Goal: Task Accomplishment & Management: Use online tool/utility

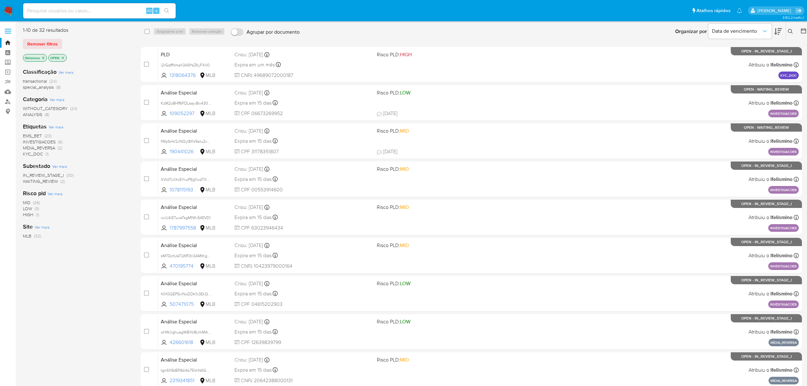
click at [41, 140] on span "INVESTIGACOES" at bounding box center [39, 142] width 33 height 6
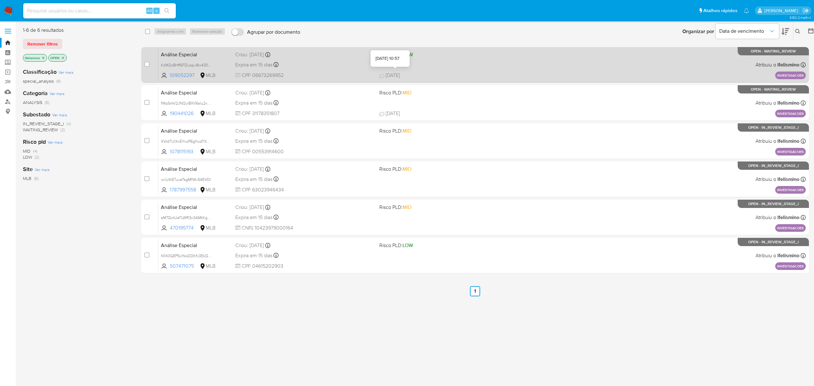
click at [390, 72] on span "13/08/2025" at bounding box center [389, 75] width 21 height 7
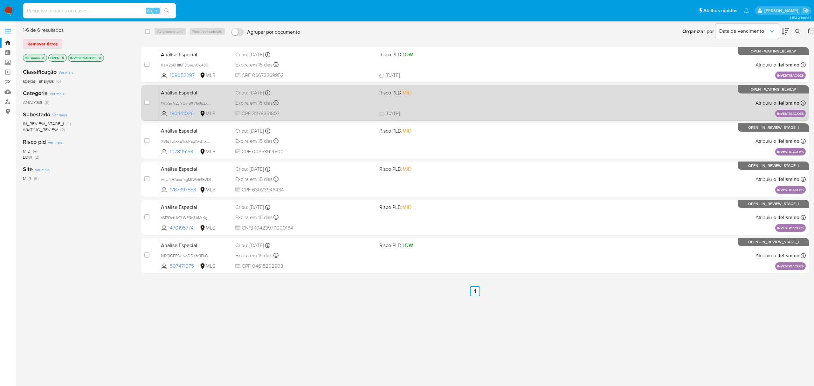
click at [422, 108] on div "Análise Especial fWpSmV2JNQyl8XV6sIu2xa6G 190441026 MLB Risco PLD: MID Criou: 1…" at bounding box center [481, 103] width 647 height 32
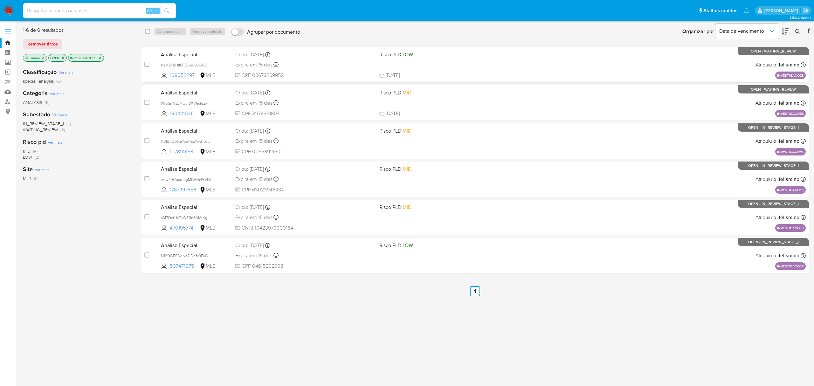
click at [99, 56] on icon "close-filter" at bounding box center [100, 58] width 4 height 4
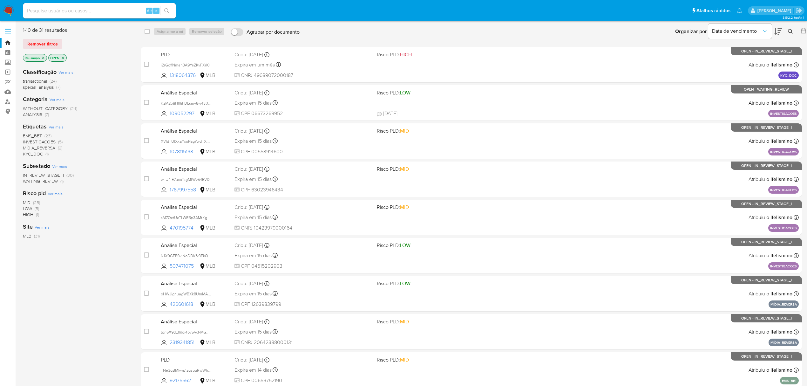
click at [34, 146] on span "MÍDIA_REVERSA" at bounding box center [39, 148] width 32 height 6
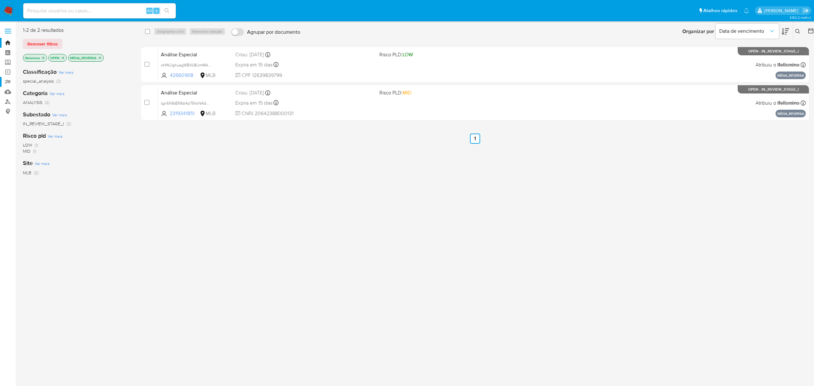
drag, startPoint x: 186, startPoint y: 64, endPoint x: 14, endPoint y: 85, distance: 173.2
click at [186, 64] on span "oHWJighuagWBXk8UmMAunQ63" at bounding box center [190, 64] width 59 height 7
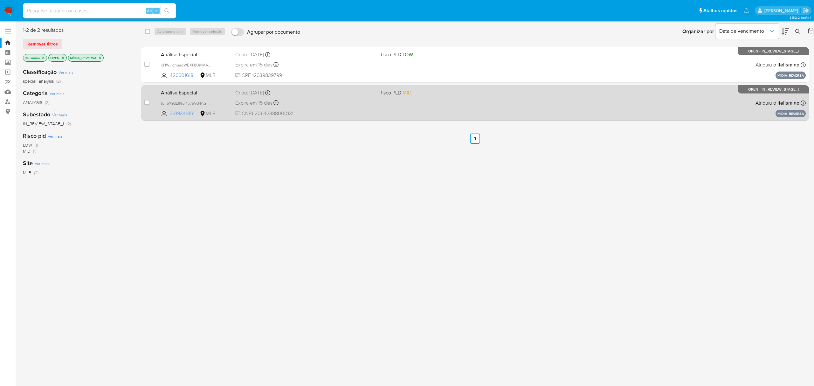
drag, startPoint x: 186, startPoint y: 104, endPoint x: 168, endPoint y: 111, distance: 19.4
click at [186, 104] on span "tgn6X9dEfl9di4p75VcNAGRW" at bounding box center [186, 102] width 51 height 7
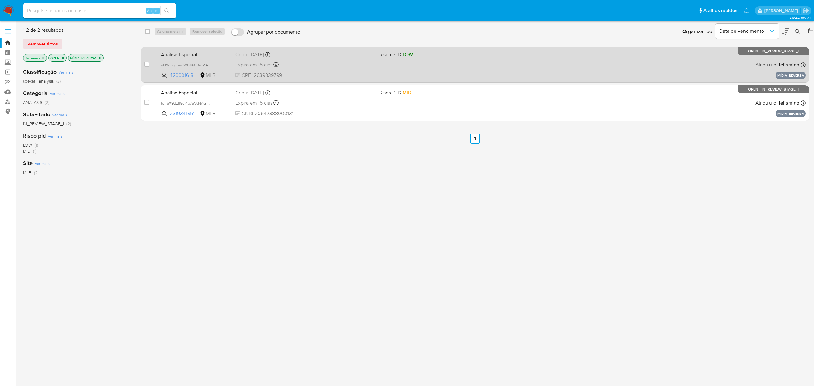
click at [339, 62] on div "Expira em 15 dias Expira em 29/08/2025 09:35:26" at bounding box center [304, 64] width 139 height 9
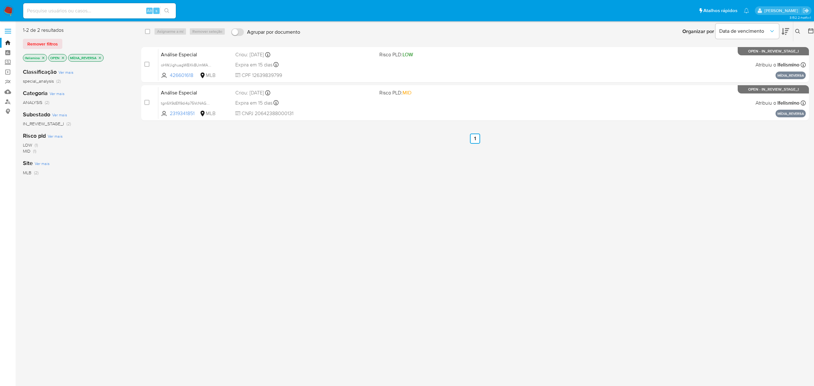
click at [101, 58] on icon "close-filter" at bounding box center [100, 58] width 4 height 4
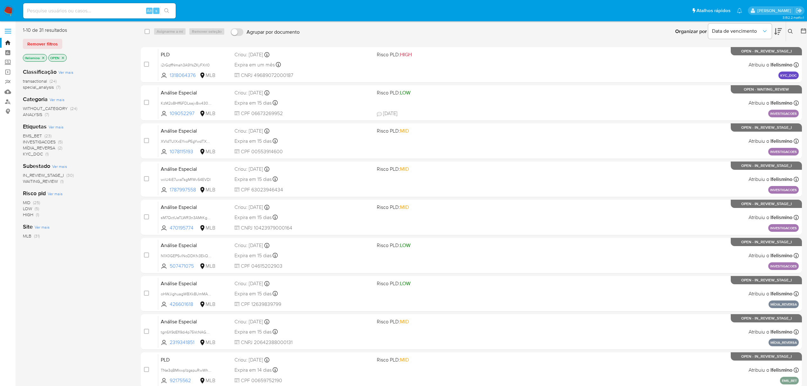
click at [40, 153] on span "KYC_DOC" at bounding box center [33, 154] width 20 height 6
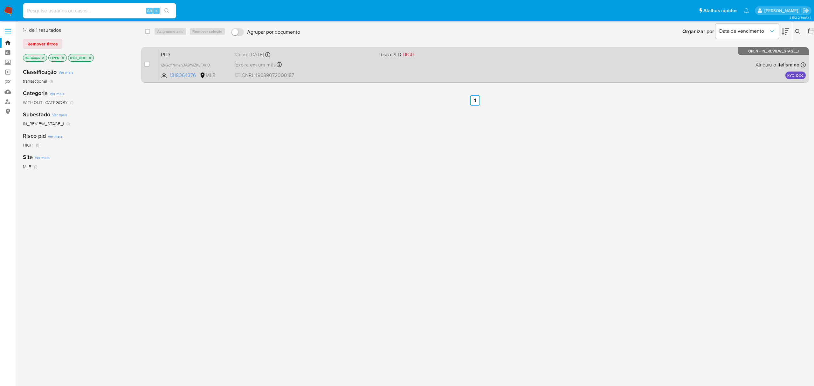
click at [332, 57] on div "Criou: 14/08/2025 Criou: 14/08/2025 08:25:12" at bounding box center [304, 54] width 139 height 7
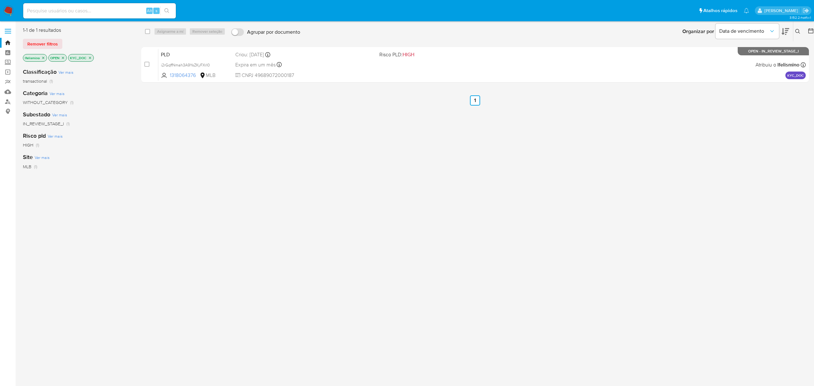
click at [89, 57] on icon "close-filter" at bounding box center [90, 58] width 2 height 2
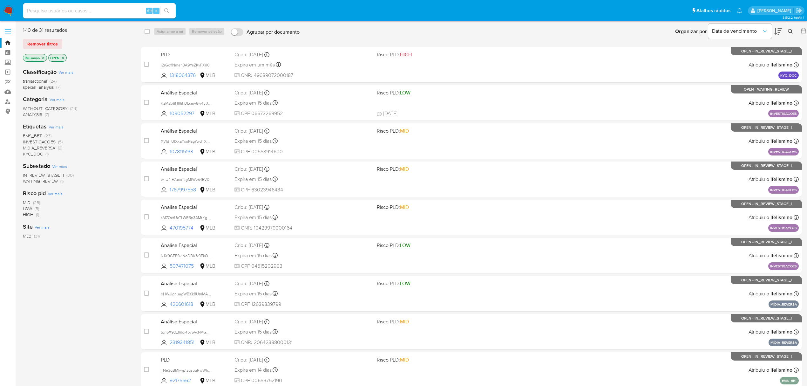
click at [32, 148] on span "MÍDIA_REVERSA" at bounding box center [39, 148] width 32 height 6
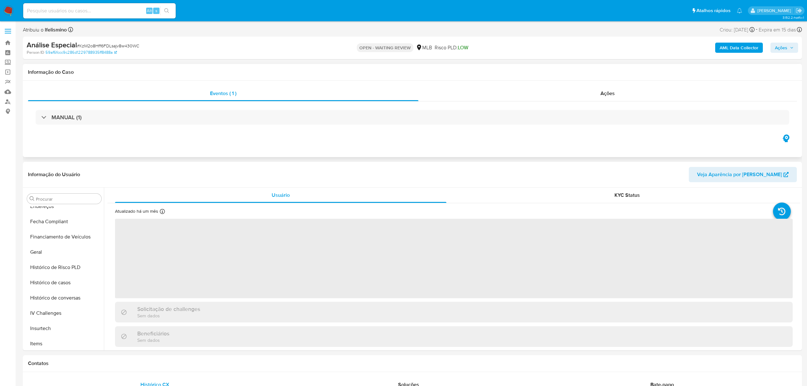
scroll to position [269, 0]
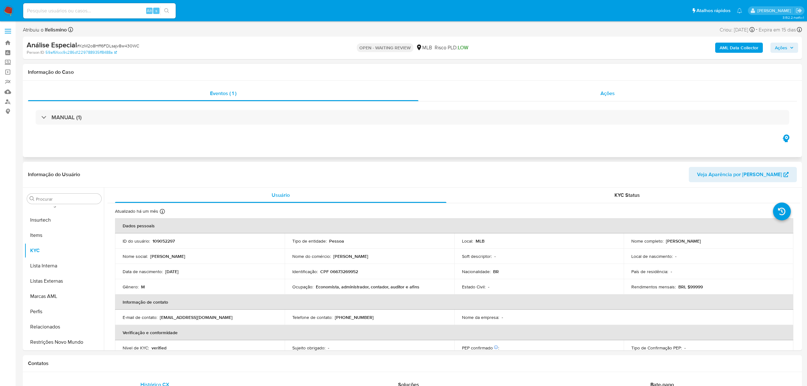
click at [624, 99] on div "Ações" at bounding box center [608, 93] width 379 height 15
select select "10"
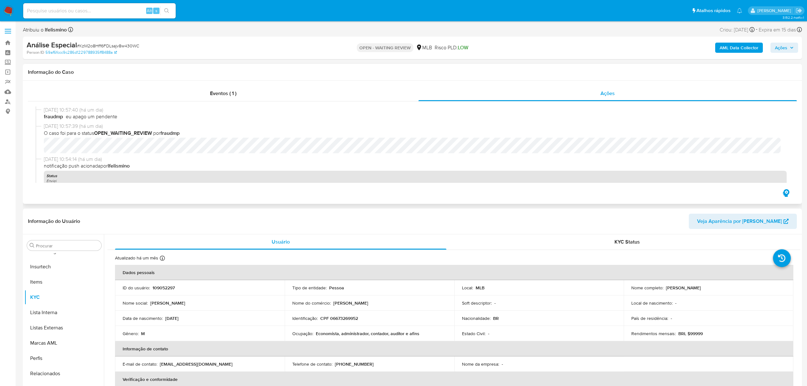
click at [626, 85] on div "Eventos ( 1 ) Ações 13/08/2025 10:57:40 (há um dia) fraudmp eu apago um pendent…" at bounding box center [412, 142] width 779 height 123
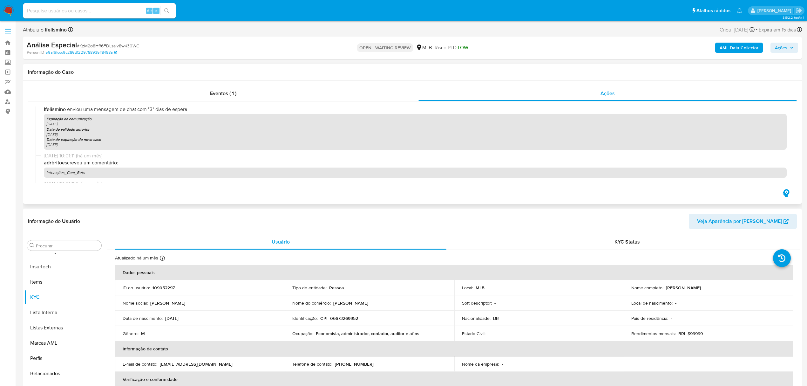
scroll to position [169, 0]
drag, startPoint x: 642, startPoint y: 226, endPoint x: 636, endPoint y: 238, distance: 13.9
click at [641, 227] on header "Informação do Usuário Veja Aparência por Pessoa" at bounding box center [412, 221] width 769 height 15
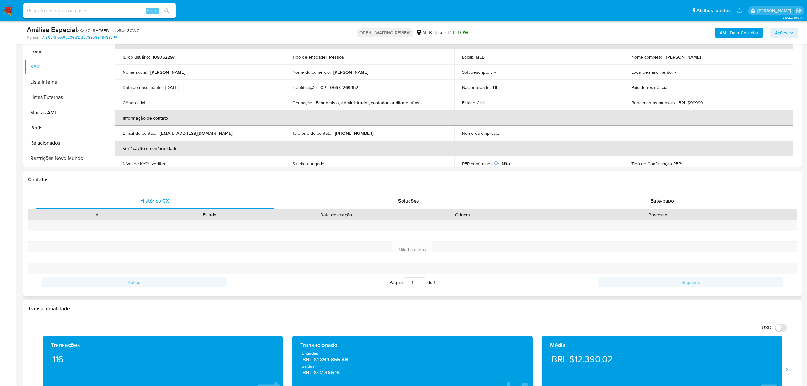
scroll to position [212, 0]
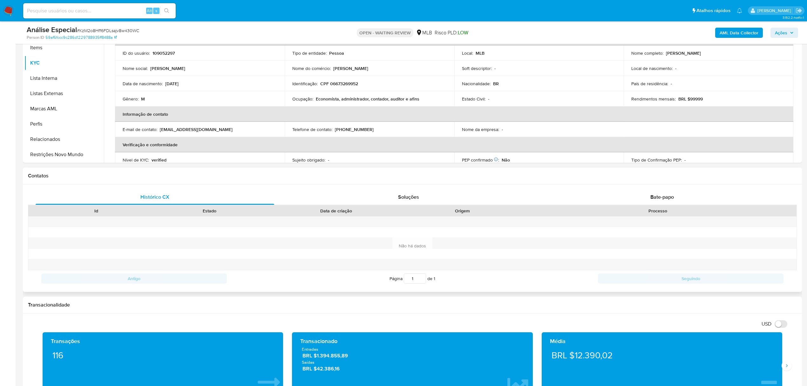
click at [670, 208] on div "Processo" at bounding box center [658, 211] width 269 height 6
click at [662, 194] on span "Bate-papo" at bounding box center [663, 196] width 24 height 7
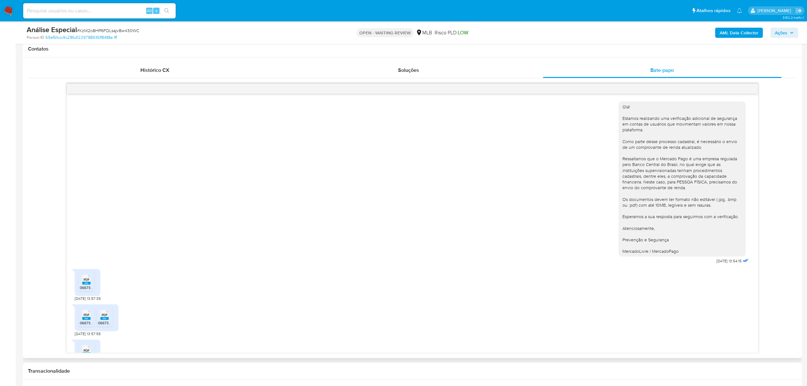
scroll to position [41, 0]
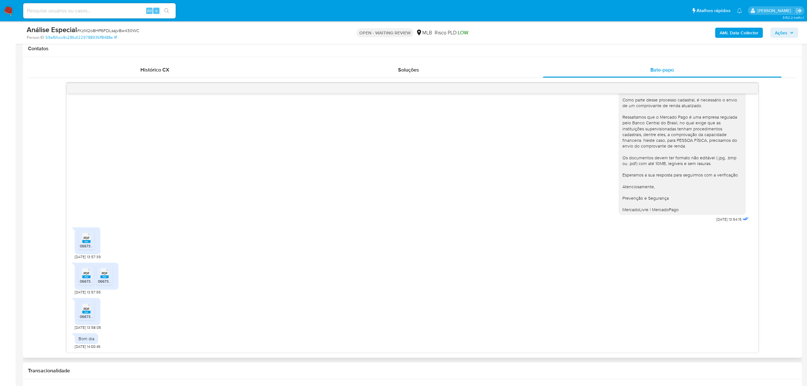
click at [88, 238] on span "PDF" at bounding box center [87, 238] width 6 height 4
click at [135, 31] on span "# KzM2o8Hff6FDLsajv8w430WC" at bounding box center [108, 30] width 62 height 6
copy span "KzM2o8Hff6FDLsajv8w430WC"
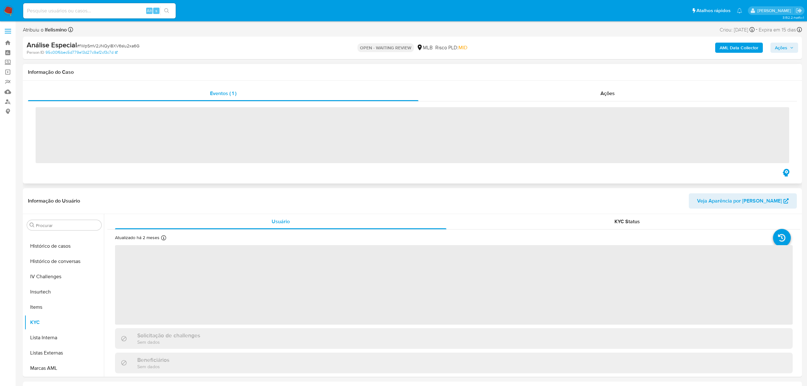
scroll to position [269, 0]
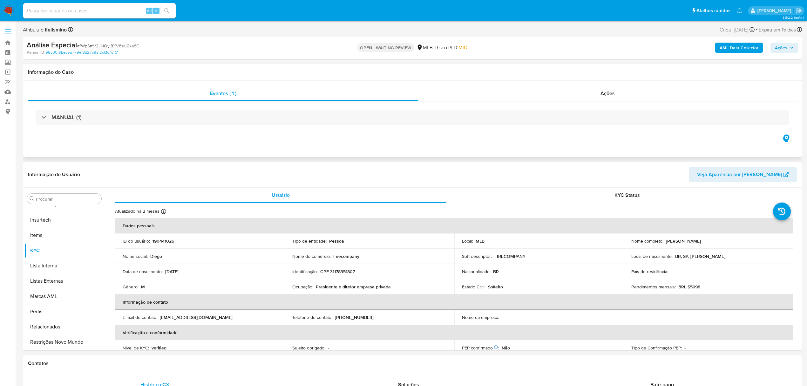
select select "10"
click at [90, 45] on span "# fWpSmV2JNQyl8XV6sIu2xa6G" at bounding box center [108, 46] width 63 height 6
copy span "fWpSmV2JNQyl8XV6sIu2xa6G"
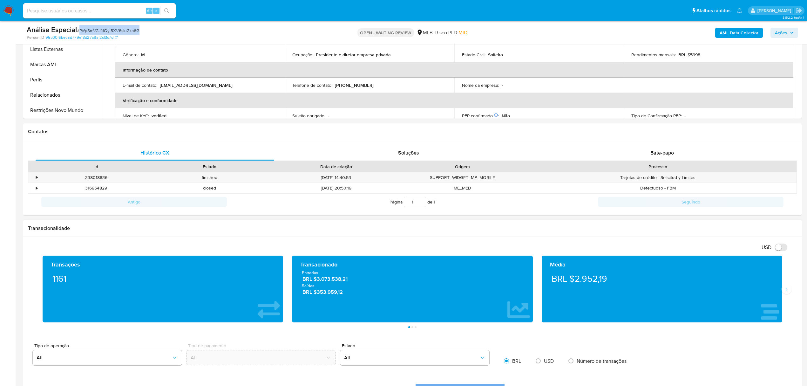
scroll to position [212, 0]
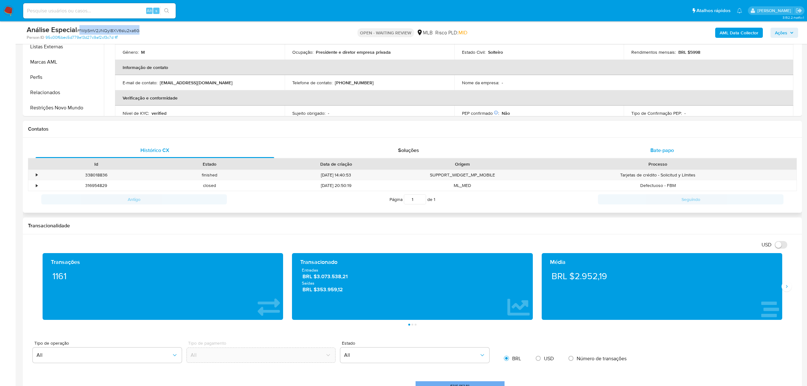
click at [664, 149] on span "Bate-papo" at bounding box center [663, 150] width 24 height 7
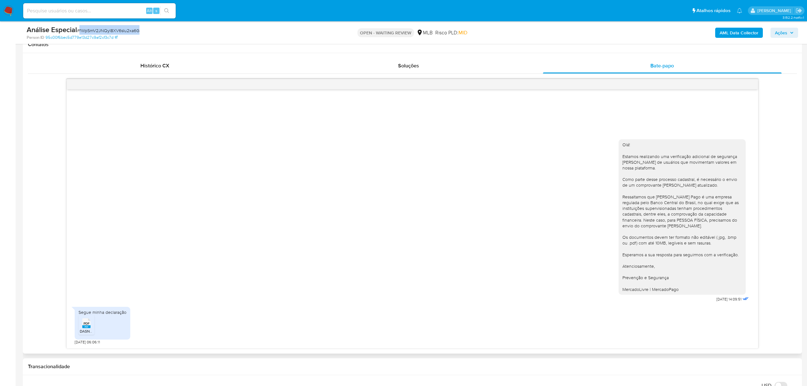
scroll to position [297, 0]
click at [84, 330] on span "DASNSIMEI-Recibo-49322815000186.pdf" at bounding box center [115, 330] width 70 height 5
click at [95, 26] on div "Análise Especial # fWpSmV2JNQyl8XV6sIu2xa6G" at bounding box center [154, 30] width 255 height 10
copy span "fWpSmV2JNQyl8XV6sIu2xa6G"
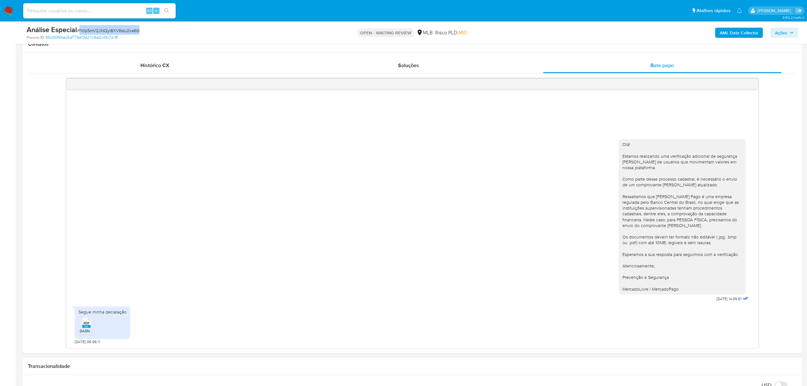
click at [12, 9] on img at bounding box center [8, 10] width 11 height 11
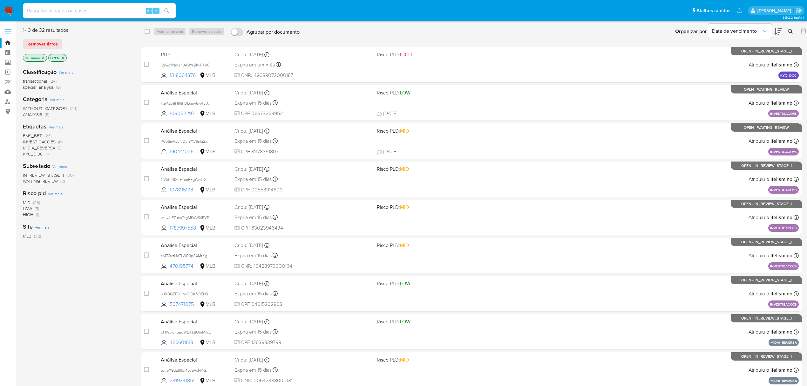
click at [133, 160] on div "1-10 de 32 resultados Remover filtros lfelismino OPEN Classificação Ver mais tr…" at bounding box center [412, 238] width 779 height 422
click at [51, 43] on span "Remover filtros" at bounding box center [42, 43] width 31 height 9
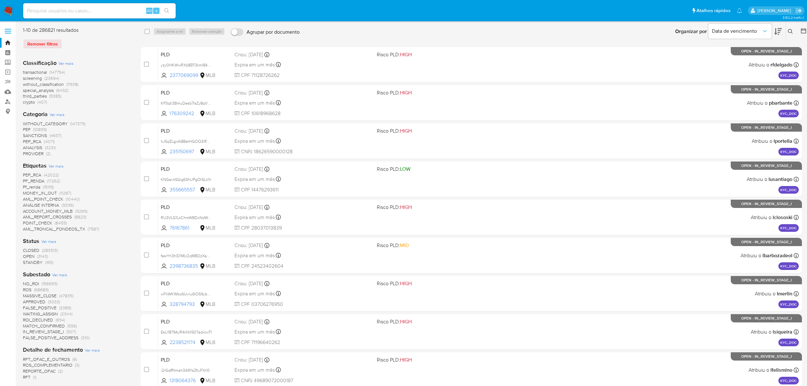
click at [790, 35] on button at bounding box center [791, 32] width 10 height 8
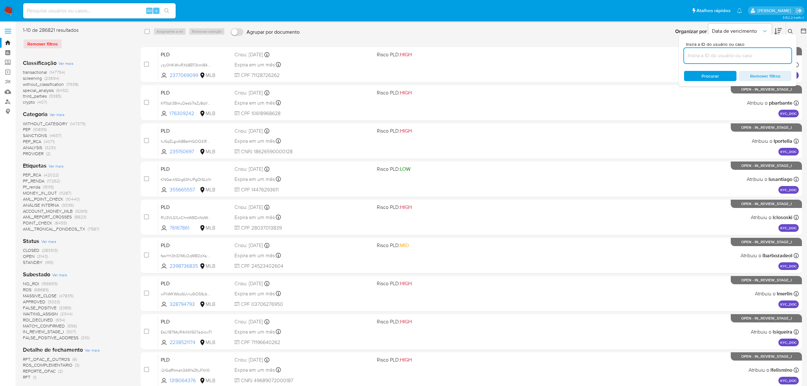
click at [736, 59] on input at bounding box center [737, 55] width 107 height 8
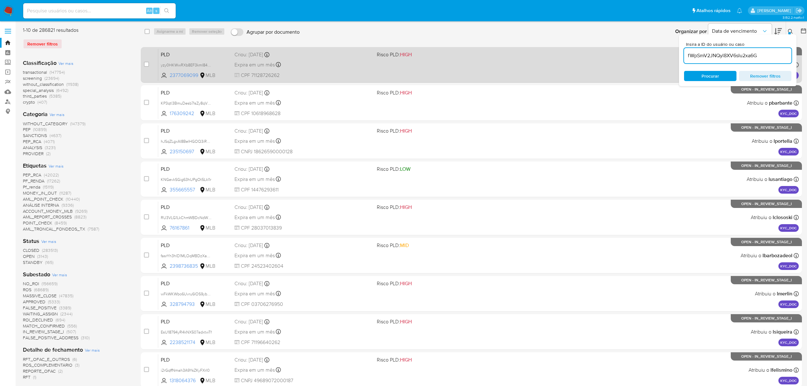
type input "fWpSmV2JNQyl8XV6sIu2xa6G"
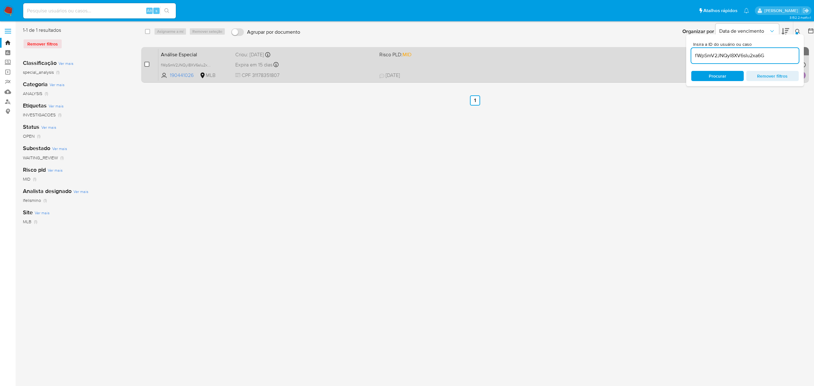
click at [144, 65] on input "checkbox" at bounding box center [146, 64] width 5 height 5
checkbox input "true"
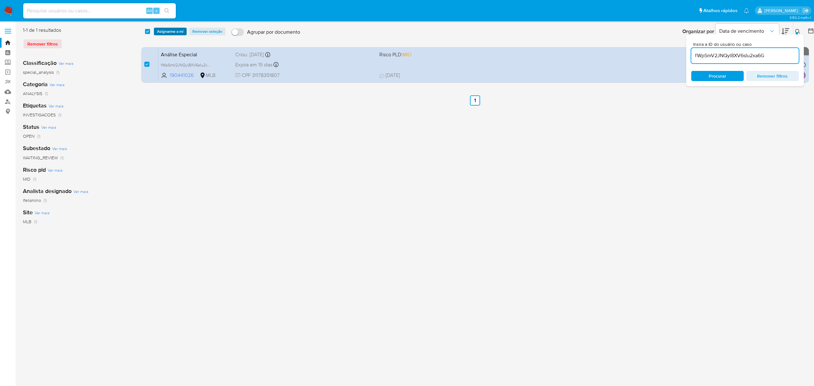
click at [174, 35] on span "Asignarme a mí" at bounding box center [170, 31] width 26 height 6
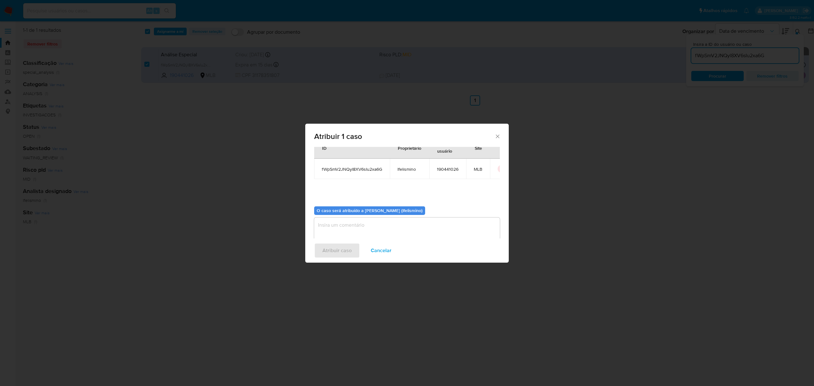
scroll to position [32, 0]
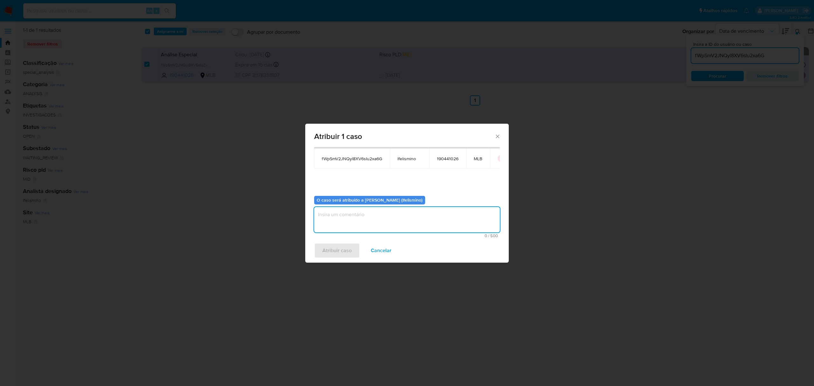
click at [392, 219] on textarea "assign-modal" at bounding box center [407, 219] width 186 height 25
type textarea "Solicitar doc renda"
click at [347, 249] on span "Atribuir caso" at bounding box center [336, 250] width 29 height 14
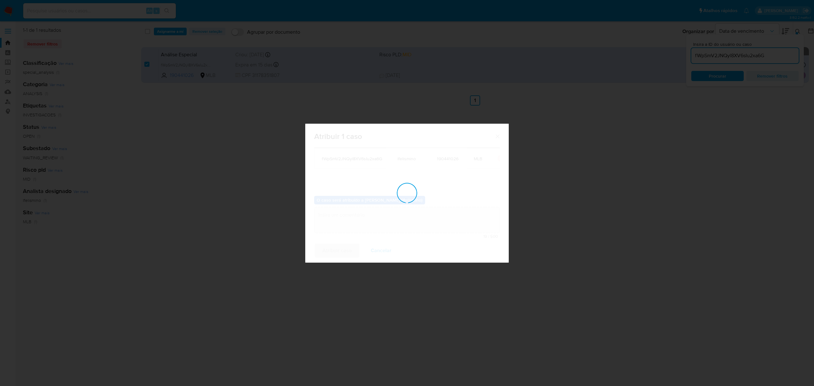
checkbox input "false"
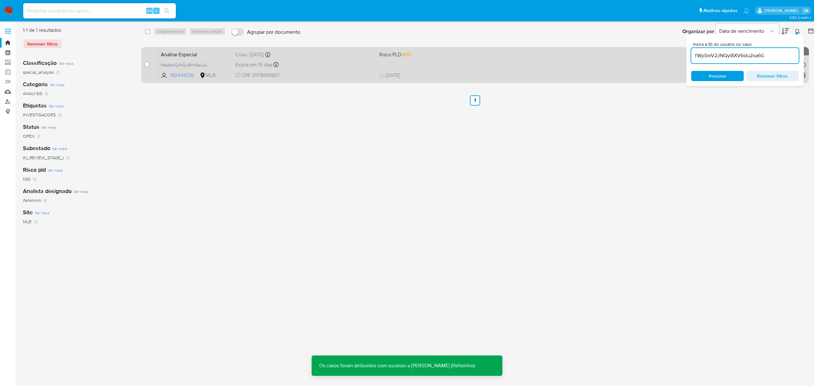
click at [500, 59] on div "Análise Especial fWpSmV2JNQyl8XV6sIu2xa6G 190441026 MLB Risco PLD: MID Criou: 1…" at bounding box center [481, 65] width 647 height 32
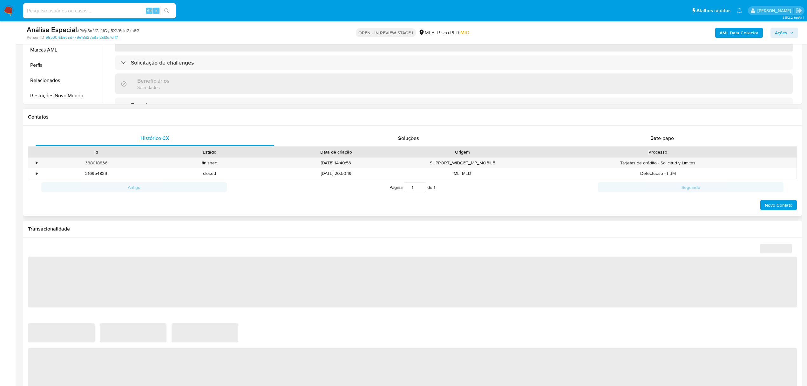
scroll to position [254, 0]
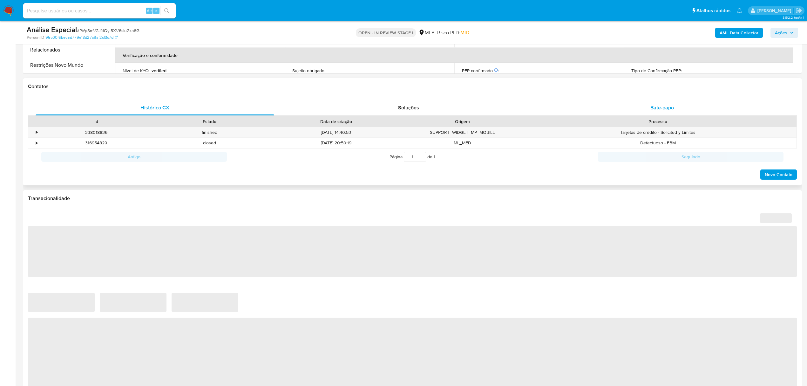
click at [660, 106] on span "Bate-papo" at bounding box center [663, 107] width 24 height 7
select select "10"
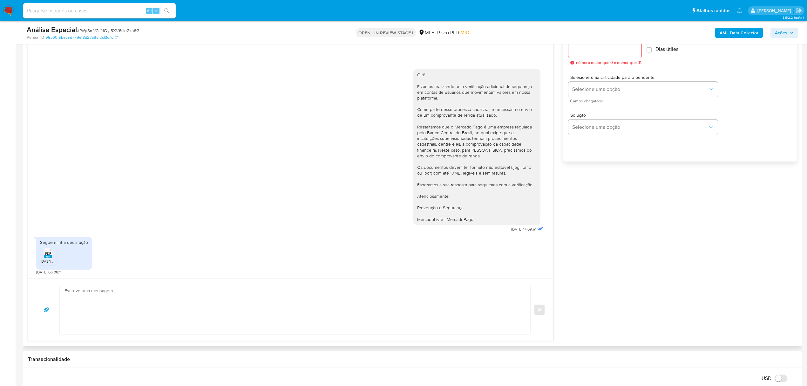
scroll to position [381, 0]
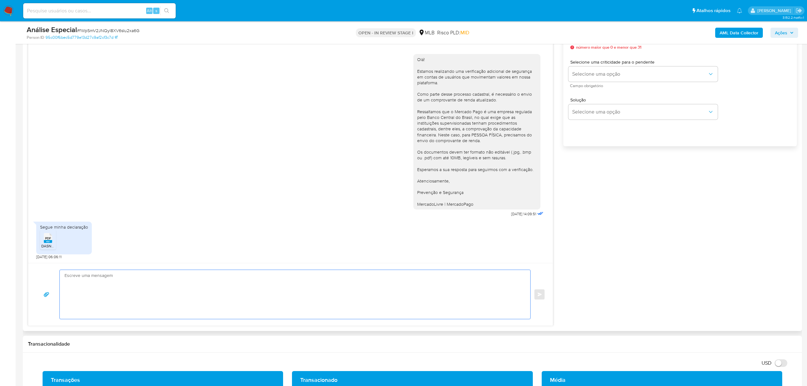
drag, startPoint x: 209, startPoint y: 310, endPoint x: 196, endPoint y: 311, distance: 12.7
click at [209, 310] on textarea at bounding box center [294, 294] width 458 height 49
click at [332, 292] on textarea "Olá! O documento enviado deverá ser referente a pessoa física. Como, por exempl…" at bounding box center [294, 294] width 458 height 49
click at [434, 298] on textarea "Olá! O documento enviado deverá ser referente a pessoa física. Como, por exempl…" at bounding box center [294, 294] width 458 height 49
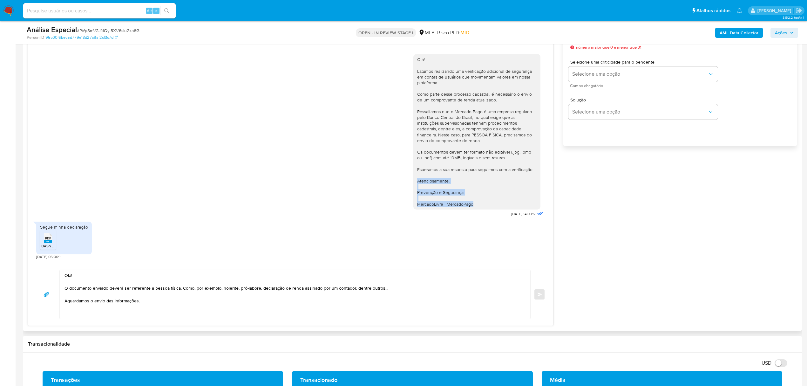
copy div "Atenciosamente, Prevenção e Segurança MercadoLivre | MercadoPago"
drag, startPoint x: 416, startPoint y: 183, endPoint x: 476, endPoint y: 206, distance: 64.0
click at [476, 206] on div "Olá! Estamos realizando uma verificação adicional de segurança em contas de usu…" at bounding box center [476, 131] width 127 height 155
click at [72, 307] on textarea "Olá! O documento enviado deverá ser referente a pessoa física. Como, por exempl…" at bounding box center [294, 294] width 458 height 49
paste textarea "Atenciosamente, Prevenção e Segurança MercadoLivre | MercadoPago"
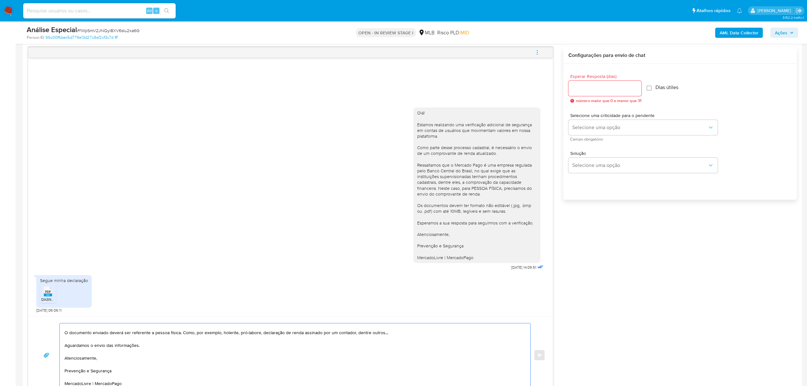
scroll to position [254, 0]
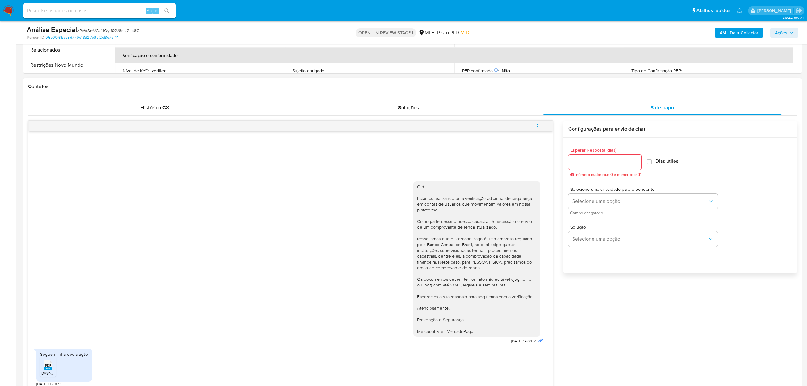
type textarea "Olá! O documento enviado deverá ser referente a pessoa física. Como, por exempl…"
click at [586, 156] on div at bounding box center [605, 161] width 73 height 15
click at [585, 158] on input "Esperar Resposta (dias)" at bounding box center [605, 162] width 73 height 8
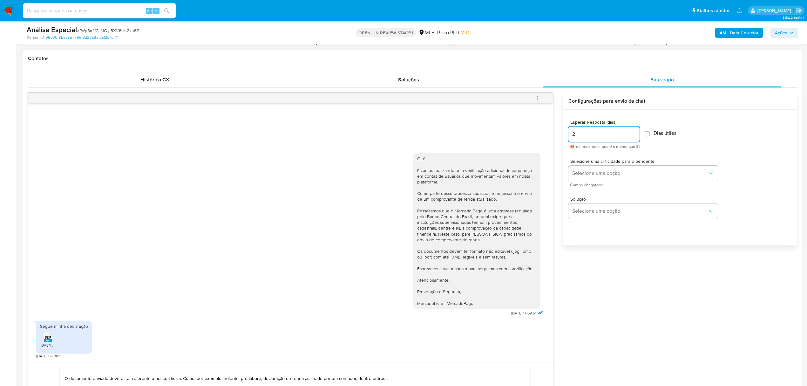
scroll to position [297, 0]
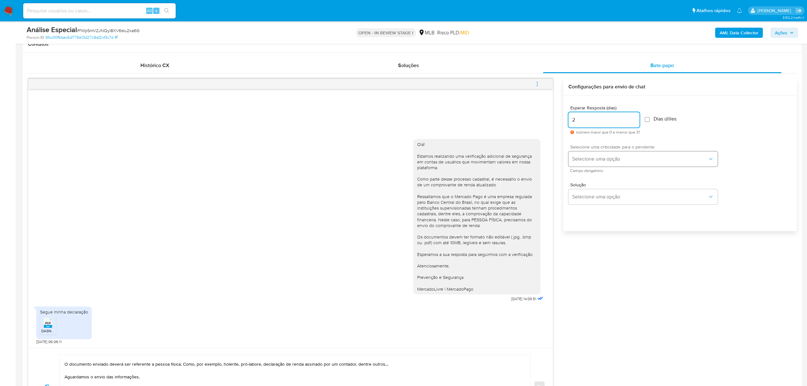
type input "2"
click at [599, 159] on span "Selecione uma opção" at bounding box center [639, 159] width 135 height 6
click at [587, 162] on div "LOW" at bounding box center [641, 159] width 139 height 13
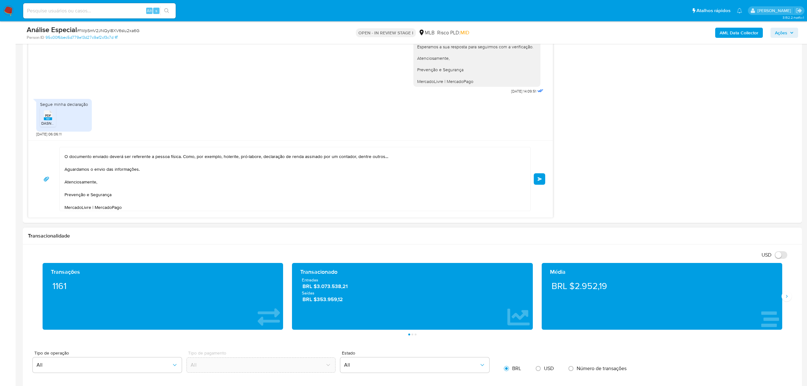
scroll to position [508, 0]
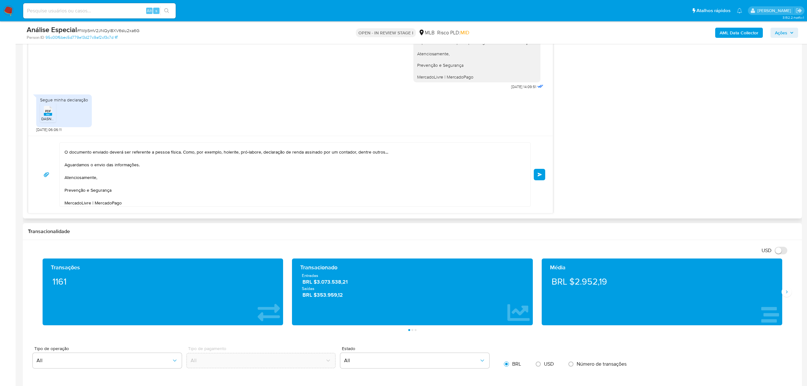
click at [543, 176] on button "common.send" at bounding box center [539, 174] width 11 height 11
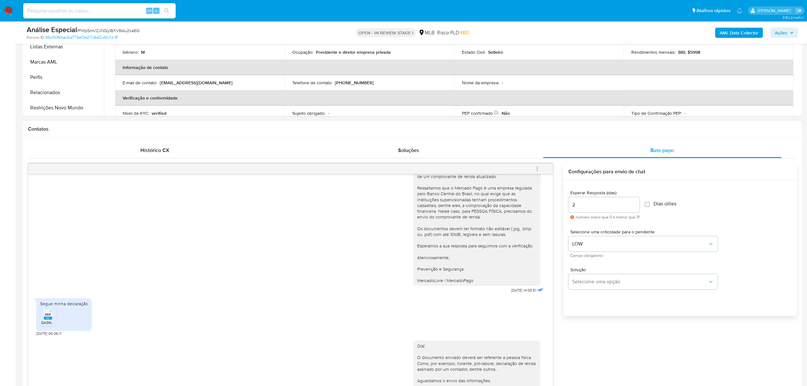
scroll to position [0, 0]
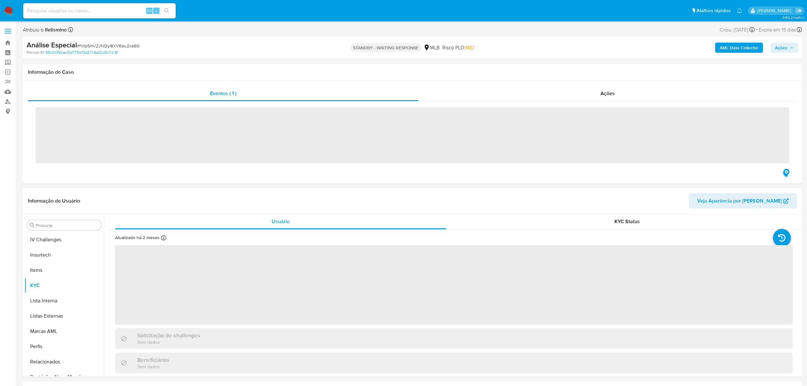
scroll to position [269, 0]
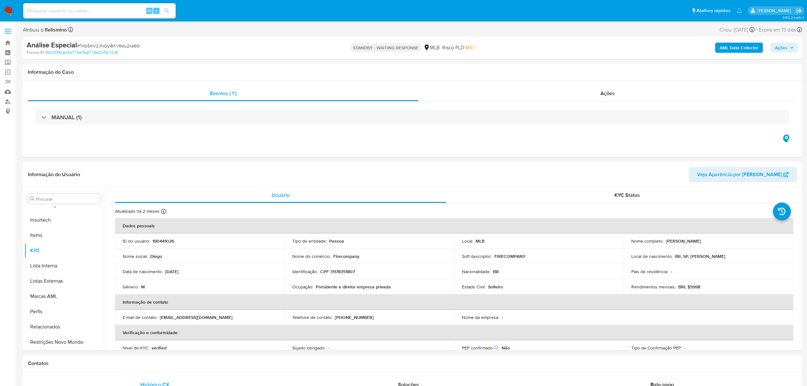
select select "10"
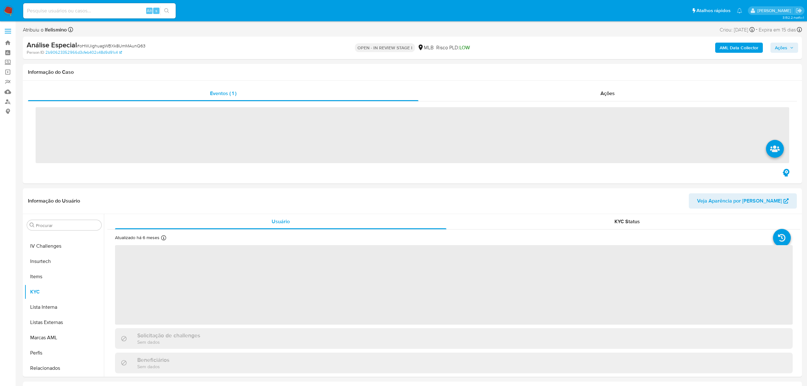
scroll to position [269, 0]
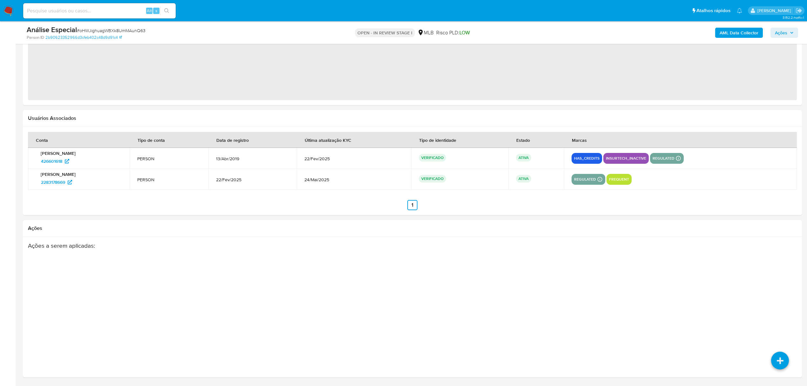
select select "10"
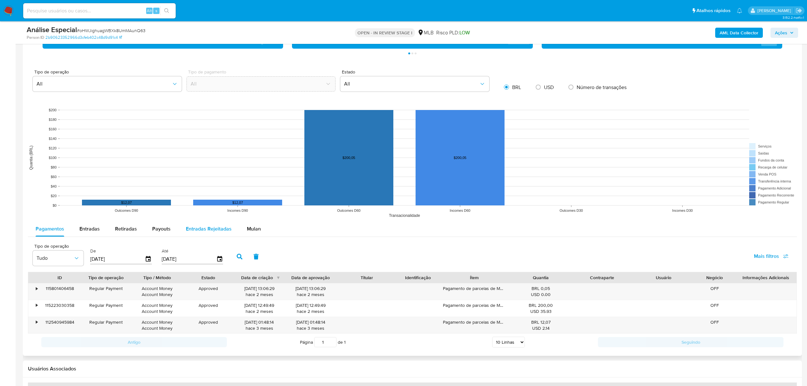
scroll to position [485, 0]
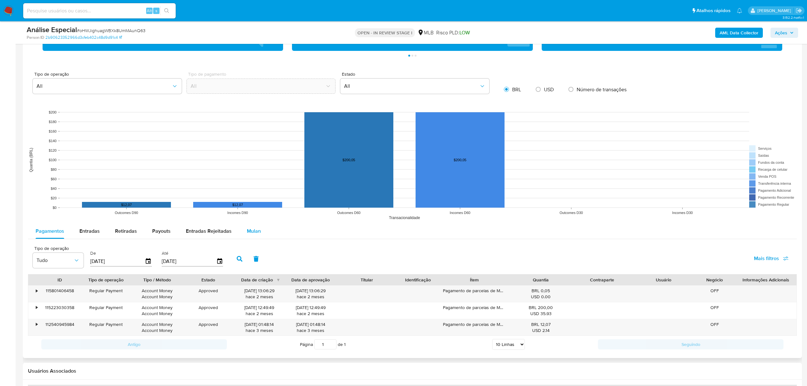
click at [254, 228] on span "Mulan" at bounding box center [254, 230] width 14 height 7
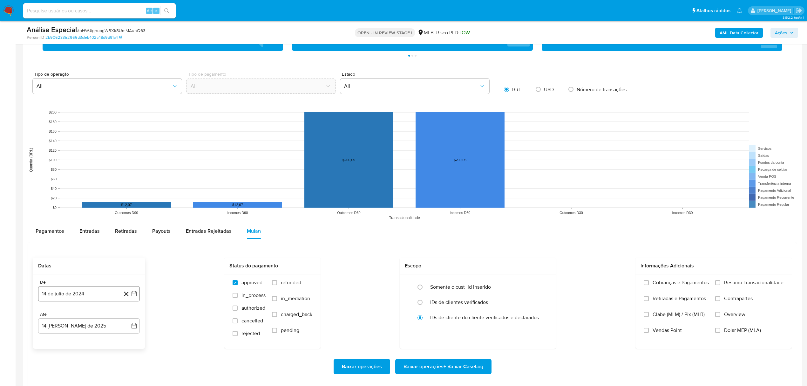
click at [105, 291] on button "14 de julio de 2024" at bounding box center [89, 293] width 102 height 15
click at [79, 201] on div "julio 2024" at bounding box center [89, 198] width 86 height 8
click at [99, 198] on icon "Seleccionar mes y año" at bounding box center [101, 197] width 5 height 5
click at [128, 192] on icon "Año siguiente" at bounding box center [127, 190] width 8 height 8
click at [119, 228] on button "jun" at bounding box center [116, 231] width 18 height 10
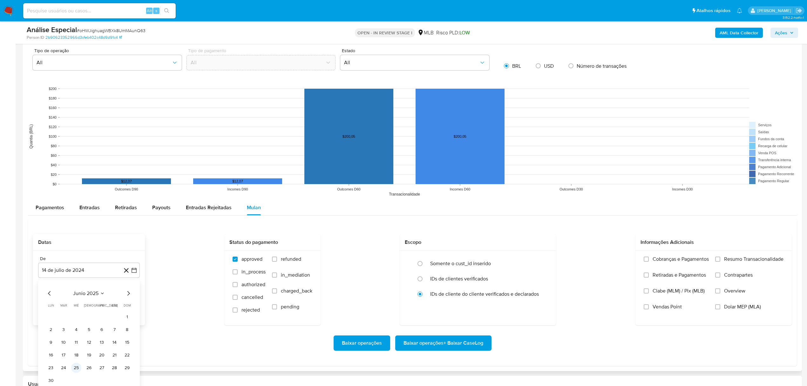
scroll to position [551, 0]
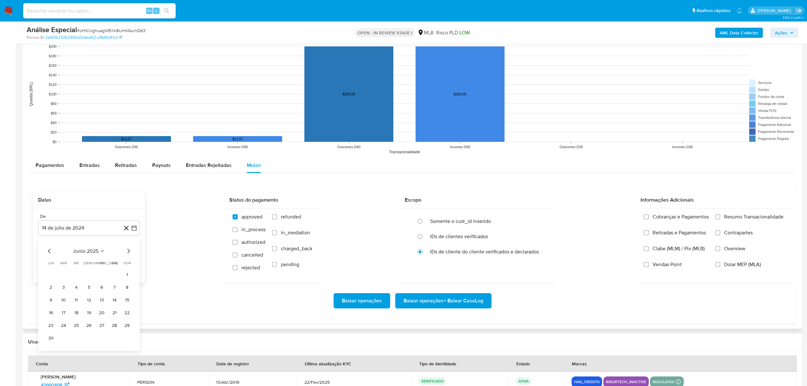
click at [47, 251] on icon "Mes anterior" at bounding box center [50, 251] width 8 height 8
click at [46, 250] on icon "Mes anterior" at bounding box center [50, 251] width 8 height 8
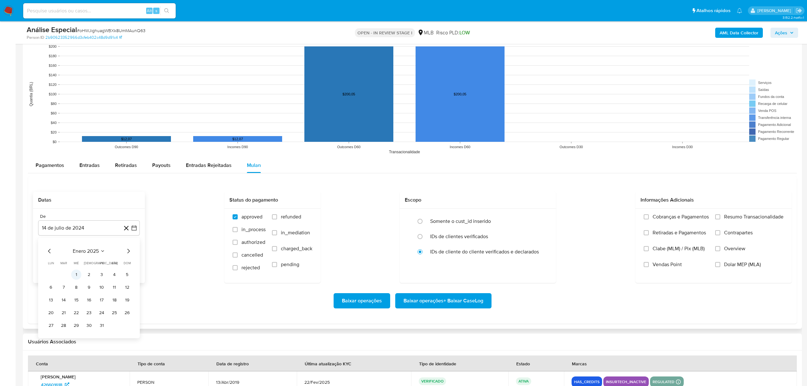
click at [75, 273] on button "1" at bounding box center [76, 275] width 10 height 10
click at [57, 228] on button "1 de enero de 2025" at bounding box center [89, 227] width 102 height 15
click at [51, 250] on icon "Mes anterior" at bounding box center [50, 251] width 8 height 8
click at [50, 250] on icon "Mes anterior" at bounding box center [49, 251] width 3 height 4
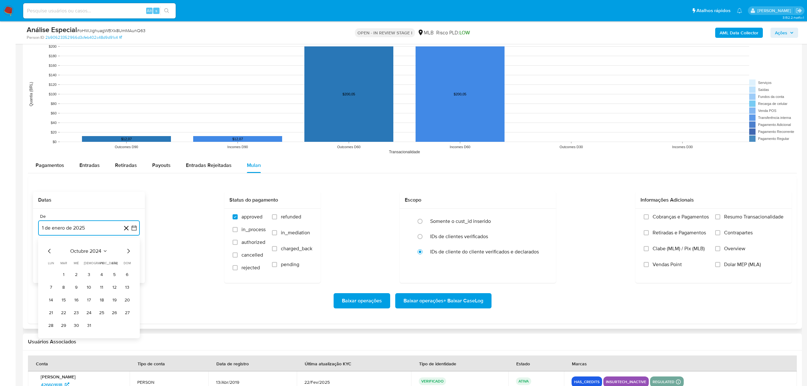
click at [50, 250] on icon "Mes anterior" at bounding box center [49, 251] width 3 height 4
click at [48, 255] on icon "Mes anterior" at bounding box center [50, 251] width 8 height 8
click at [54, 275] on button "1" at bounding box center [51, 275] width 10 height 10
click at [404, 300] on span "Baixar operações + Baixar CaseLog" at bounding box center [444, 301] width 80 height 14
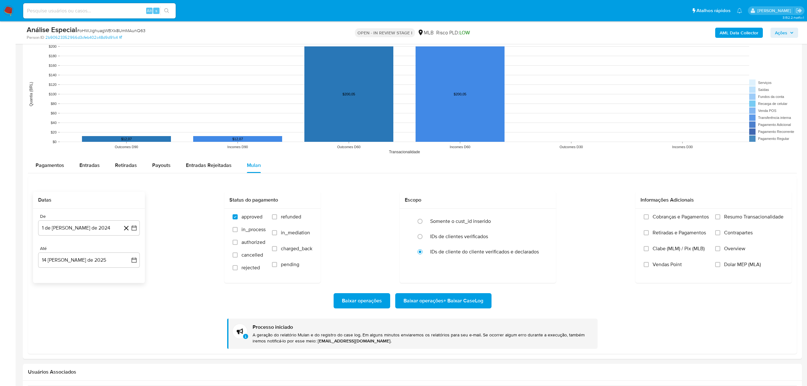
click at [59, 8] on input at bounding box center [99, 11] width 153 height 8
paste input "tgn6X9dEfl9di4p75VcNAGRW"
type input "tgn6X9dEfl9di4p75VcNAGRW"
click at [166, 6] on button "search-icon" at bounding box center [166, 10] width 13 height 9
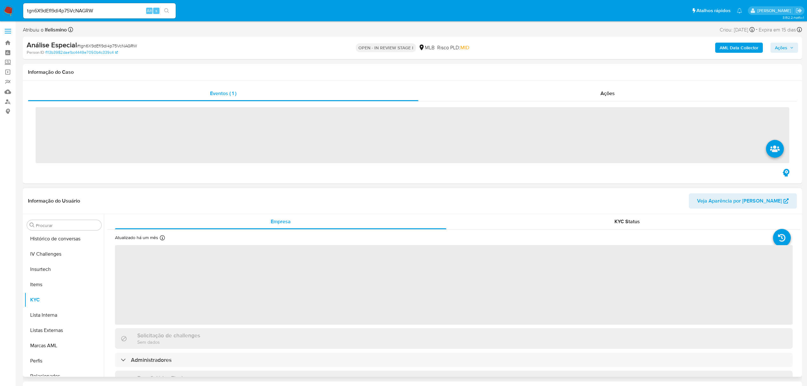
scroll to position [269, 0]
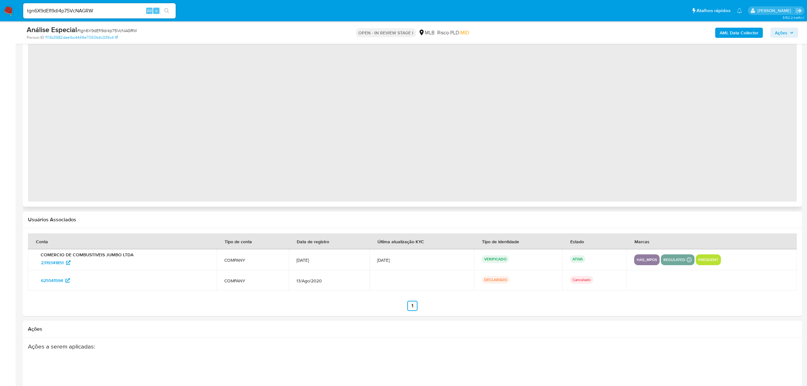
select select "10"
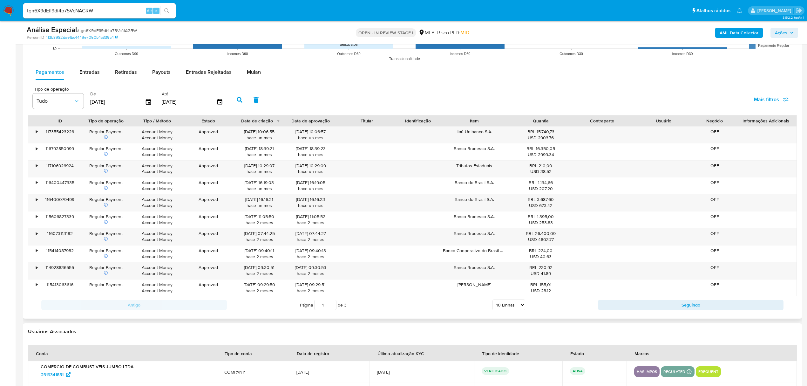
scroll to position [611, 0]
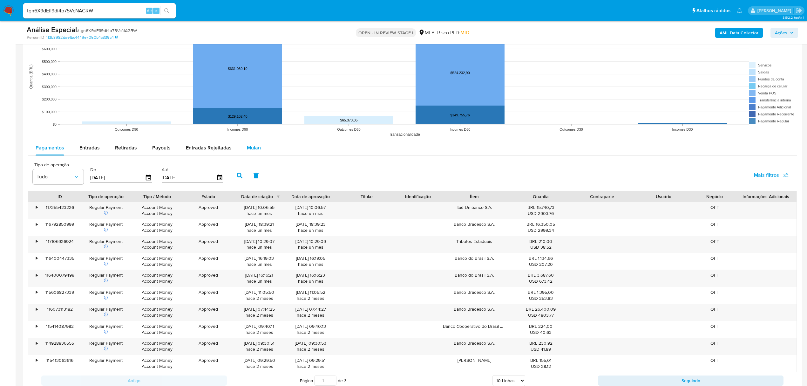
click at [256, 151] on span "Mulan" at bounding box center [254, 147] width 14 height 7
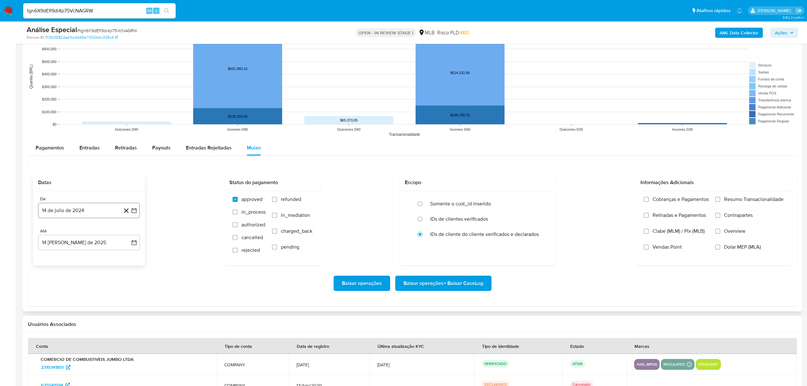
click at [91, 213] on button "14 de julio de 2024" at bounding box center [89, 210] width 102 height 15
click at [85, 236] on span "julio 2024" at bounding box center [86, 233] width 24 height 6
click at [130, 235] on icon "Año siguiente" at bounding box center [127, 233] width 8 height 8
click at [48, 235] on icon "Año anterior" at bounding box center [50, 233] width 8 height 8
click at [58, 294] on span "jul" at bounding box center [61, 292] width 14 height 5
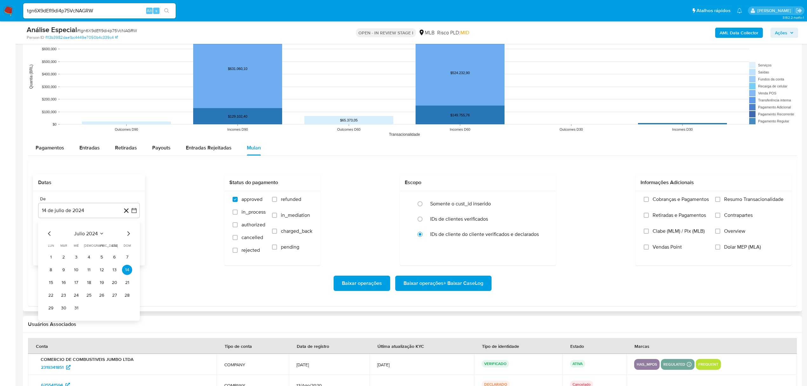
scroll to position [569, 0]
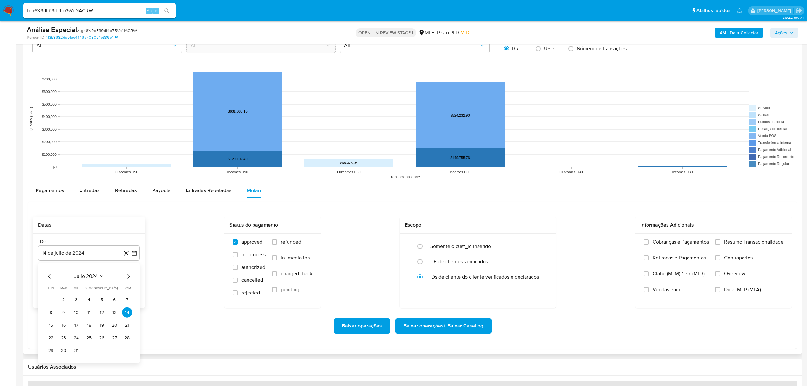
click at [49, 260] on button "14 de julio de 2024" at bounding box center [89, 252] width 102 height 15
click at [58, 252] on button "14 de julio de 2024" at bounding box center [89, 252] width 102 height 15
click at [52, 304] on button "1" at bounding box center [51, 299] width 10 height 10
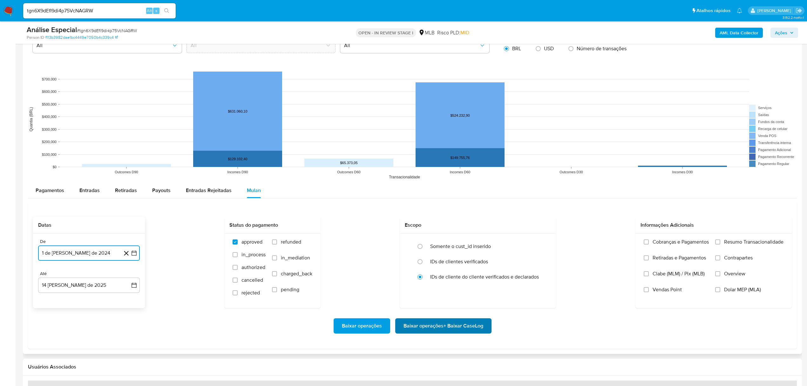
click at [411, 325] on span "Baixar operações + Baixar CaseLog" at bounding box center [444, 326] width 80 height 14
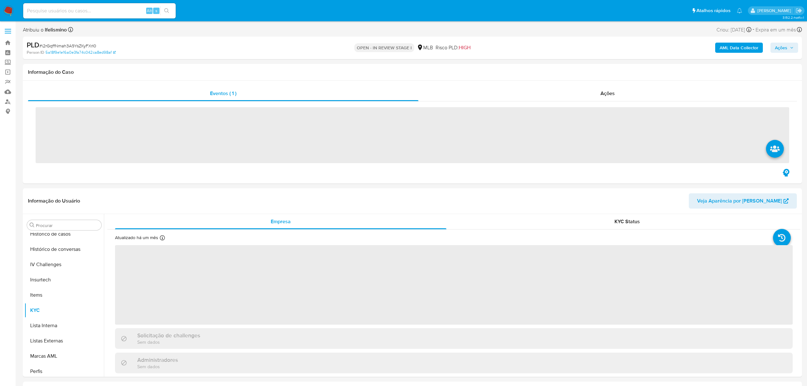
scroll to position [269, 0]
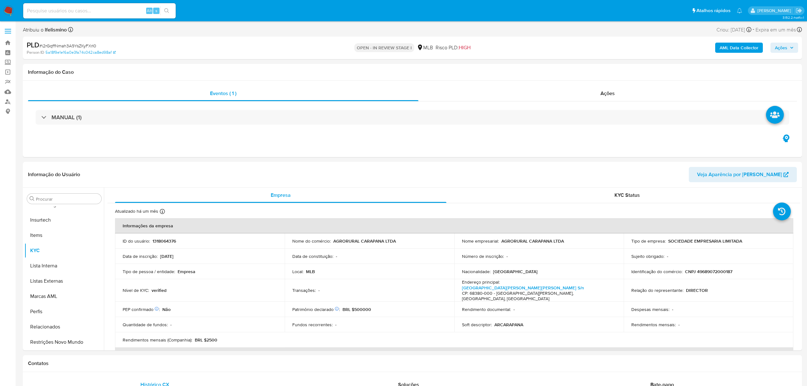
select select "10"
drag, startPoint x: 731, startPoint y: 31, endPoint x: 713, endPoint y: 30, distance: 18.8
click at [725, 29] on div "Criou: 14/08/2025 Criou: 14/08/2025 08:25:12" at bounding box center [734, 29] width 35 height 9
click at [586, 90] on div "Ações" at bounding box center [608, 93] width 379 height 15
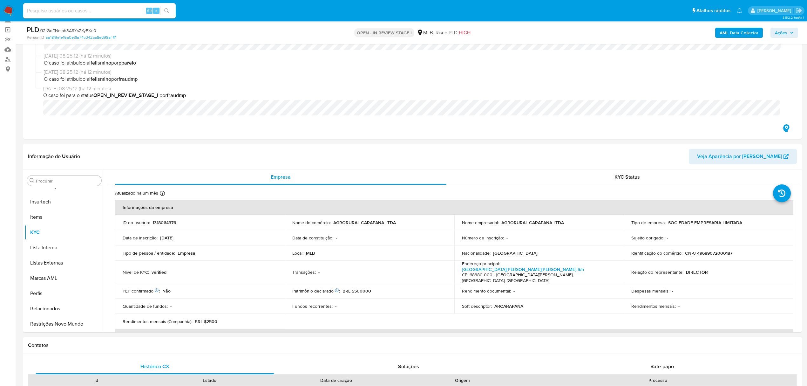
scroll to position [0, 0]
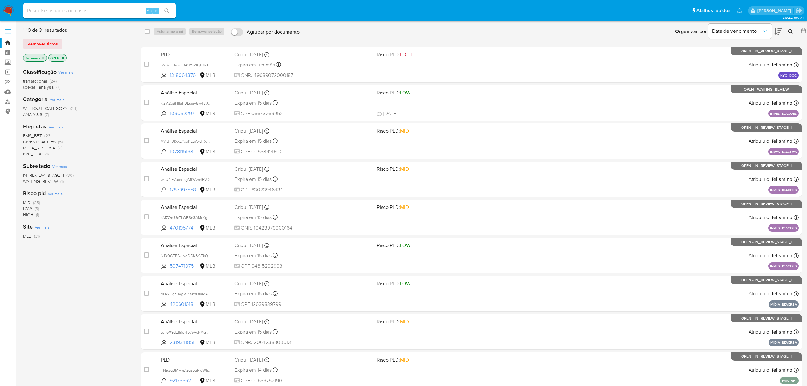
click at [122, 2] on div "Alt s" at bounding box center [99, 11] width 153 height 18
click at [121, 11] on input at bounding box center [99, 11] width 153 height 8
paste input "KzM2o8Hff6FDLsajv8w430WC"
type input "KzM2o8Hff6FDLsajv8w430WC"
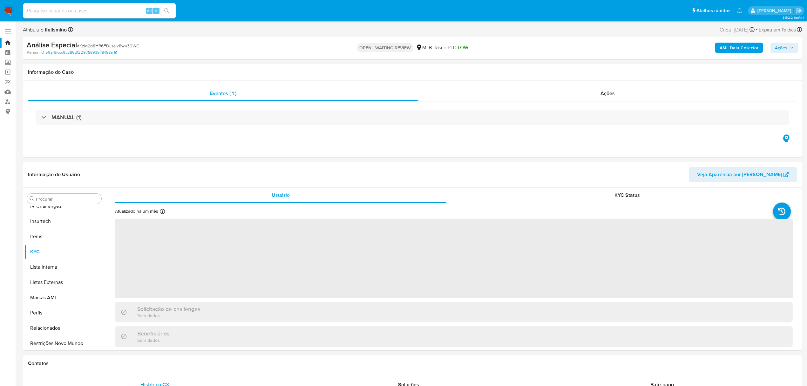
scroll to position [269, 0]
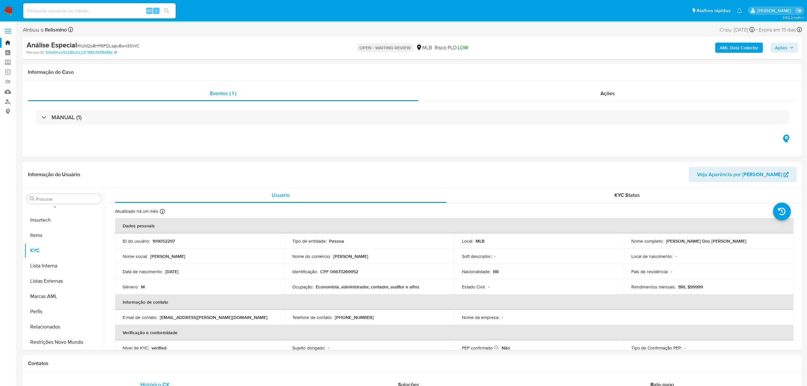
select select "10"
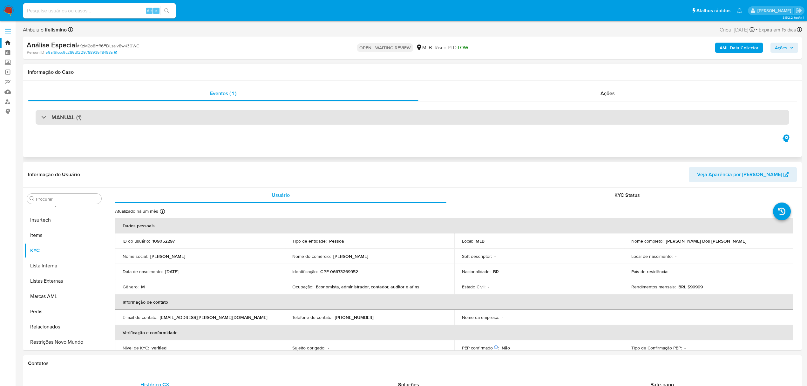
click at [443, 123] on div "MANUAL (1)" at bounding box center [413, 117] width 754 height 15
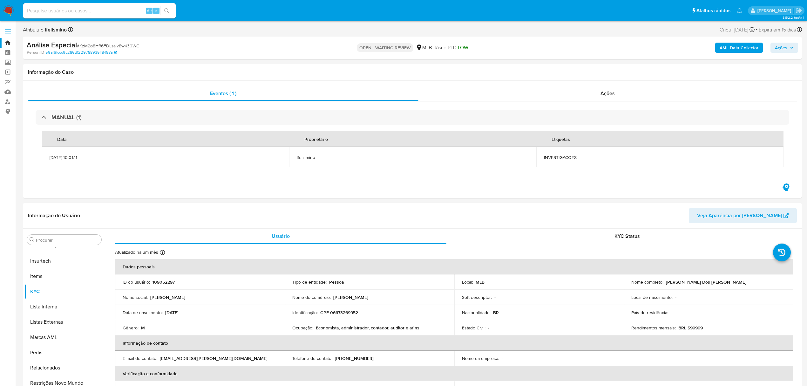
click at [105, 46] on span "# KzM2o8Hff6FDLsajv8w430WC" at bounding box center [108, 46] width 62 height 6
copy span "KzM2o8Hff6FDLsajv8w430WC"
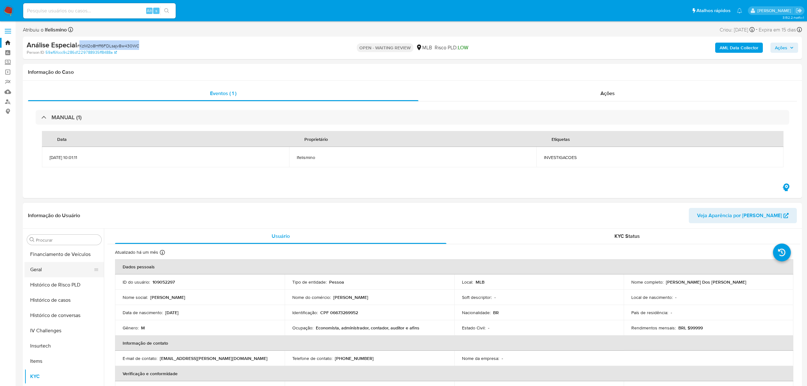
click at [74, 270] on button "Geral" at bounding box center [61, 269] width 74 height 15
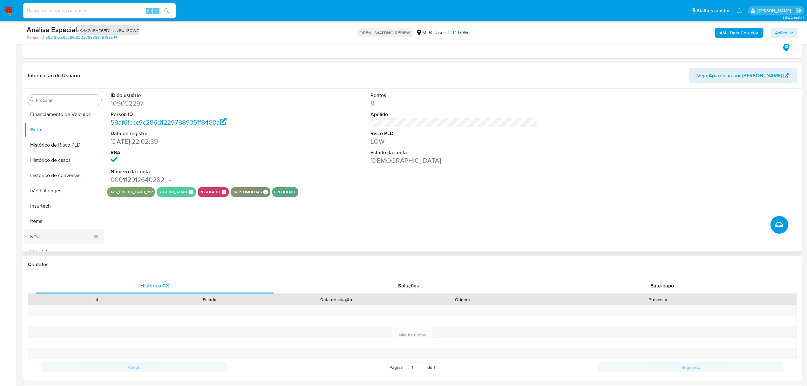
scroll to position [127, 0]
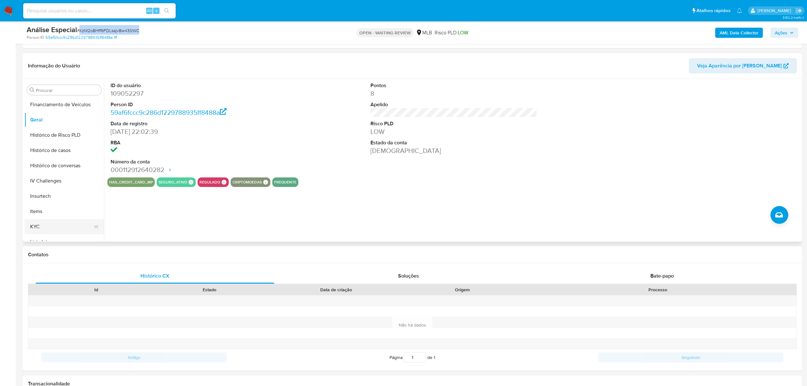
click at [60, 222] on button "KYC" at bounding box center [61, 226] width 74 height 15
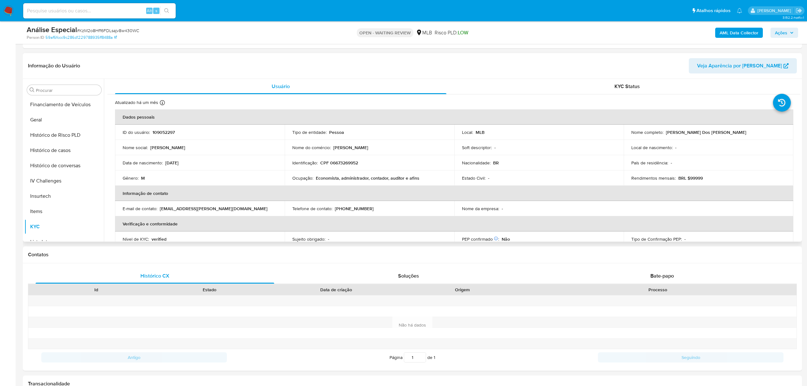
click at [346, 162] on p "CPF 06673269952" at bounding box center [339, 163] width 38 height 6
copy p "06673269952"
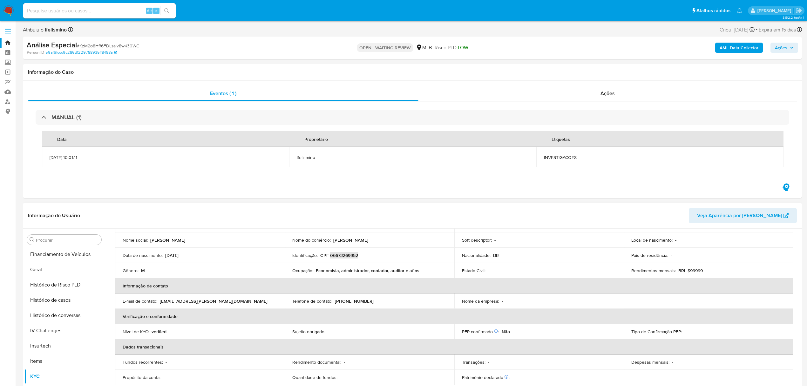
scroll to position [42, 0]
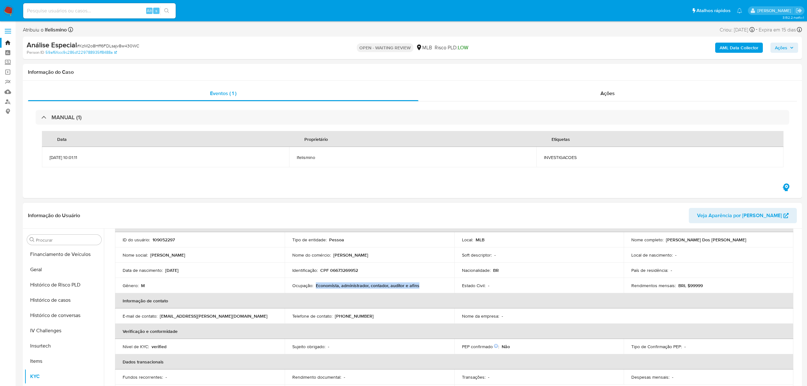
drag, startPoint x: 341, startPoint y: 284, endPoint x: 316, endPoint y: 284, distance: 25.4
click at [316, 284] on div "Ocupação : Economista, administrador, contador, auditor e afins" at bounding box center [369, 286] width 154 height 6
copy p "Economista, administrador, contador, auditor e afins"
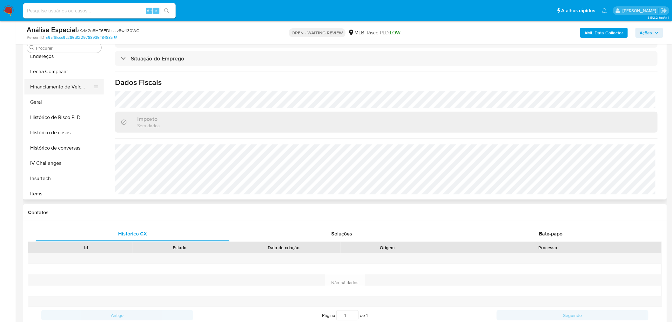
scroll to position [148, 0]
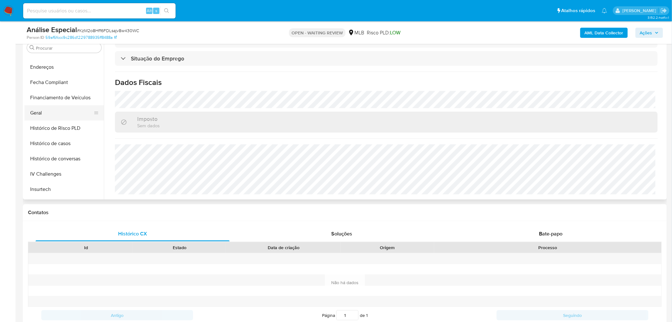
click at [62, 110] on button "Geral" at bounding box center [61, 112] width 74 height 15
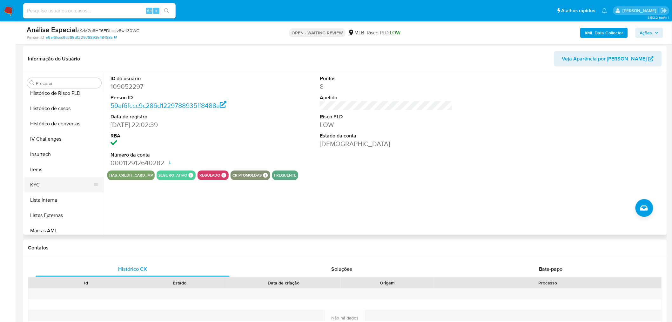
scroll to position [219, 0]
click at [57, 181] on button "KYC" at bounding box center [61, 183] width 74 height 15
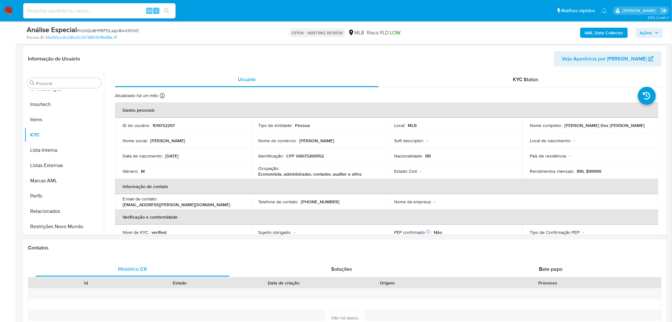
click at [34, 227] on button "Restrições Novo Mundo" at bounding box center [63, 226] width 79 height 15
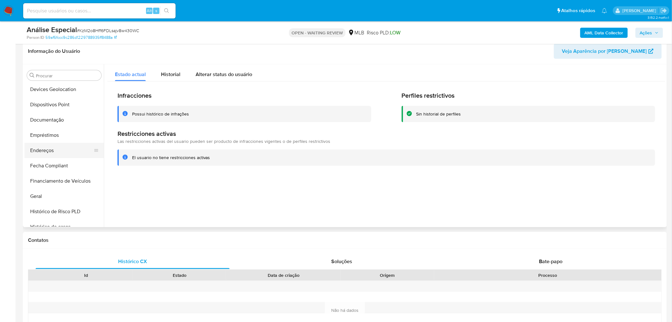
scroll to position [92, 0]
click at [54, 122] on button "Documentação" at bounding box center [61, 120] width 74 height 15
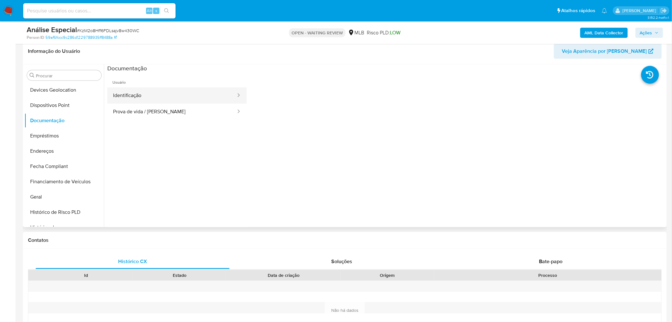
click at [136, 93] on button "Identificação" at bounding box center [171, 95] width 129 height 16
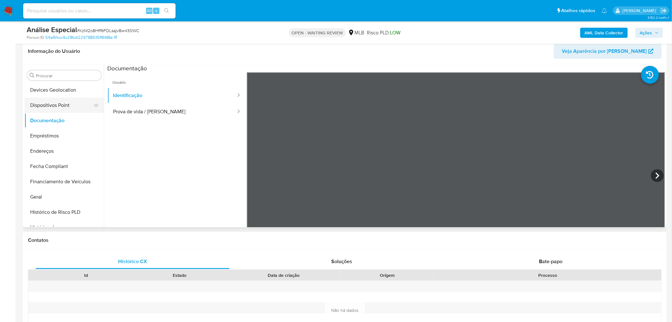
click at [68, 106] on button "Dispositivos Point" at bounding box center [61, 105] width 74 height 15
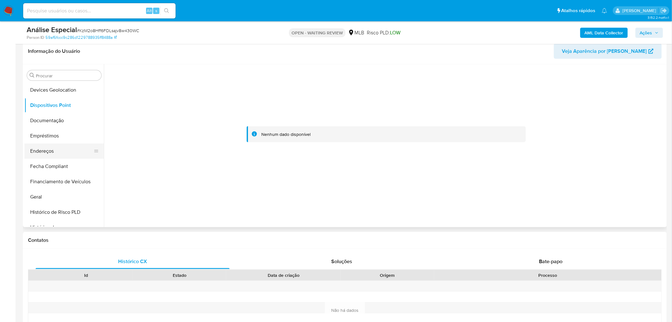
click at [53, 157] on button "Endereços" at bounding box center [61, 150] width 74 height 15
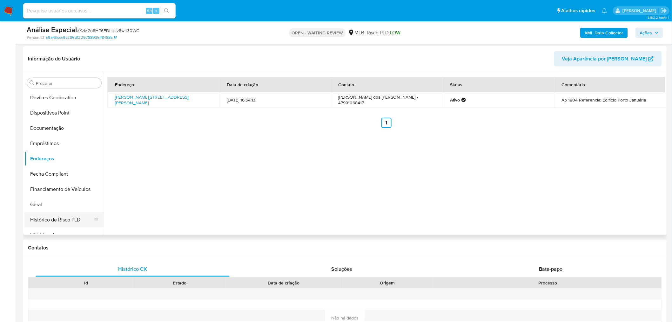
click at [48, 205] on button "Geral" at bounding box center [63, 204] width 79 height 15
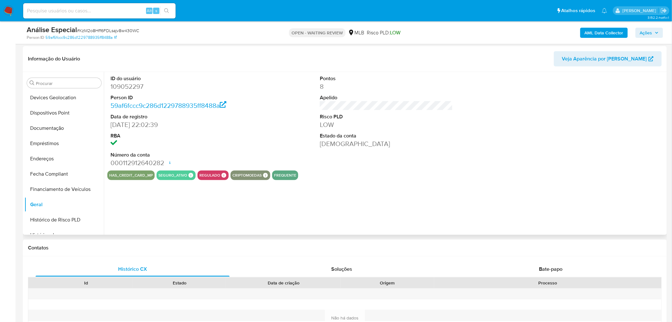
click at [134, 88] on dd "109052297" at bounding box center [177, 86] width 133 height 9
copy dd "109052297"
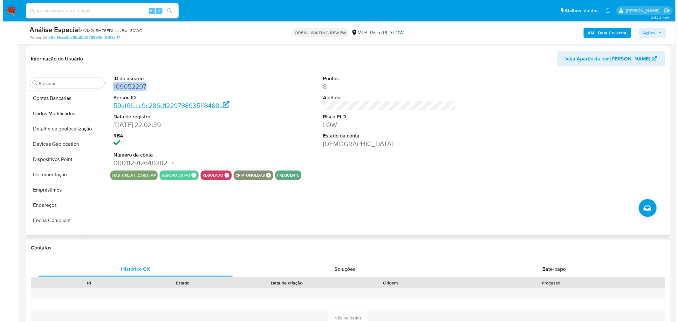
scroll to position [0, 0]
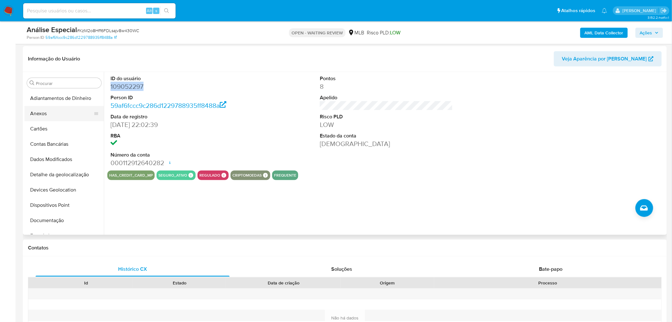
click at [50, 111] on button "Anexos" at bounding box center [61, 113] width 74 height 15
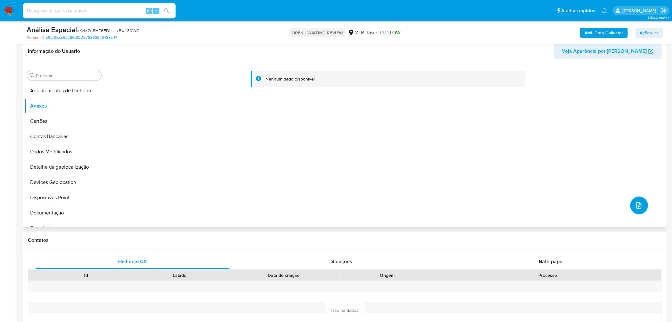
click at [639, 206] on icon "upload-file" at bounding box center [640, 205] width 8 height 8
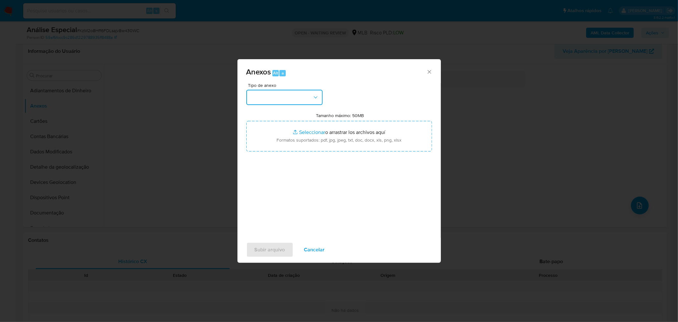
click at [298, 95] on button "button" at bounding box center [284, 97] width 76 height 15
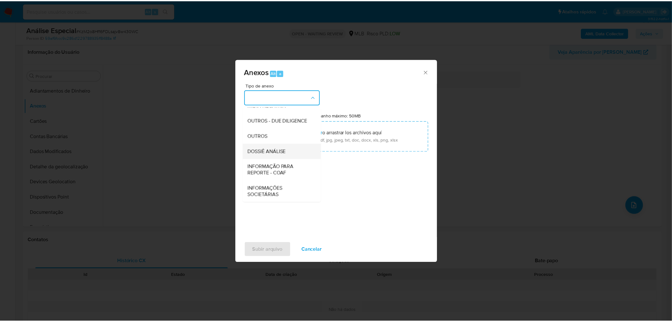
scroll to position [98, 0]
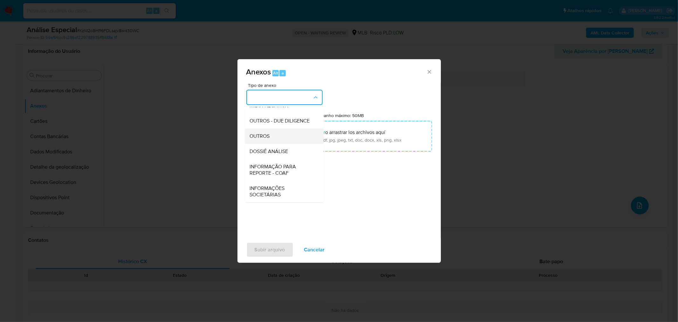
click at [273, 140] on div "OUTROS" at bounding box center [282, 135] width 65 height 15
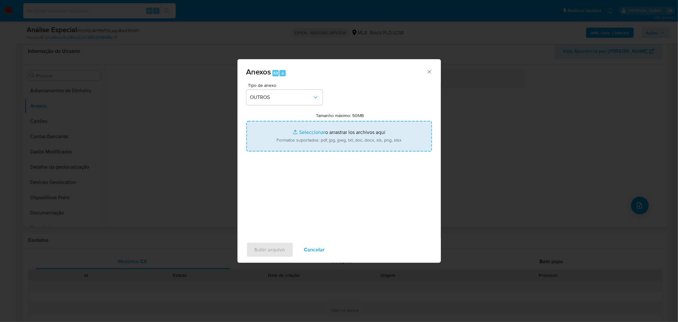
type input "C:\fakepath\Mulan 109052297_2025_08_13_09_11_06 ALEX DOS SANTOS.pdf"
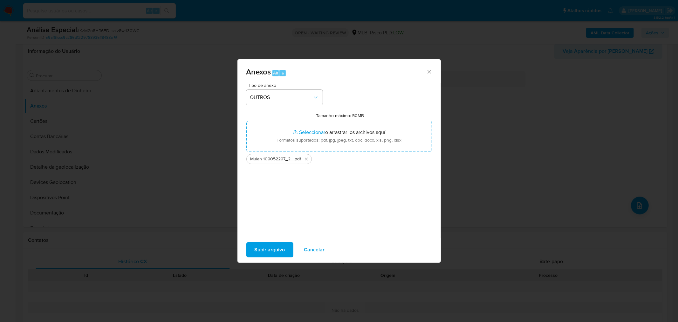
click at [272, 255] on span "Subir arquivo" at bounding box center [270, 249] width 31 height 14
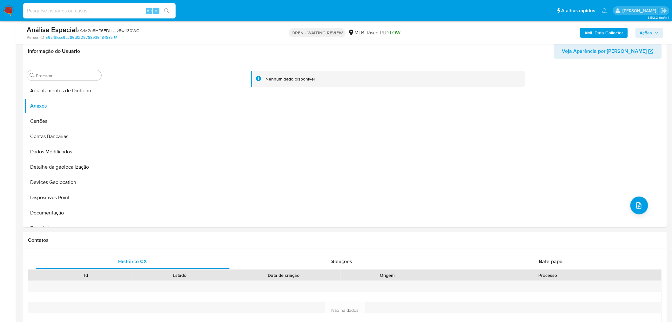
paste input "oHWJighuagWBXk8UmMAunQ63"
type input "oHWJighuagWBXk8UmMAunQ63"
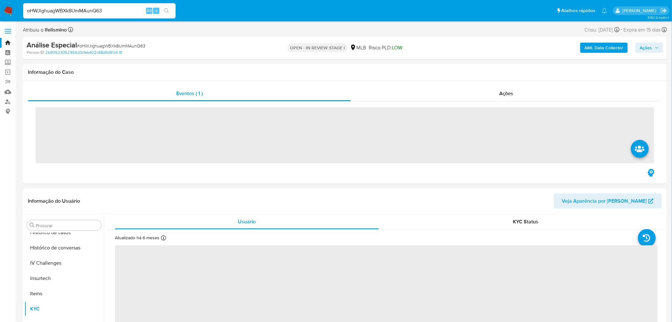
scroll to position [268, 0]
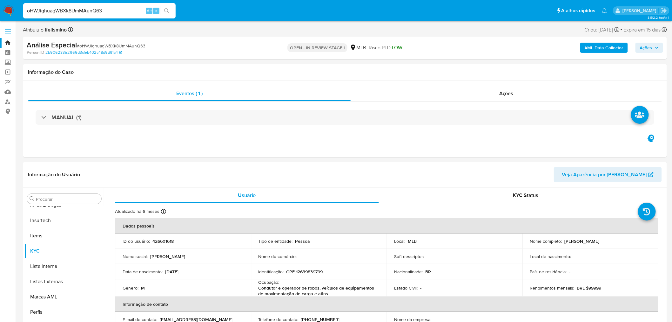
select select "10"
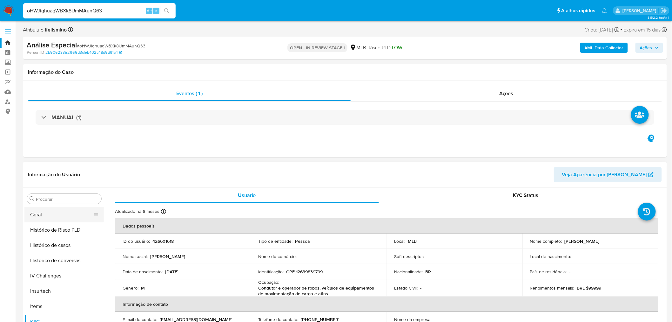
click at [65, 212] on button "Geral" at bounding box center [61, 214] width 74 height 15
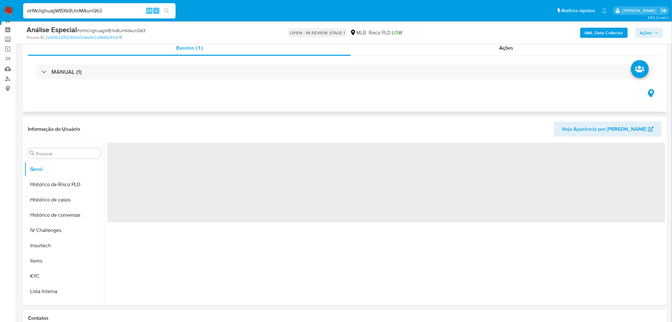
scroll to position [35, 0]
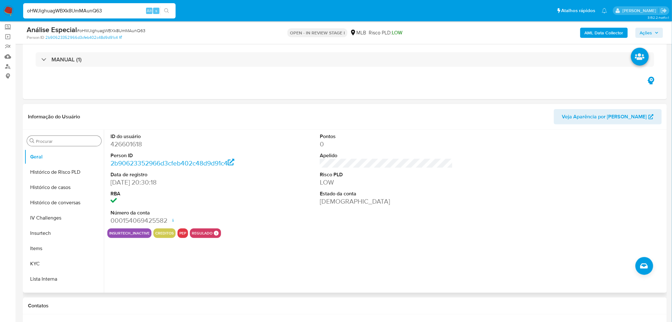
click at [57, 141] on input "Procurar" at bounding box center [67, 141] width 63 height 6
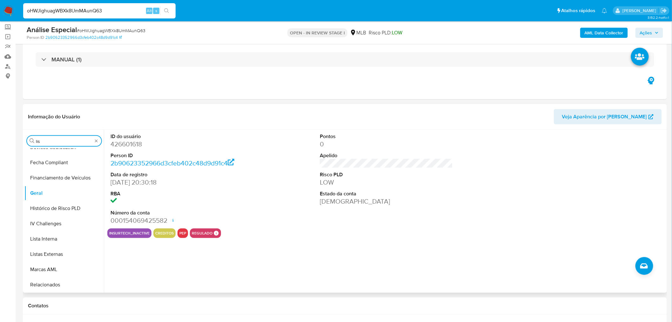
scroll to position [0, 0]
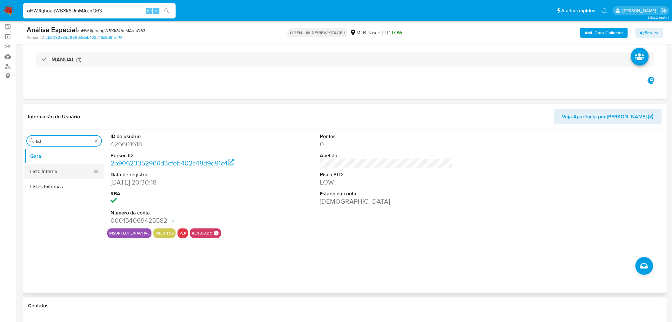
type input "list"
click at [53, 169] on button "Lista Interna" at bounding box center [61, 171] width 74 height 15
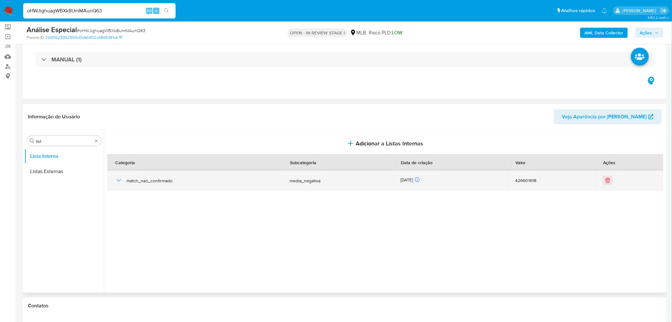
click at [119, 179] on icon "button" at bounding box center [119, 180] width 8 height 8
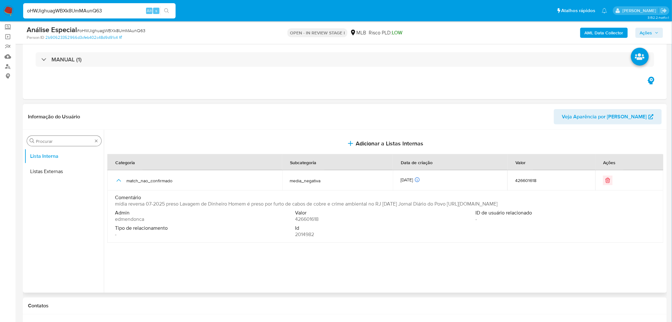
drag, startPoint x: 97, startPoint y: 139, endPoint x: 79, endPoint y: 145, distance: 18.5
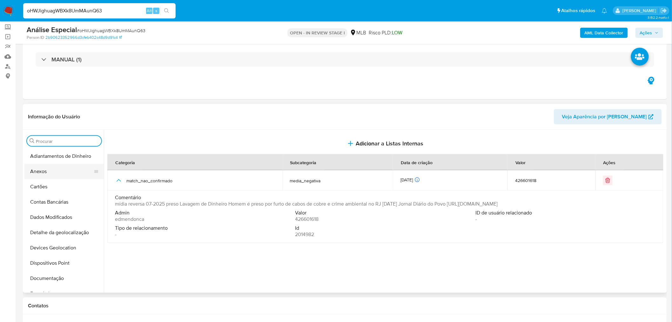
click at [48, 172] on button "Anexos" at bounding box center [61, 171] width 74 height 15
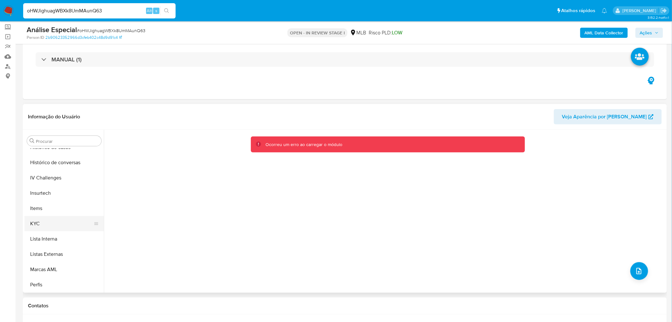
scroll to position [247, 0]
click at [64, 214] on button "KYC" at bounding box center [61, 214] width 74 height 15
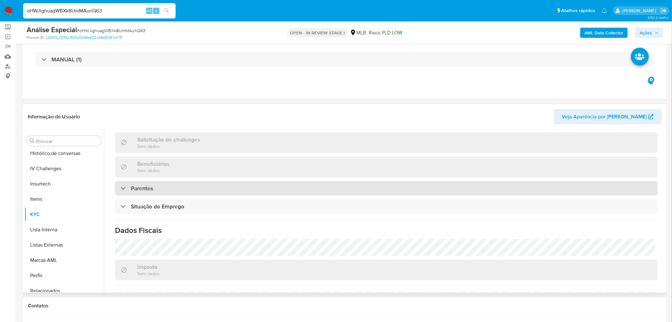
scroll to position [0, 0]
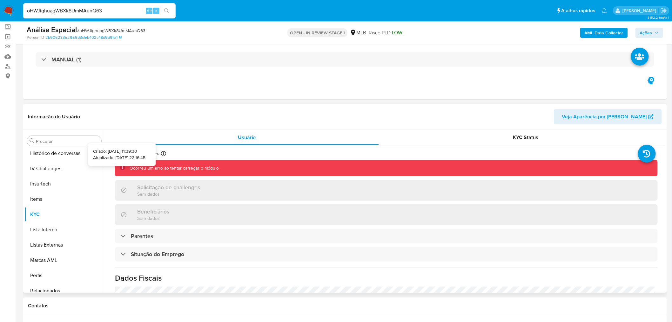
click at [164, 153] on icon at bounding box center [163, 153] width 5 height 5
click at [644, 155] on icon at bounding box center [647, 154] width 18 height 18
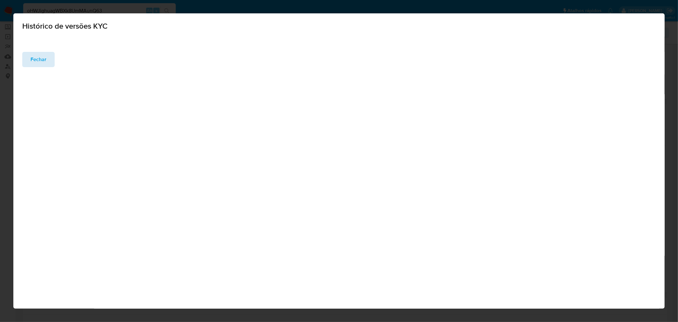
click at [40, 60] on span "Fechar" at bounding box center [39, 59] width 16 height 14
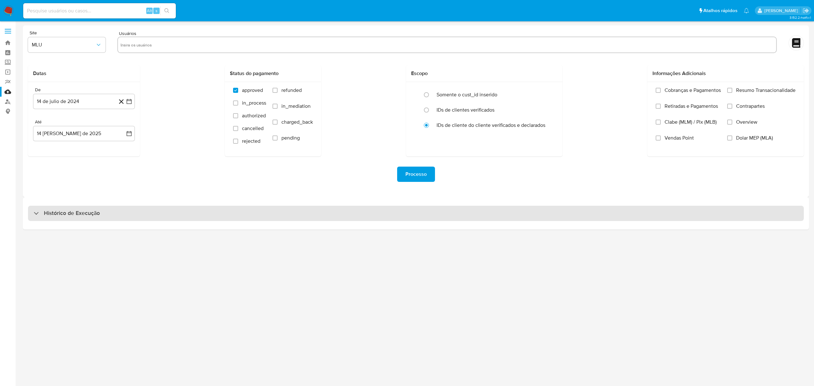
drag, startPoint x: 237, startPoint y: 205, endPoint x: 302, endPoint y: 215, distance: 65.6
click at [238, 205] on div "Histórico de Execução" at bounding box center [416, 213] width 786 height 32
click at [336, 215] on div "Histórico de Execução" at bounding box center [415, 213] width 775 height 15
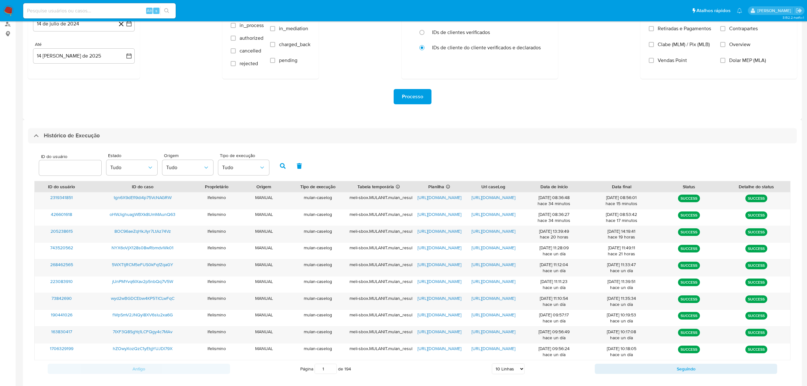
scroll to position [88, 0]
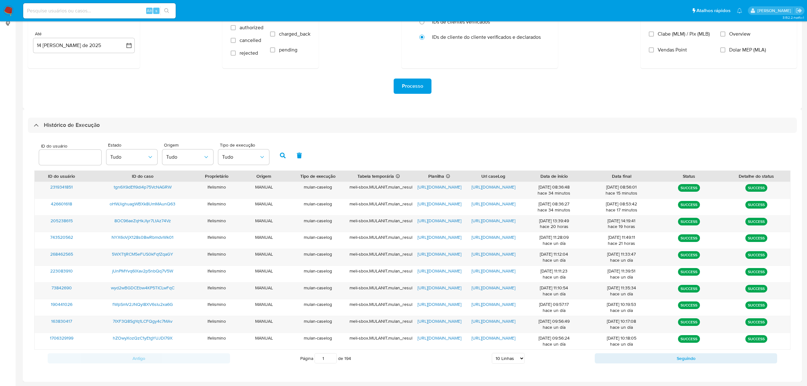
click at [503, 357] on select "5 Linhas 10 Linhas 20 Linhas 25 Linhas 50 Linhas 100 Linhas" at bounding box center [508, 358] width 33 height 11
select select "100"
click at [492, 353] on select "5 Linhas 10 Linhas 20 Linhas 25 Linhas 50 Linhas 100 Linhas" at bounding box center [508, 358] width 33 height 11
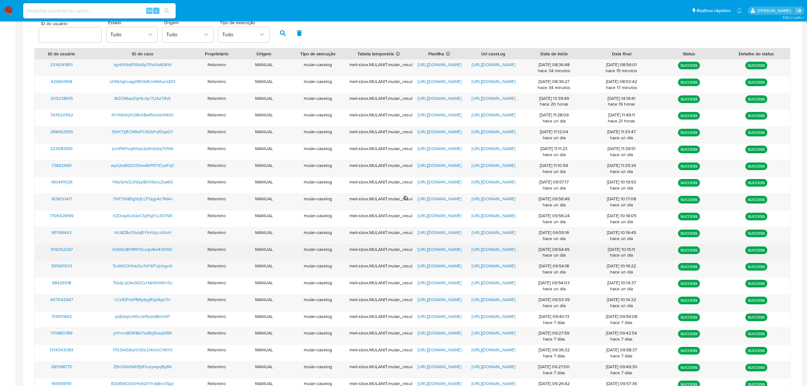
scroll to position [215, 0]
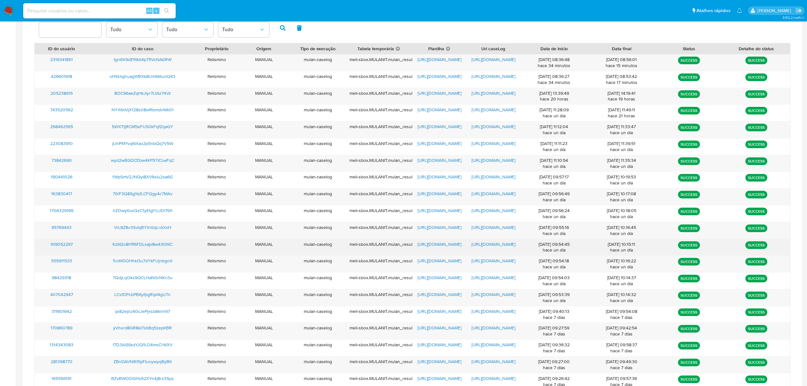
click at [485, 246] on span "https://docs.google.com/document/d/1H13unghcwqPq_FmoQOXxISwtjaV3Ikkk_5iWqCkNiEk…" at bounding box center [494, 244] width 44 height 6
click at [441, 246] on span "https://docs.google.com/spreadsheets/d/1YmuphiugtGQKUm3Ic0oljcCxTzgZG6PmUoMQ0lf…" at bounding box center [440, 244] width 44 height 6
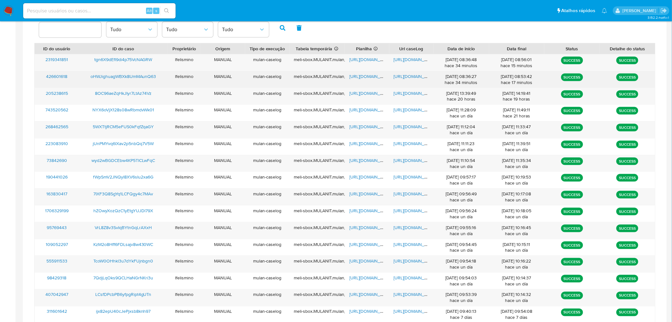
click at [424, 75] on span "https://docs.google.com/document/d/1AZTBPNWNS4-aOy6W6LuiEqoaZAWZqyTEt1ZJl0doCfY…" at bounding box center [416, 76] width 44 height 6
click at [367, 75] on span "https://docs.google.com/spreadsheets/d/1b8etdI8uOqZj6XZ1gw-QuNIXRzwVx0-y-rFNF0R…" at bounding box center [372, 76] width 44 height 6
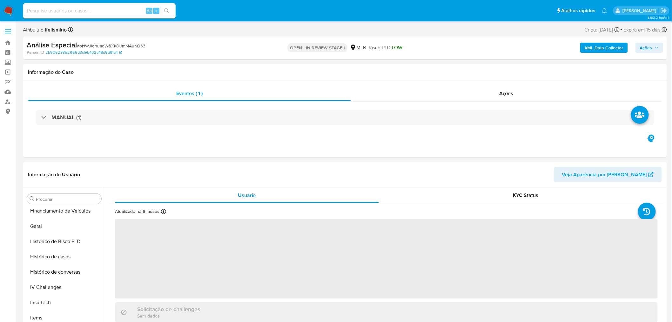
scroll to position [268, 0]
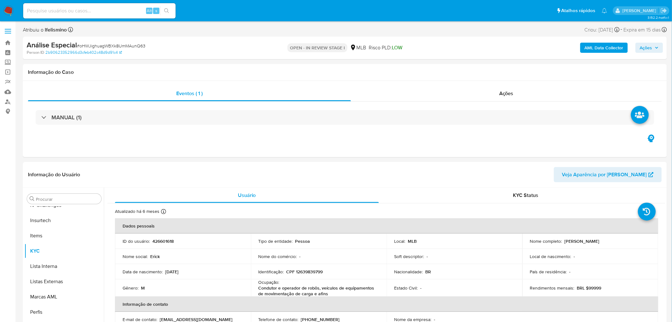
select select "10"
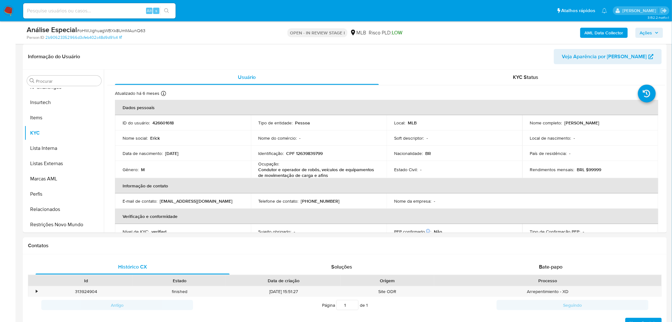
scroll to position [0, 0]
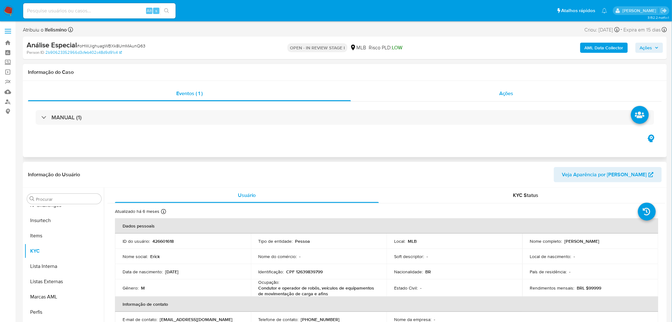
drag, startPoint x: 535, startPoint y: 93, endPoint x: 526, endPoint y: 94, distance: 8.9
click at [535, 93] on div "Ações" at bounding box center [506, 93] width 311 height 15
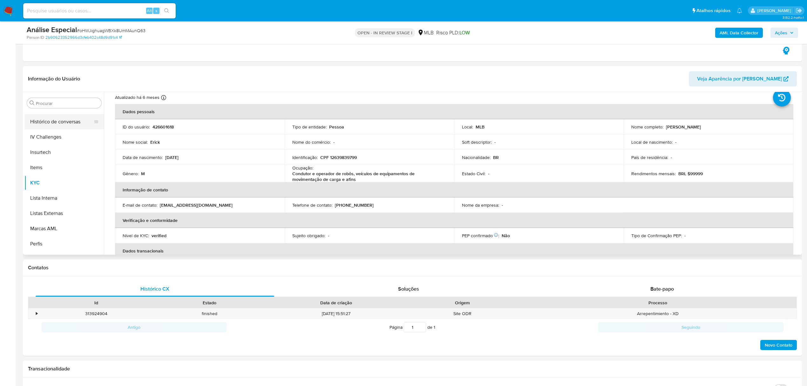
scroll to position [226, 0]
click at [76, 102] on input "Procurar" at bounding box center [67, 103] width 63 height 6
type input "lis"
drag, startPoint x: 66, startPoint y: 129, endPoint x: 62, endPoint y: 135, distance: 7.7
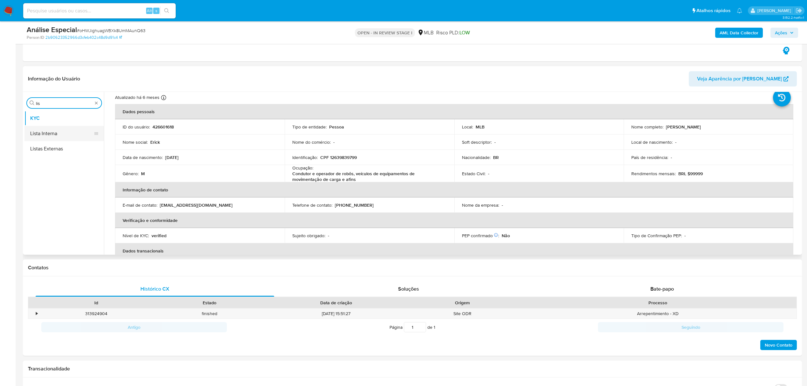
click at [65, 131] on button "Lista Interna" at bounding box center [61, 133] width 74 height 15
click at [73, 133] on button "Lista Interna" at bounding box center [61, 133] width 74 height 15
click at [46, 135] on button "Lista Interna" at bounding box center [61, 133] width 74 height 15
click at [58, 132] on button "Lista Interna" at bounding box center [61, 133] width 74 height 15
click at [43, 133] on button "Lista Interna" at bounding box center [61, 133] width 74 height 15
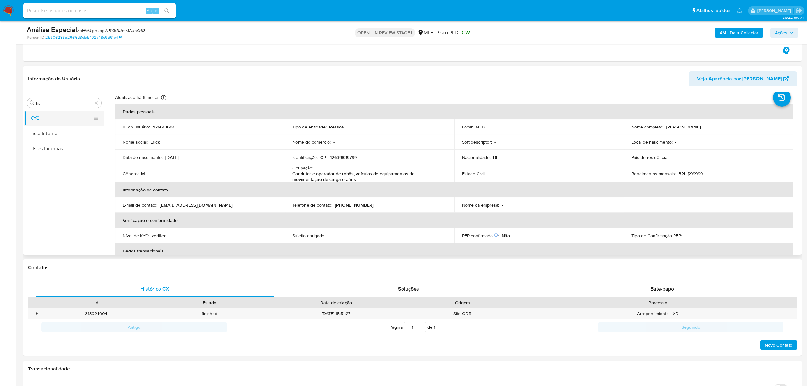
click at [50, 117] on button "KYC" at bounding box center [61, 118] width 74 height 15
click at [48, 142] on button "Listas Externas" at bounding box center [61, 148] width 74 height 15
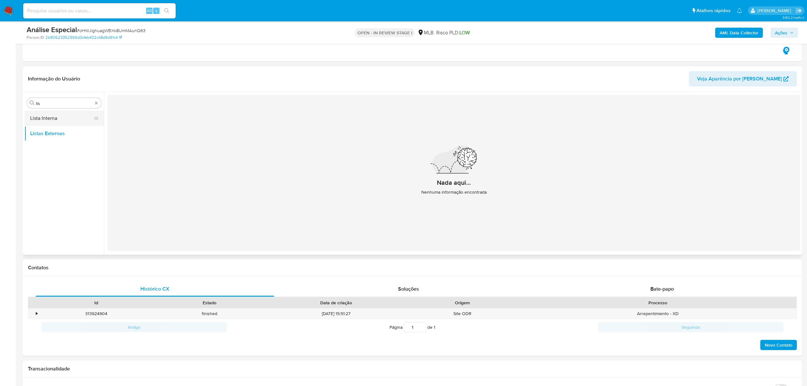
click at [94, 121] on icon at bounding box center [96, 118] width 5 height 5
click at [65, 120] on button "Lista Interna" at bounding box center [61, 118] width 74 height 15
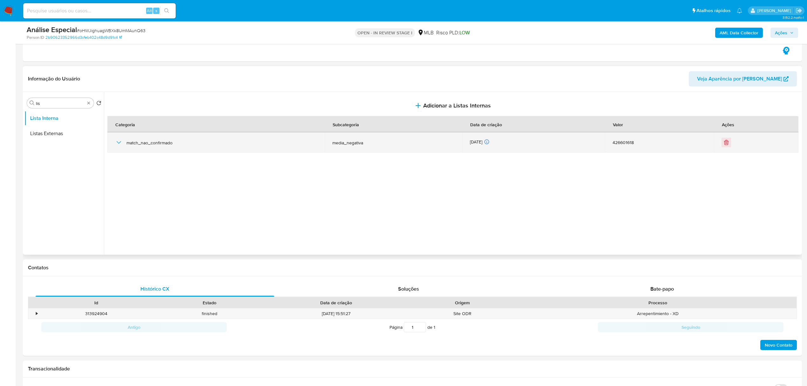
click at [120, 140] on icon "button" at bounding box center [119, 143] width 8 height 8
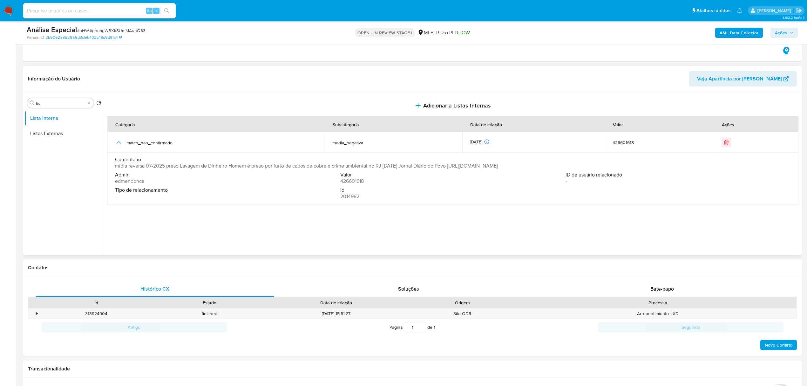
drag, startPoint x: 461, startPoint y: 166, endPoint x: 614, endPoint y: 168, distance: 152.6
click at [498, 168] on span "mídia reversa 07-2025 preso Lavagem de Dinheiro Homem é preso por furto de cabo…" at bounding box center [306, 166] width 383 height 6
drag, startPoint x: 625, startPoint y: 166, endPoint x: 464, endPoint y: 168, distance: 161.1
click at [464, 168] on span "mídia reversa 07-2025 preso Lavagem de Dinheiro Homem é preso por furto de cabo…" at bounding box center [306, 166] width 383 height 6
drag, startPoint x: 480, startPoint y: 165, endPoint x: 626, endPoint y: 167, distance: 145.9
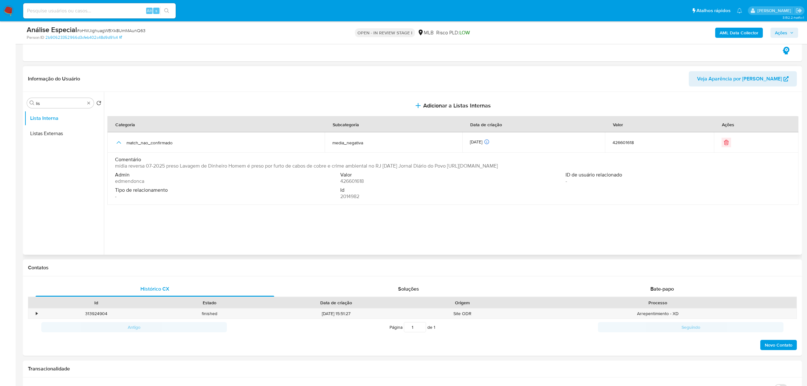
click at [498, 167] on span "mídia reversa 07-2025 preso Lavagem de Dinheiro Homem é preso por furto de cabo…" at bounding box center [306, 166] width 383 height 6
click at [87, 106] on div "Procurar lis" at bounding box center [60, 103] width 67 height 10
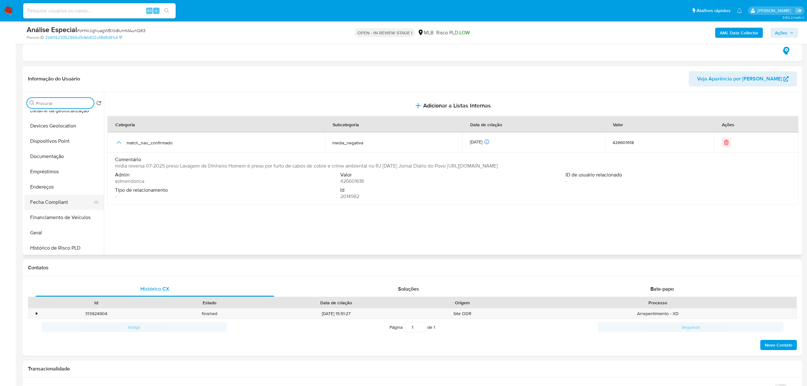
scroll to position [85, 0]
drag, startPoint x: 57, startPoint y: 229, endPoint x: 61, endPoint y: 229, distance: 4.1
click at [58, 231] on button "Geral" at bounding box center [61, 231] width 74 height 15
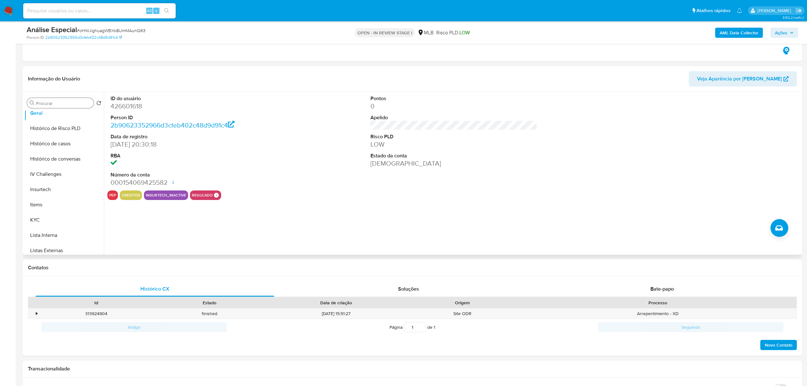
scroll to position [254, 0]
drag, startPoint x: 43, startPoint y: 166, endPoint x: 17, endPoint y: 177, distance: 28.8
click at [44, 165] on button "KYC" at bounding box center [63, 168] width 79 height 15
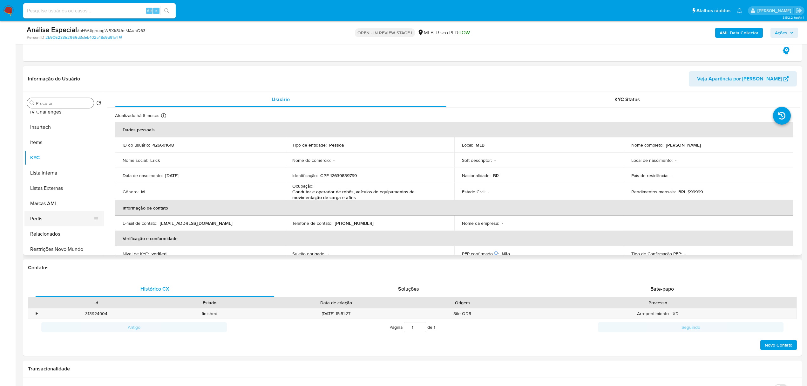
scroll to position [269, 0]
drag, startPoint x: 45, startPoint y: 244, endPoint x: 50, endPoint y: 245, distance: 5.2
click at [46, 245] on button "Restrições Novo Mundo" at bounding box center [61, 246] width 74 height 15
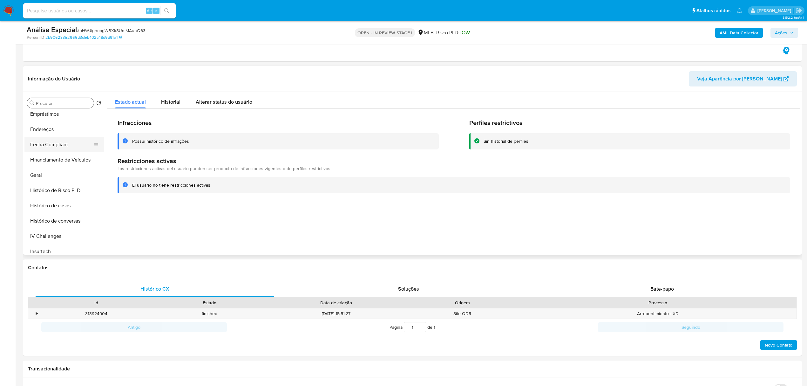
scroll to position [99, 0]
click at [74, 143] on button "Documentação" at bounding box center [61, 140] width 74 height 15
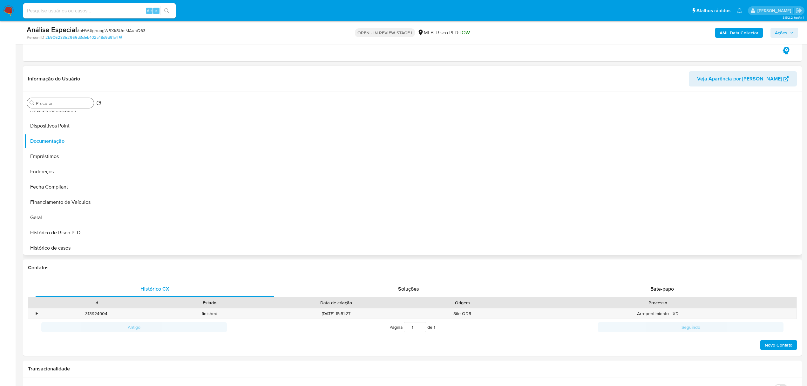
click at [137, 125] on div at bounding box center [452, 173] width 697 height 163
click at [141, 124] on button "Prova de vida / Selfie" at bounding box center [188, 123] width 163 height 16
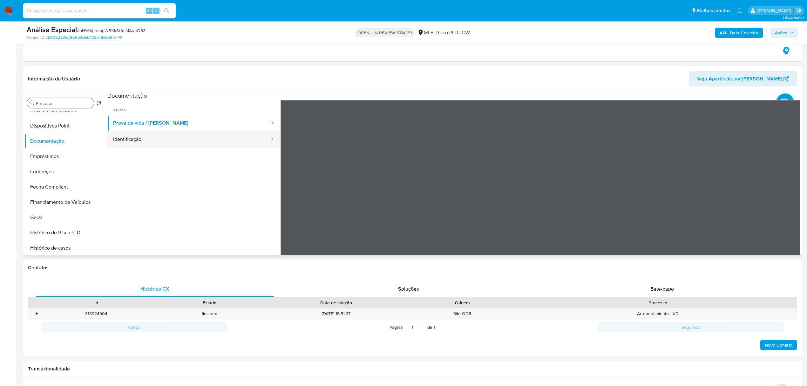
click at [142, 141] on button "Identificação" at bounding box center [188, 139] width 163 height 16
click at [51, 130] on button "Dispositivos Point" at bounding box center [61, 125] width 74 height 15
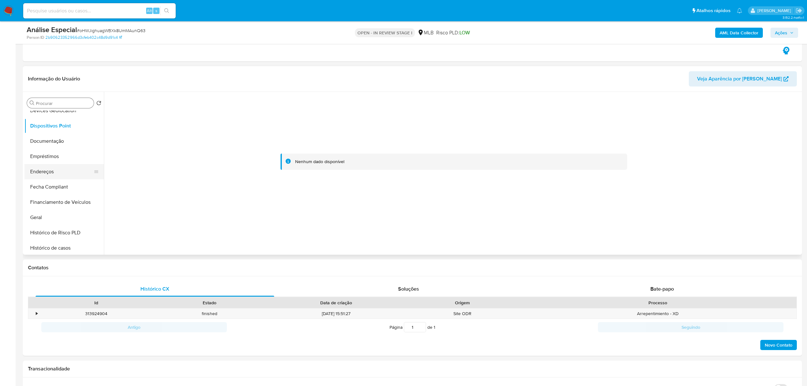
click at [47, 174] on button "Endereços" at bounding box center [61, 171] width 74 height 15
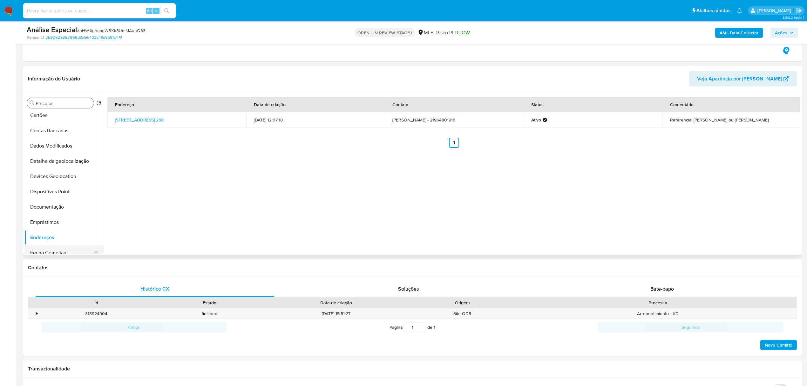
scroll to position [85, 0]
click at [41, 228] on button "Geral" at bounding box center [61, 231] width 74 height 15
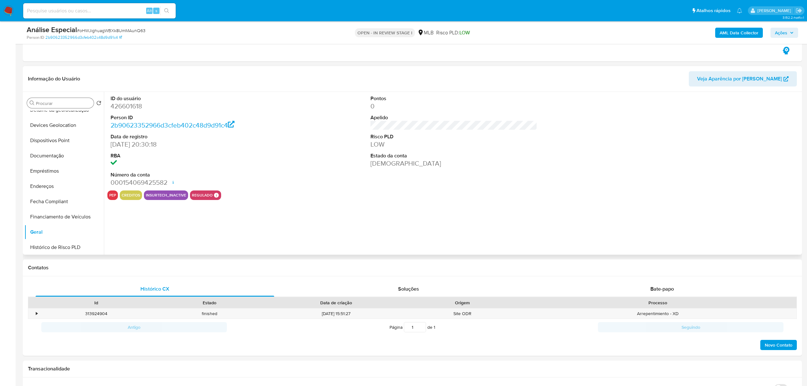
click at [140, 108] on dd "426601618" at bounding box center [194, 106] width 167 height 9
copy dd "426601618"
click at [58, 245] on button "Restrições Novo Mundo" at bounding box center [61, 246] width 74 height 15
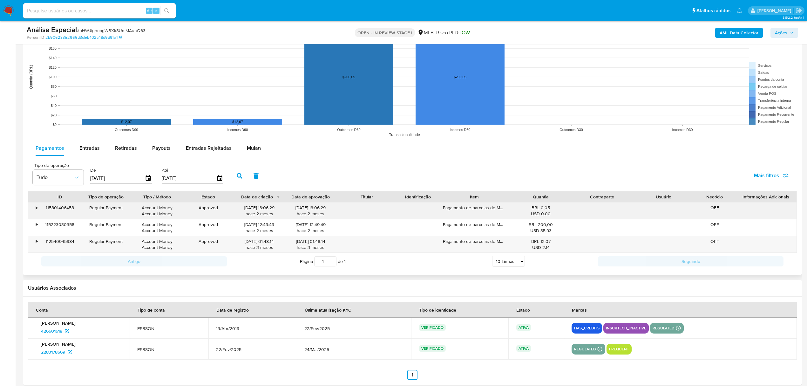
scroll to position [628, 0]
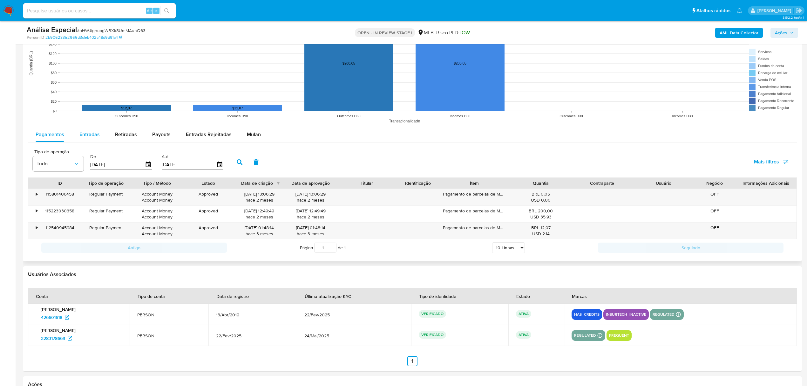
click at [89, 140] on div "Entradas" at bounding box center [89, 134] width 20 height 15
select select "10"
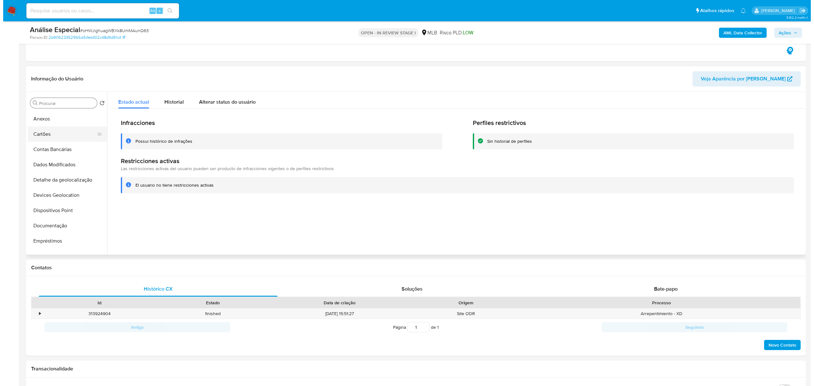
scroll to position [14, 0]
drag, startPoint x: 66, startPoint y: 118, endPoint x: 186, endPoint y: 160, distance: 127.2
click at [66, 117] on button "Anexos" at bounding box center [63, 119] width 79 height 15
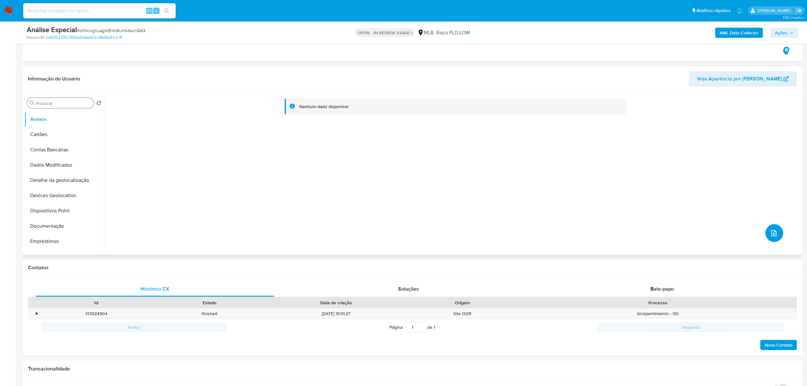
click at [678, 232] on button "upload-file" at bounding box center [775, 233] width 18 height 18
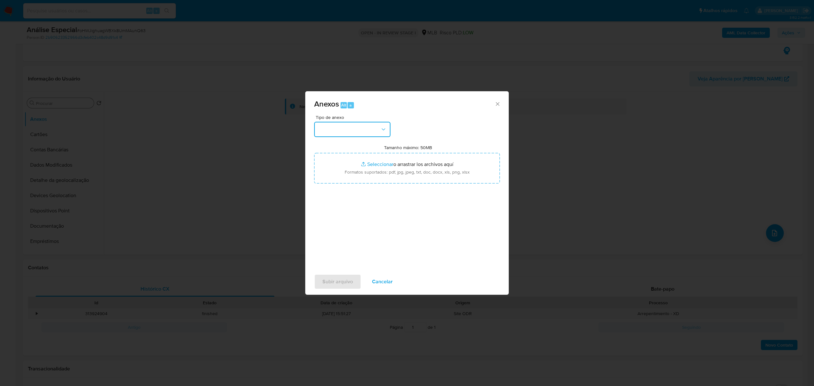
drag, startPoint x: 360, startPoint y: 129, endPoint x: 363, endPoint y: 133, distance: 5.6
click at [362, 130] on button "button" at bounding box center [352, 129] width 76 height 15
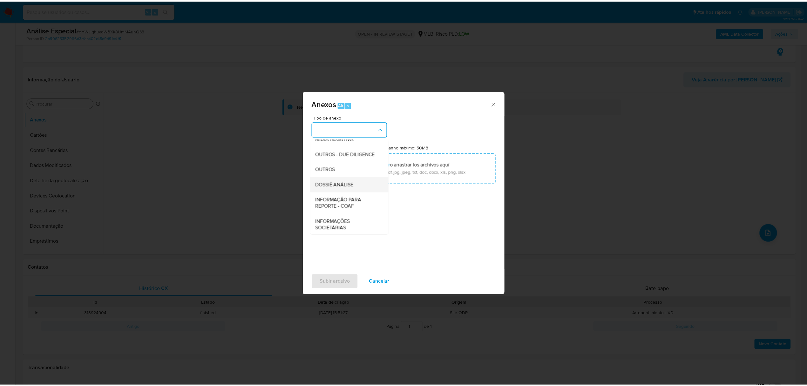
scroll to position [85, 0]
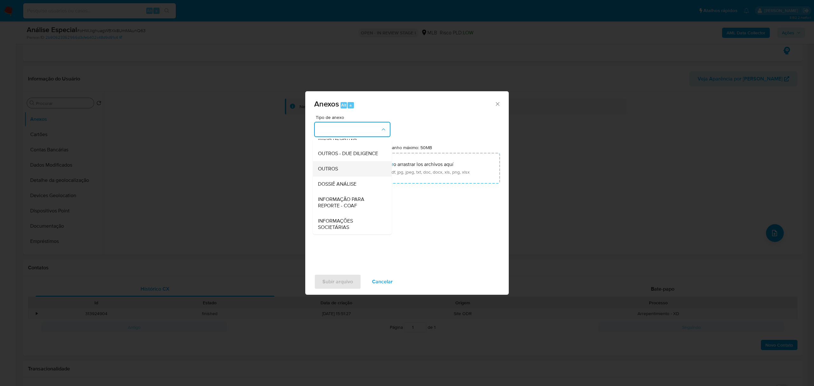
click at [355, 176] on div "OUTROS" at bounding box center [350, 168] width 65 height 15
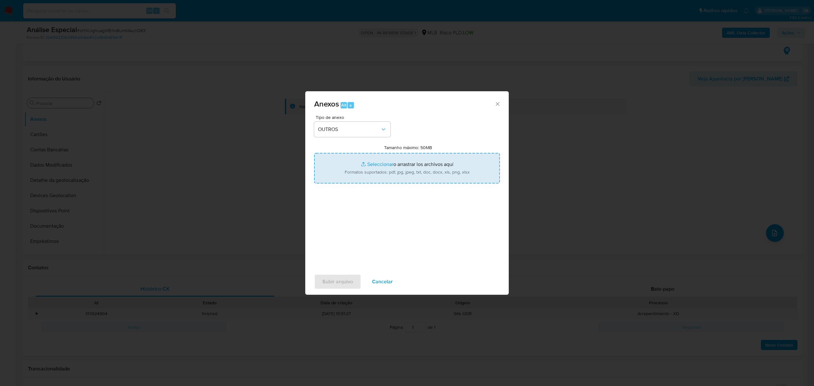
type input "C:\fakepath\Mulan 426601618_2025_08_14_07_50_31 ERICK COUTO CORDEIRO.pdf"
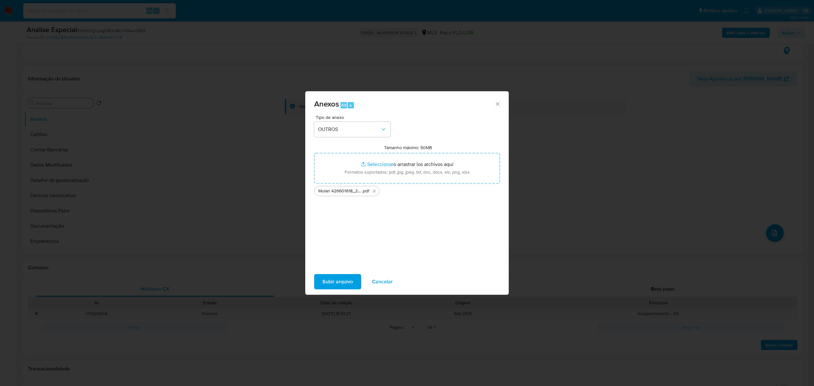
click at [319, 281] on button "Subir arquivo" at bounding box center [337, 281] width 47 height 15
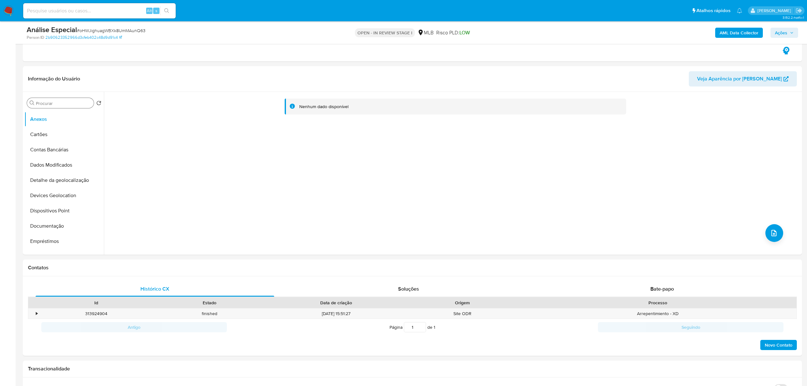
click at [93, 12] on input at bounding box center [99, 11] width 153 height 8
drag, startPoint x: 108, startPoint y: 15, endPoint x: 102, endPoint y: 11, distance: 7.1
paste input "tgn6X9dEfl9di4p75VcNAGRW"
type input "tgn6X9dEfl9di4p75VcNAGRW"
click at [168, 11] on icon "search-icon" at bounding box center [166, 10] width 5 height 5
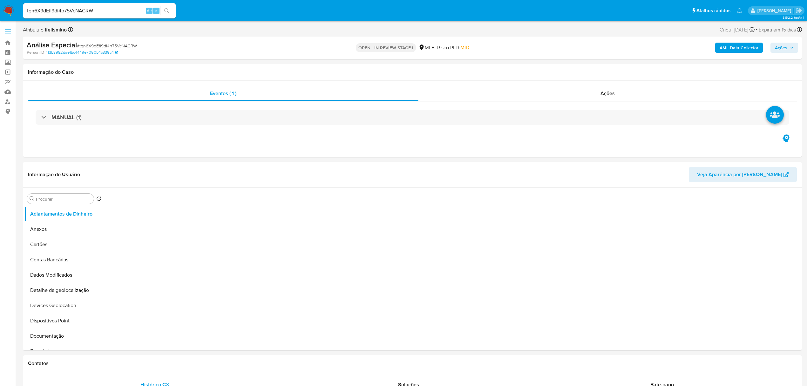
select select "10"
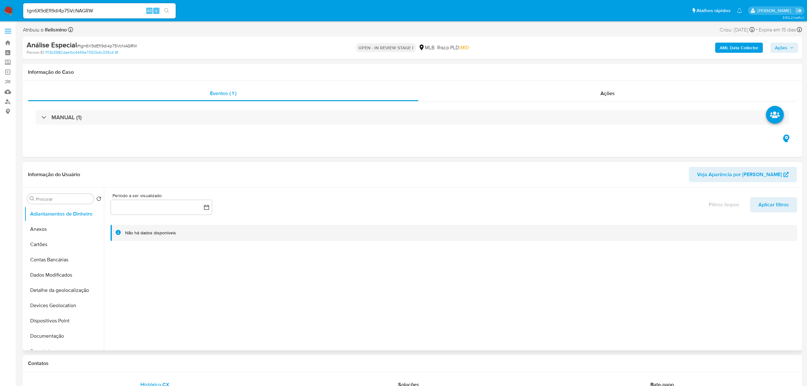
scroll to position [85, 0]
click at [54, 321] on button "Geral" at bounding box center [61, 327] width 74 height 15
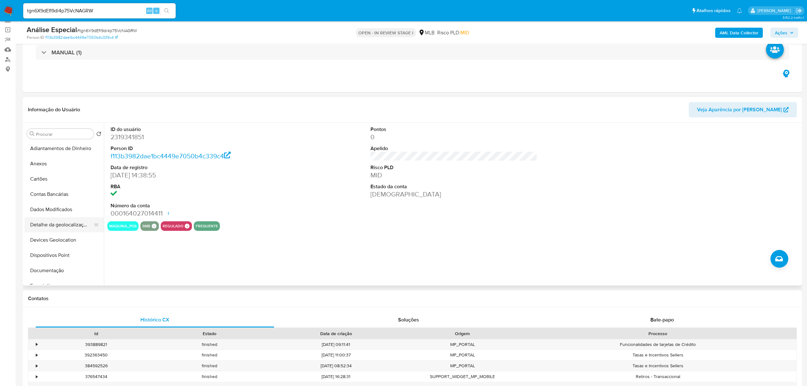
scroll to position [0, 0]
click at [49, 273] on button "Documentação" at bounding box center [61, 270] width 74 height 15
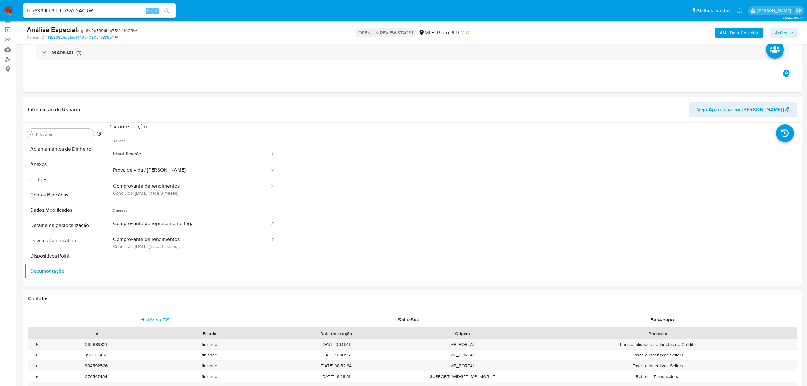
click at [178, 154] on button "Identificação" at bounding box center [188, 154] width 163 height 16
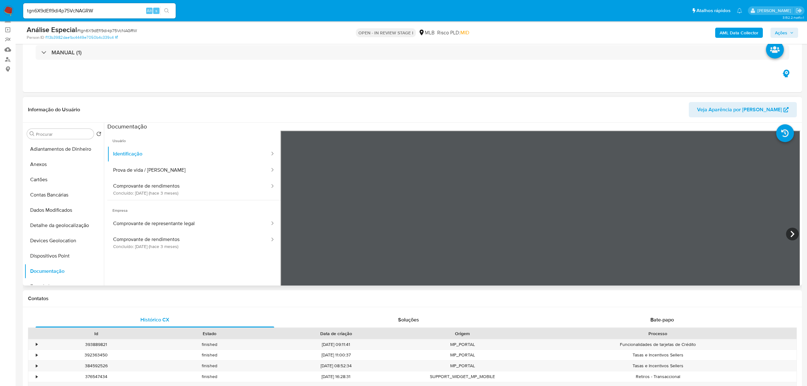
click at [157, 199] on button "Comprovante de rendimentos Concluído: 27/05/2025 (hace 3 meses)" at bounding box center [188, 189] width 163 height 22
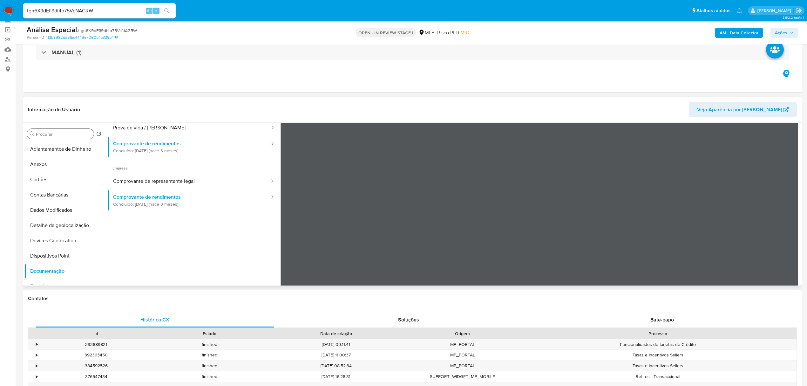
click at [66, 131] on input "Procurar" at bounding box center [63, 134] width 55 height 6
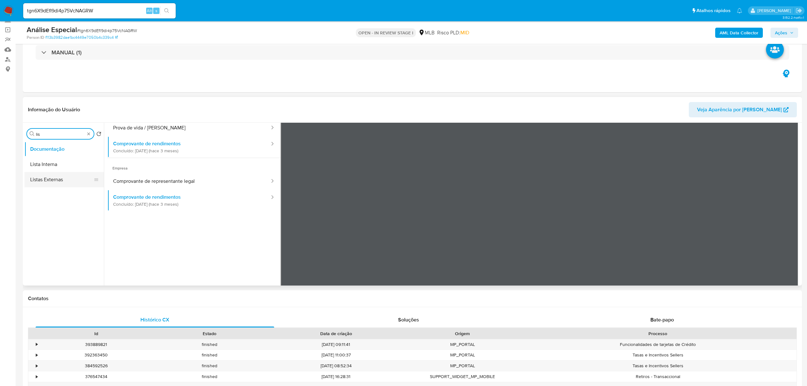
type input "lis"
click at [74, 161] on button "Lista Interna" at bounding box center [63, 164] width 79 height 15
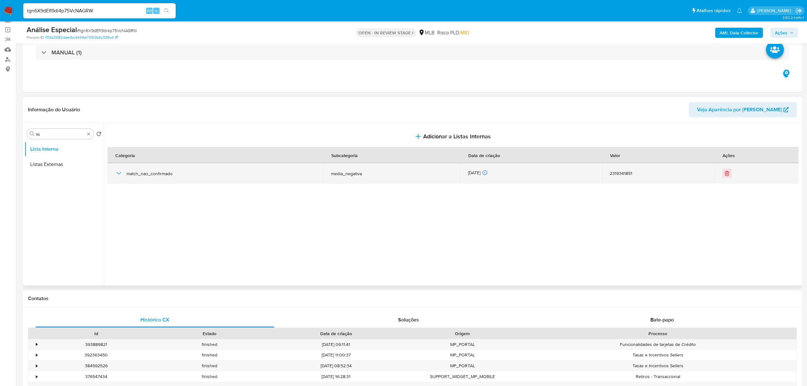
click at [119, 175] on icon "button" at bounding box center [119, 173] width 8 height 8
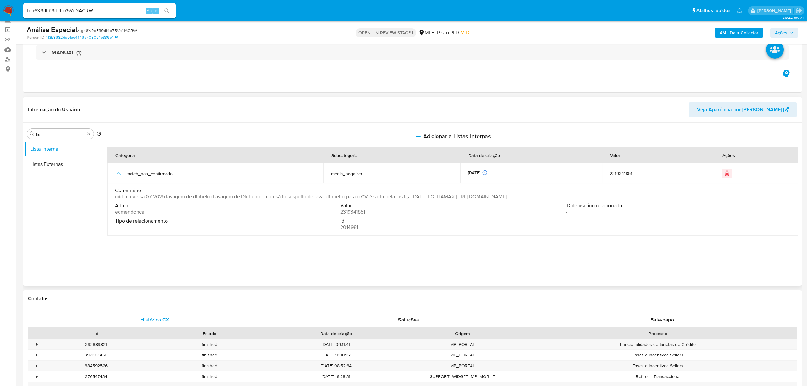
drag, startPoint x: 637, startPoint y: 198, endPoint x: 493, endPoint y: 198, distance: 143.7
click at [493, 198] on div "Comentário mídia reversa 07-2025 lavagem de dinheiro Lavagem de Dinheiro Empres…" at bounding box center [453, 193] width 676 height 13
click at [493, 198] on span "mídia reversa 07-2025 lavagem de dinheiro Lavagem de Dinheiro Empresário suspei…" at bounding box center [311, 197] width 392 height 6
drag, startPoint x: 471, startPoint y: 196, endPoint x: 633, endPoint y: 195, distance: 162.4
click at [633, 195] on div "Comentário mídia reversa 07-2025 lavagem de dinheiro Lavagem de Dinheiro Empres…" at bounding box center [453, 193] width 676 height 13
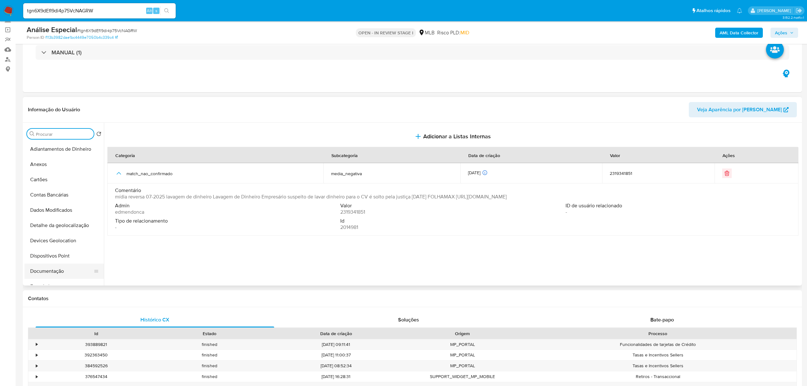
click at [51, 265] on button "Documentação" at bounding box center [61, 270] width 74 height 15
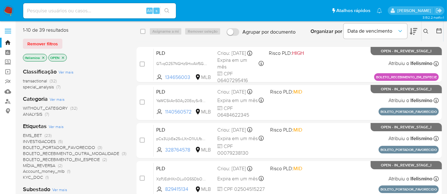
drag, startPoint x: 124, startPoint y: 11, endPoint x: 59, endPoint y: 9, distance: 65.5
click at [58, 10] on input at bounding box center [99, 11] width 153 height 8
paste input "2473231471"
type input "2473231471"
click at [165, 9] on icon "search-icon" at bounding box center [166, 10] width 5 height 5
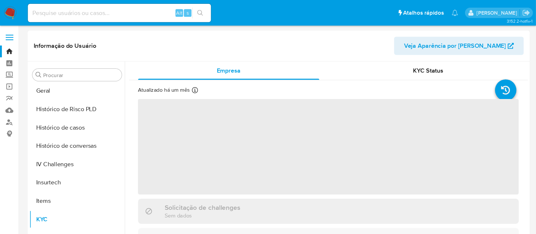
scroll to position [268, 0]
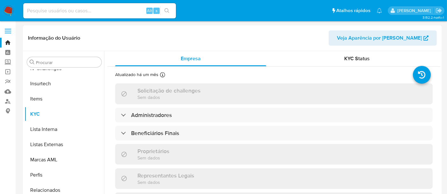
select select "10"
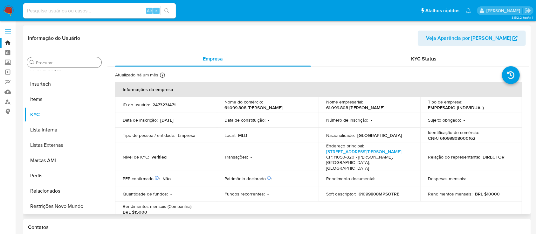
drag, startPoint x: 414, startPoint y: 0, endPoint x: 79, endPoint y: 59, distance: 340.1
click at [79, 59] on div "Procurar" at bounding box center [64, 62] width 74 height 10
click at [73, 66] on div "Procurar" at bounding box center [64, 62] width 74 height 10
click at [72, 63] on input "Procurar" at bounding box center [67, 63] width 63 height 6
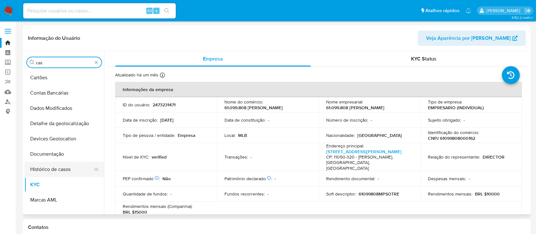
scroll to position [0, 0]
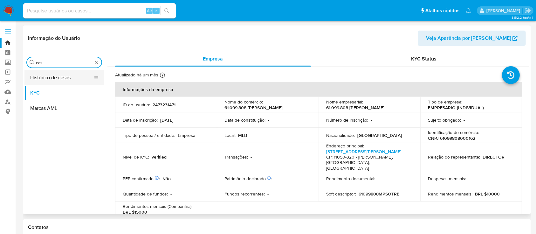
type input "cas"
click at [66, 77] on button "Histórico de casos" at bounding box center [61, 77] width 74 height 15
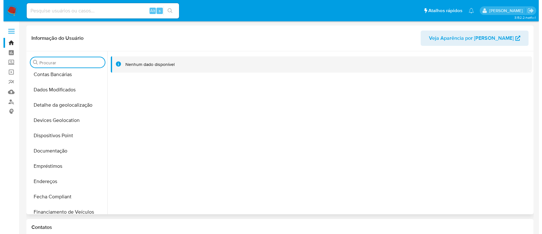
scroll to position [169, 0]
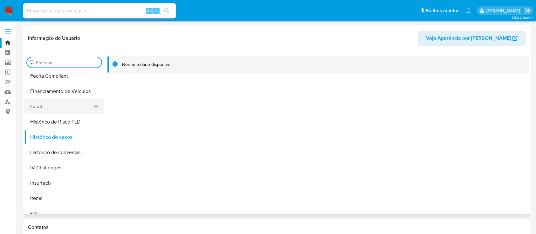
click at [52, 104] on button "Geral" at bounding box center [61, 106] width 74 height 15
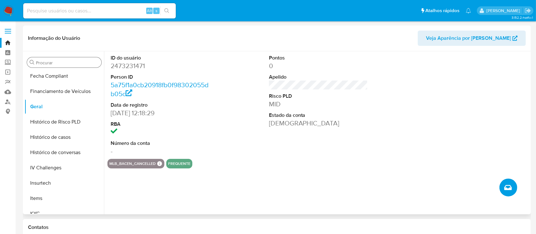
click at [452, 188] on icon "Criar caso manual" at bounding box center [508, 187] width 8 height 5
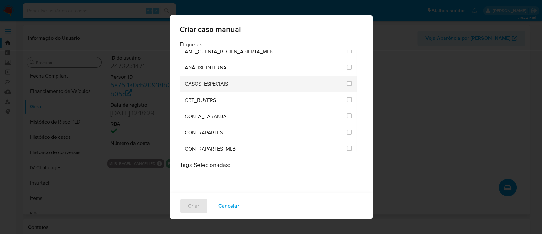
scroll to position [42, 0]
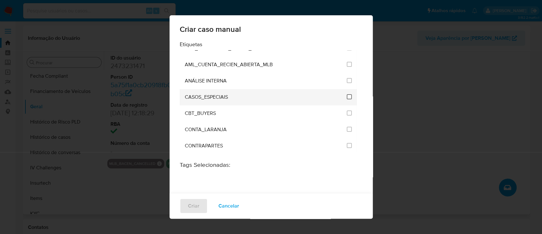
click at [347, 96] on input "1917" at bounding box center [349, 96] width 5 height 5
checkbox input "true"
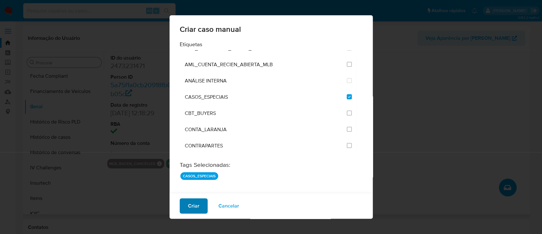
click at [193, 194] on span "Criar" at bounding box center [193, 206] width 11 height 14
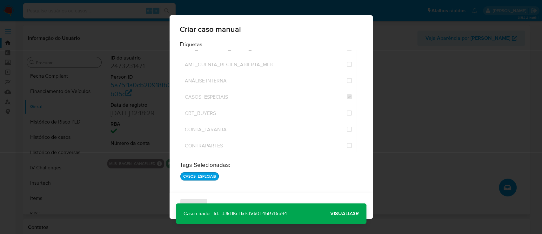
click at [192, 194] on div "Criar Cancelar" at bounding box center [271, 206] width 203 height 26
click at [341, 194] on span "Visualizar" at bounding box center [345, 213] width 29 height 0
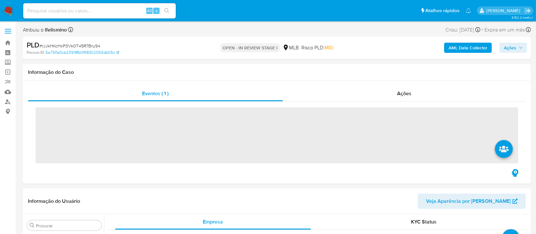
scroll to position [269, 0]
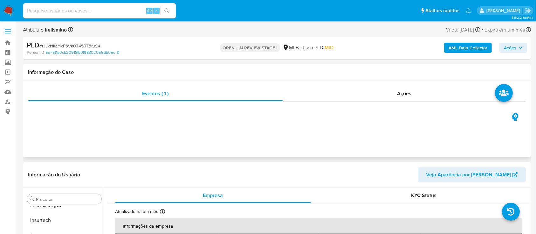
select select "10"
paste input "2458081071"
type input "2458081071"
click at [168, 9] on icon "search-icon" at bounding box center [166, 10] width 5 height 5
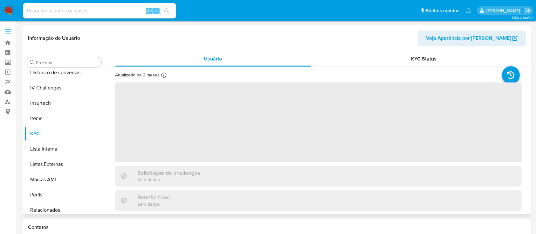
scroll to position [269, 0]
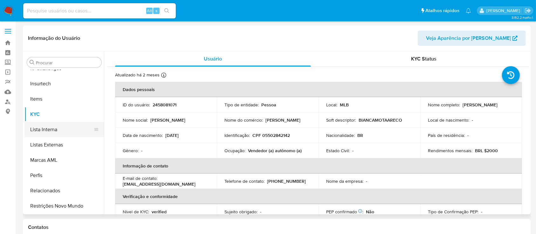
select select "10"
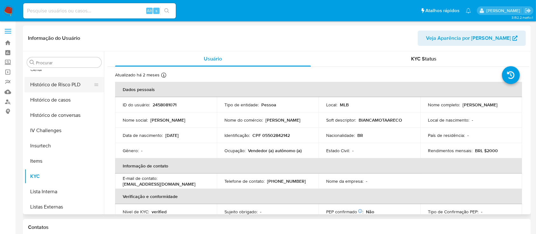
scroll to position [184, 0]
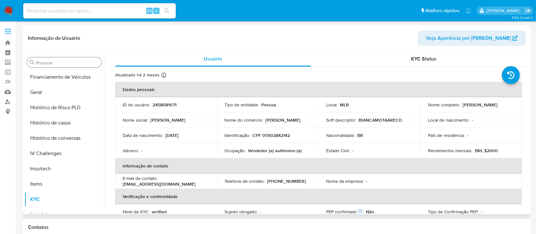
click at [53, 61] on input "Procurar" at bounding box center [67, 63] width 63 height 6
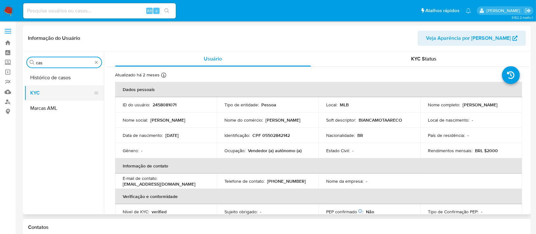
scroll to position [0, 0]
type input "cas"
click at [47, 88] on button "KYC" at bounding box center [61, 92] width 74 height 15
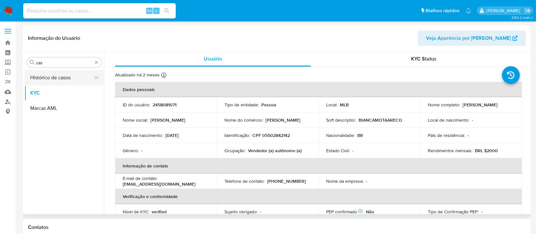
click at [69, 76] on button "Histórico de casos" at bounding box center [61, 77] width 74 height 15
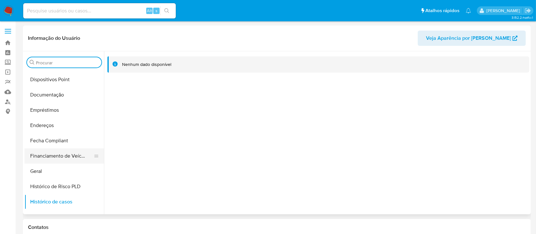
scroll to position [127, 0]
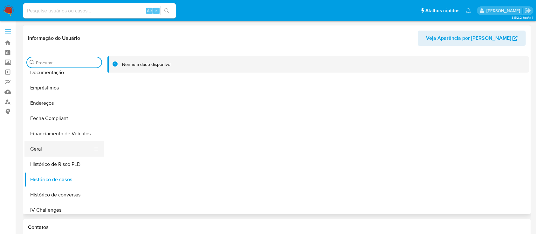
click at [66, 145] on button "Geral" at bounding box center [61, 148] width 74 height 15
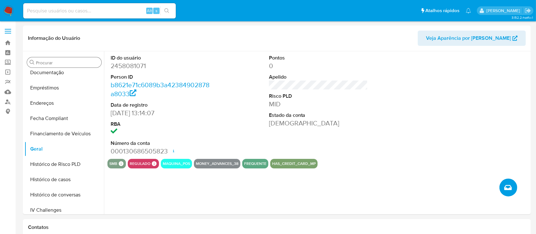
click at [507, 188] on icon "Criar caso manual" at bounding box center [508, 187] width 8 height 8
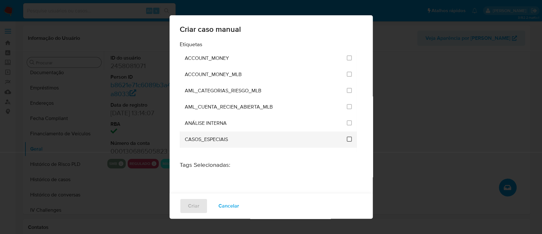
click at [347, 140] on input "1917" at bounding box center [349, 138] width 5 height 5
checkbox input "true"
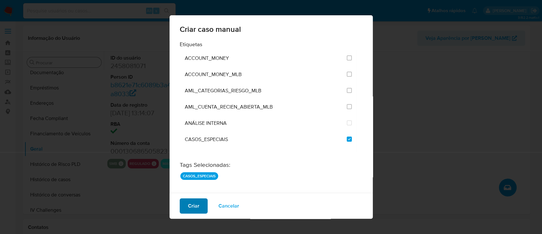
click at [185, 207] on button "Criar" at bounding box center [194, 205] width 28 height 15
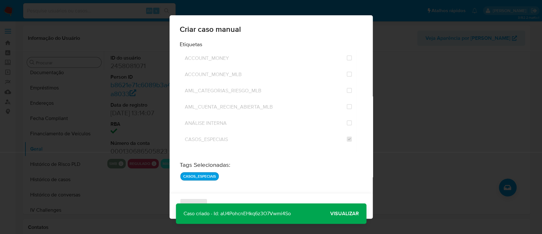
click at [278, 212] on p "Caso criado - Id: aU4PohcnEHkq6z3O7Vwmi4So" at bounding box center [237, 213] width 123 height 20
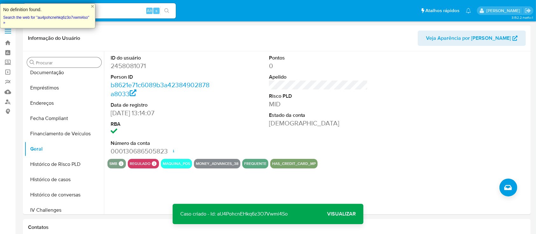
click at [132, 4] on div "Alt s" at bounding box center [99, 10] width 153 height 15
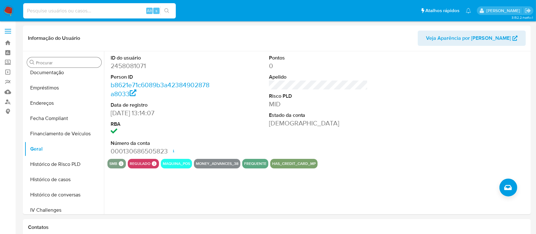
click at [131, 8] on input at bounding box center [99, 11] width 153 height 8
paste input "2480855166"
type input "2480855166"
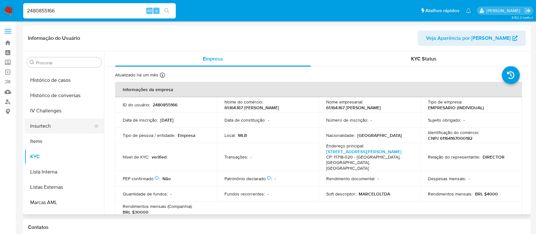
select select "10"
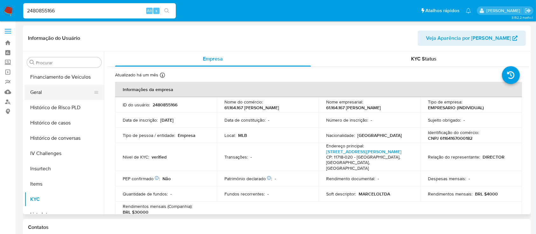
click at [46, 96] on button "Geral" at bounding box center [61, 92] width 74 height 15
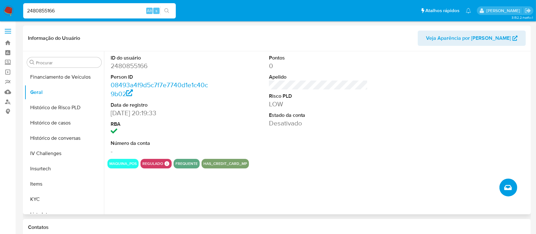
click at [507, 182] on button "Criar caso manual" at bounding box center [508, 187] width 18 height 18
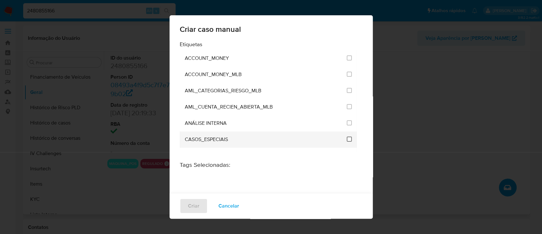
click at [347, 140] on input "1917" at bounding box center [349, 138] width 5 height 5
checkbox input "true"
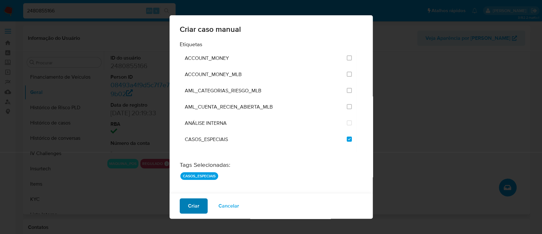
click at [203, 207] on button "Criar" at bounding box center [194, 205] width 28 height 15
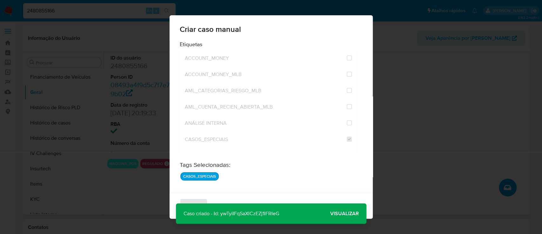
click at [199, 205] on div "Criar Cancelar" at bounding box center [271, 206] width 203 height 26
click at [252, 211] on p "Caso criado - Id: ywTyiIFqSaXlCzEZj1lFRIeG" at bounding box center [231, 213] width 111 height 20
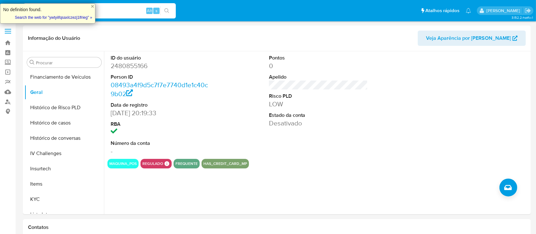
click at [129, 7] on input "2480855166" at bounding box center [99, 11] width 153 height 8
click at [128, 7] on input "2480855166" at bounding box center [99, 11] width 153 height 8
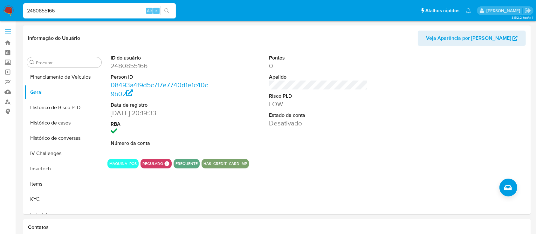
paste input "70128330"
type input "2470128330"
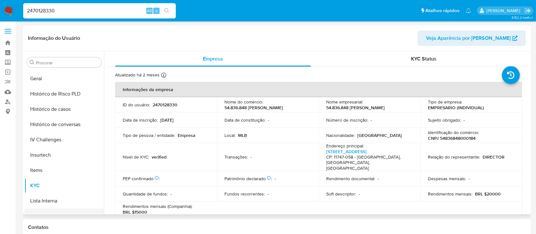
scroll to position [184, 0]
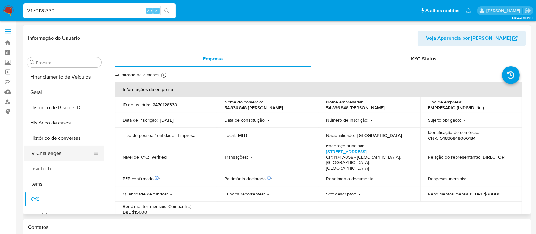
select select "10"
click at [50, 94] on button "Geral" at bounding box center [61, 92] width 74 height 15
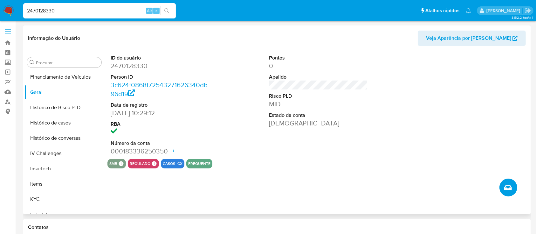
click at [505, 184] on icon "Criar caso manual" at bounding box center [508, 187] width 8 height 8
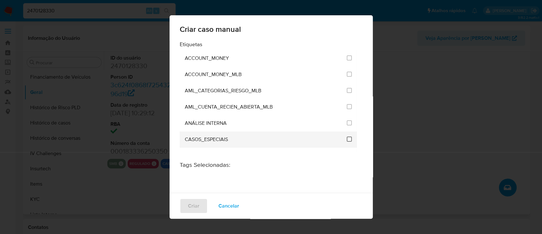
click at [347, 139] on input "1917" at bounding box center [349, 138] width 5 height 5
checkbox input "true"
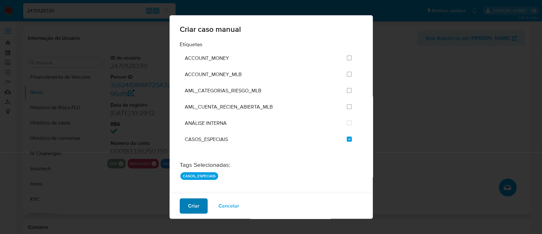
click at [191, 210] on span "Criar" at bounding box center [193, 206] width 11 height 14
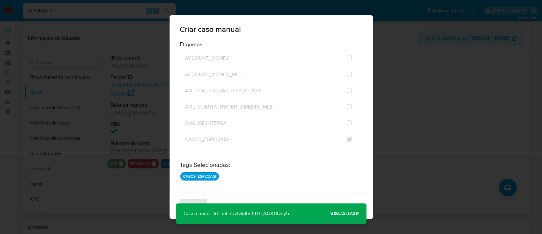
click at [265, 210] on p "Caso criado - Id: ouL3qvQkdhTTJTUjSQKBQny5" at bounding box center [236, 213] width 121 height 20
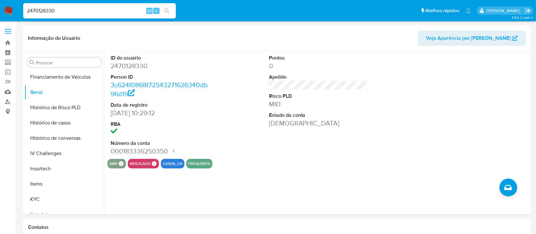
click at [46, 11] on input "2470128330" at bounding box center [99, 11] width 153 height 8
drag, startPoint x: 46, startPoint y: 11, endPoint x: 40, endPoint y: 8, distance: 6.7
click at [40, 8] on input "2470128330" at bounding box center [99, 11] width 153 height 8
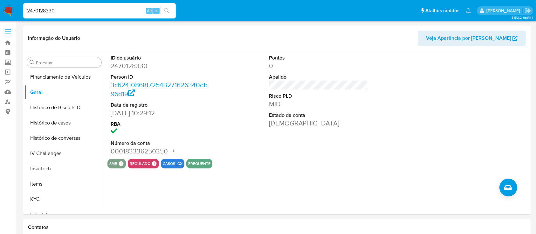
paste input "82478204"
type input "2482478204"
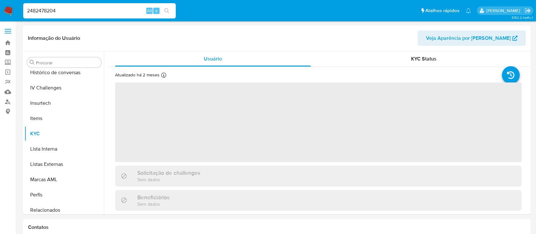
scroll to position [269, 0]
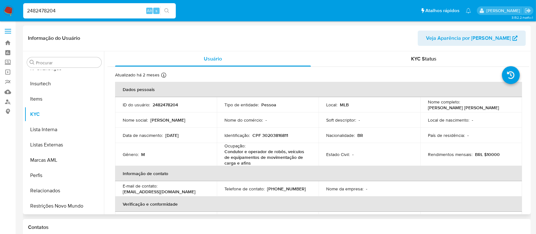
select select "10"
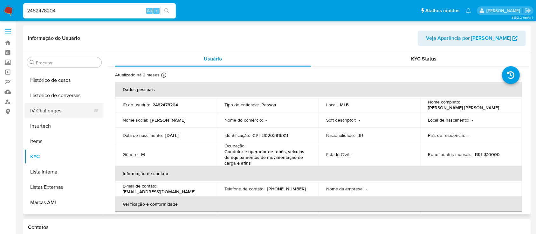
scroll to position [184, 0]
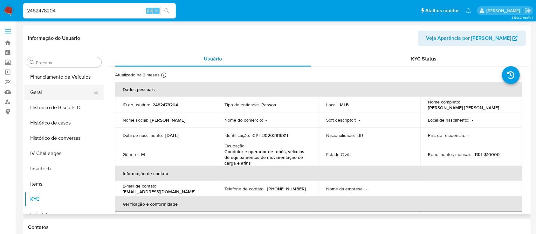
click at [52, 95] on button "Geral" at bounding box center [61, 92] width 74 height 15
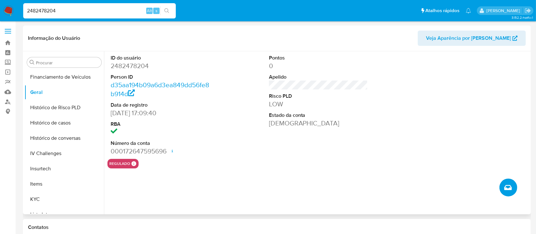
click at [513, 184] on button "Criar caso manual" at bounding box center [508, 187] width 18 height 18
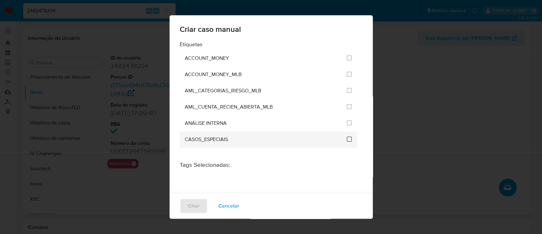
click at [347, 141] on input "1917" at bounding box center [349, 138] width 5 height 5
checkbox input "true"
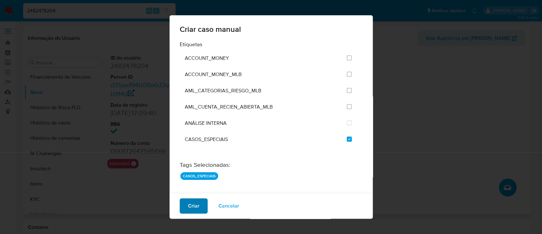
click at [205, 207] on button "Criar" at bounding box center [194, 205] width 28 height 15
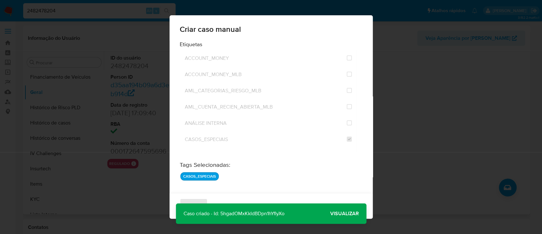
click at [280, 213] on p "Caso criado - Id: 5hgadOMxKkIdBDpn1hYflyXo" at bounding box center [234, 213] width 116 height 20
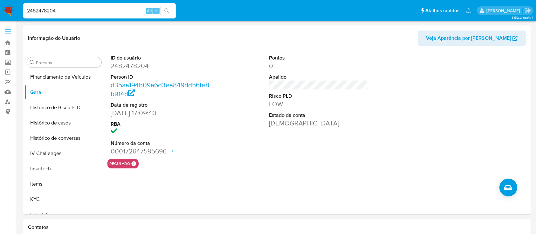
click at [48, 10] on input "2482478204" at bounding box center [99, 11] width 153 height 8
paste input "79828636"
type input "2479828636"
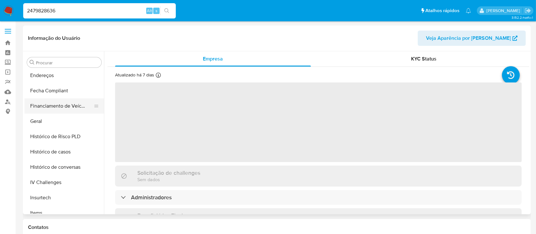
scroll to position [141, 0]
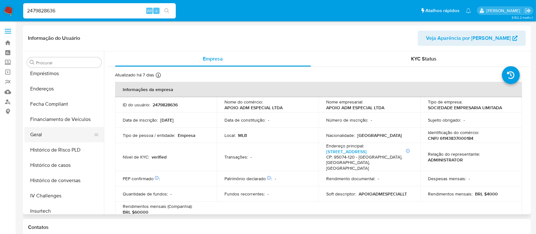
select select "10"
click at [45, 131] on button "Geral" at bounding box center [61, 134] width 74 height 15
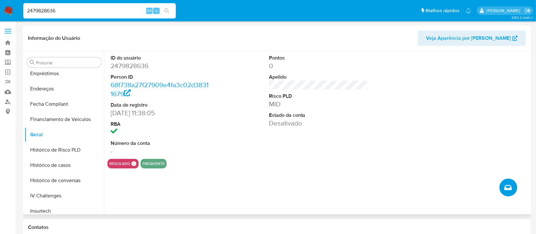
click at [503, 185] on button "Criar caso manual" at bounding box center [508, 187] width 18 height 18
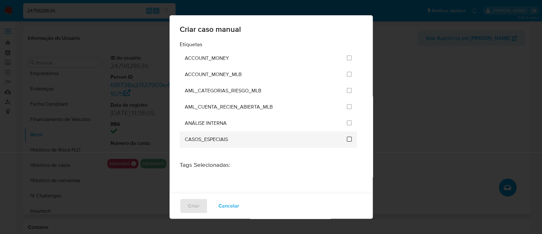
click at [347, 138] on input "1917" at bounding box center [349, 138] width 5 height 5
checkbox input "true"
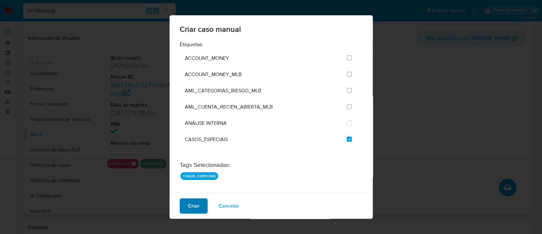
click at [186, 204] on button "Criar" at bounding box center [194, 205] width 28 height 15
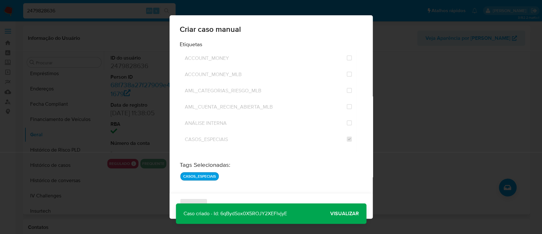
click at [259, 215] on p "Caso criado - Id: 6qBydSox0X5ROJY2XEFlvjyE" at bounding box center [235, 213] width 119 height 20
click at [258, 214] on p "Caso criado - Id: 6qBydSox0X5ROJY2XEFlvjyE" at bounding box center [235, 213] width 119 height 20
click at [257, 212] on p "Caso criado - Id: 6qBydSox0X5ROJY2XEFlvjyE" at bounding box center [235, 213] width 119 height 20
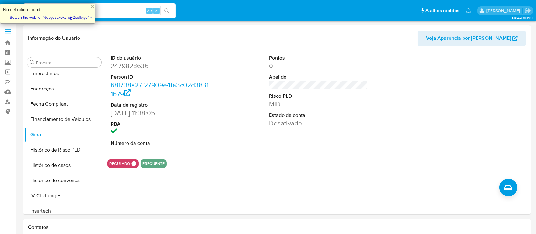
click at [104, 14] on input "2479828636" at bounding box center [99, 11] width 153 height 8
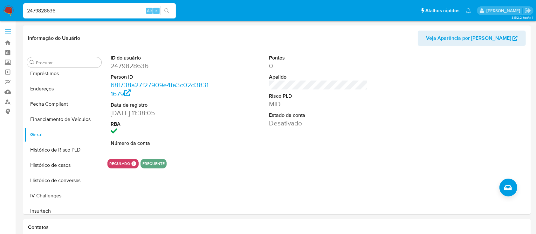
paste input "385682790"
type input "2385682790"
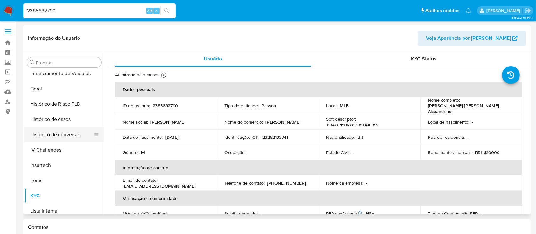
scroll to position [184, 0]
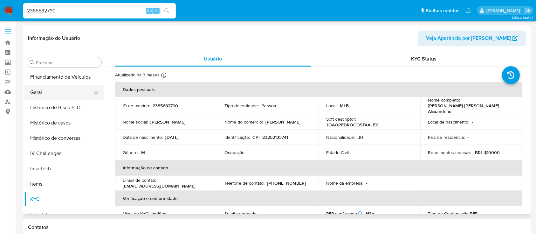
click at [47, 89] on button "Geral" at bounding box center [61, 92] width 74 height 15
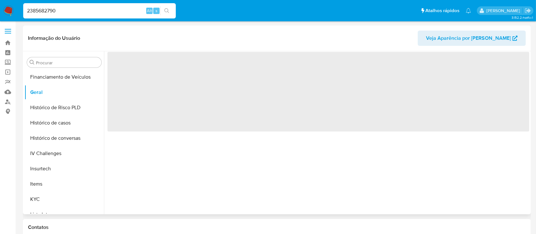
select select "10"
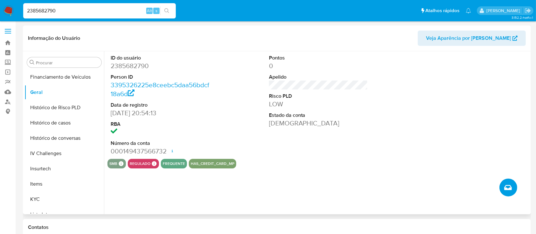
click at [502, 186] on button "Criar caso manual" at bounding box center [508, 187] width 18 height 18
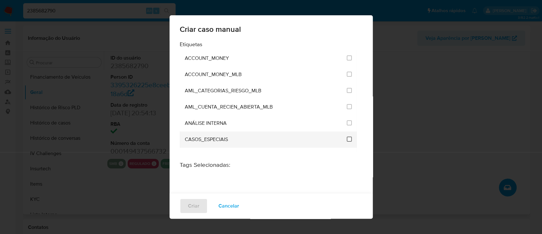
click at [347, 139] on input "1917" at bounding box center [349, 138] width 5 height 5
checkbox input "true"
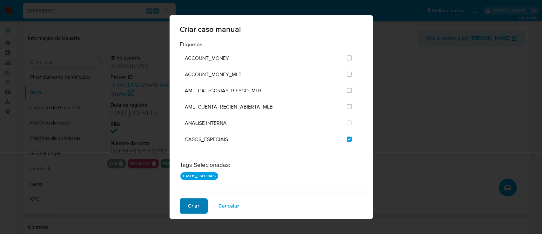
click at [192, 206] on span "Criar" at bounding box center [193, 206] width 11 height 14
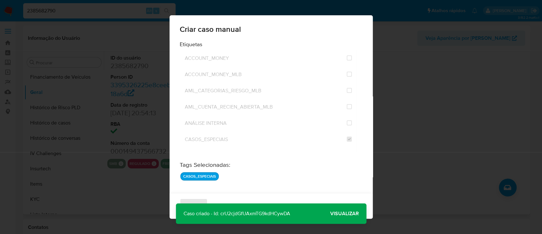
click at [251, 212] on p "Caso criado - Id: crU2cjdGfUAxmTG9kdHCywDA" at bounding box center [237, 213] width 122 height 20
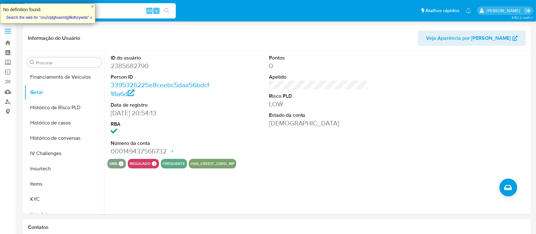
click at [136, 12] on input "2385682790" at bounding box center [99, 11] width 153 height 8
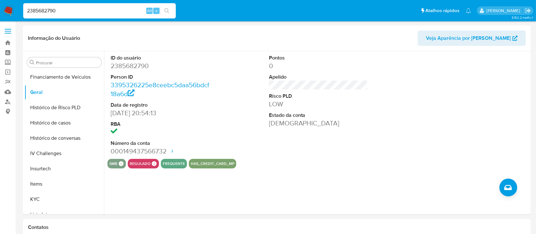
click at [136, 12] on input "2385682790" at bounding box center [99, 11] width 153 height 8
paste input "443321641"
type input "2443321641"
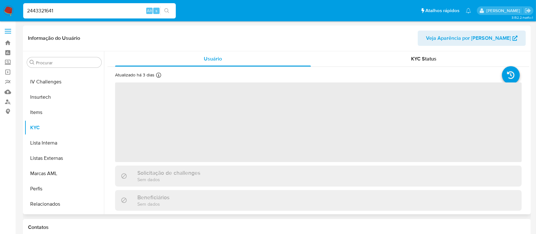
scroll to position [269, 0]
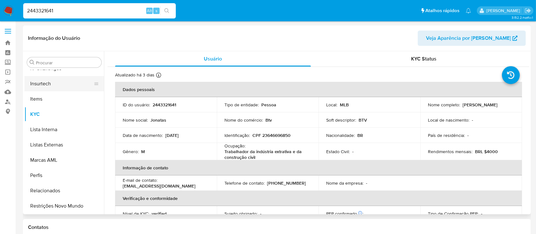
select select "10"
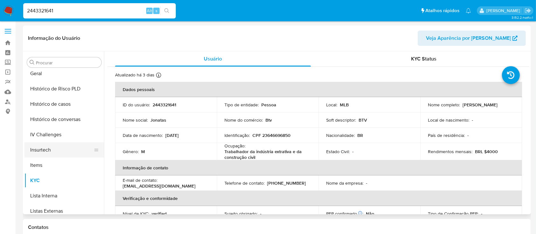
scroll to position [184, 0]
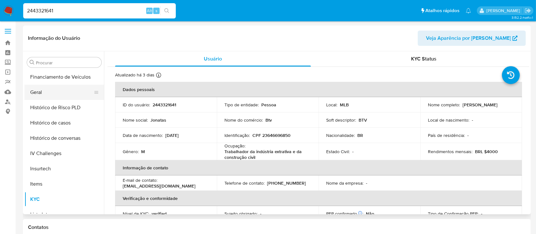
click at [56, 97] on button "Geral" at bounding box center [61, 92] width 74 height 15
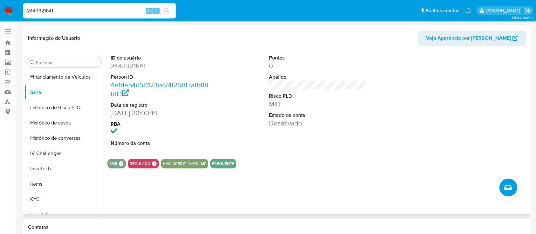
click at [505, 183] on button "Criar caso manual" at bounding box center [508, 187] width 18 height 18
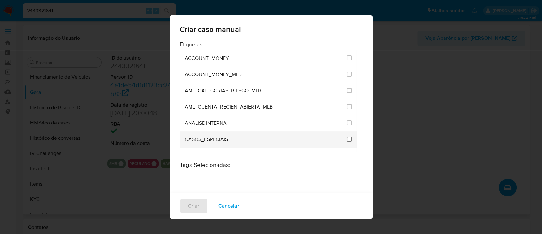
click at [347, 138] on input "1917" at bounding box center [349, 138] width 5 height 5
checkbox input "true"
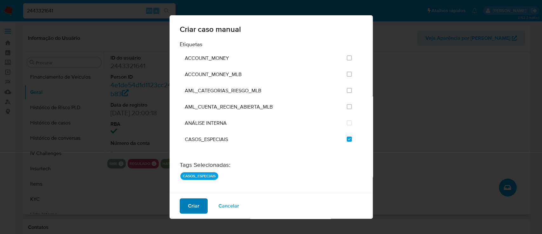
click at [203, 212] on button "Criar" at bounding box center [194, 205] width 28 height 15
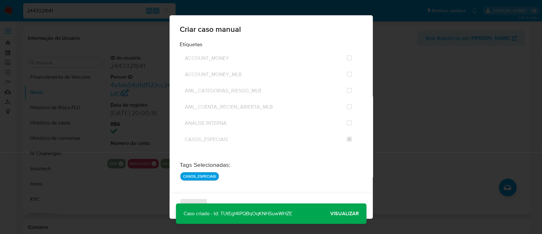
click at [261, 212] on p "Caso criado - Id: TUtEgI4lPQBqOqKNHSuwWHZE" at bounding box center [238, 213] width 124 height 20
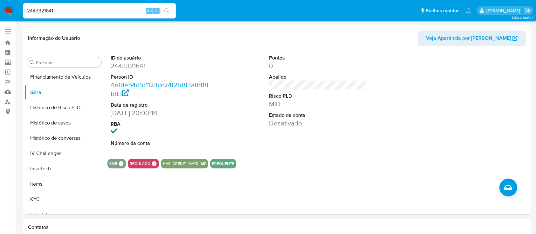
click at [65, 9] on input "2443321641" at bounding box center [99, 11] width 153 height 8
paste input "70753818"
type input "2470753818"
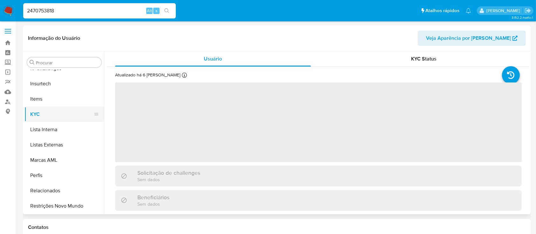
scroll to position [184, 0]
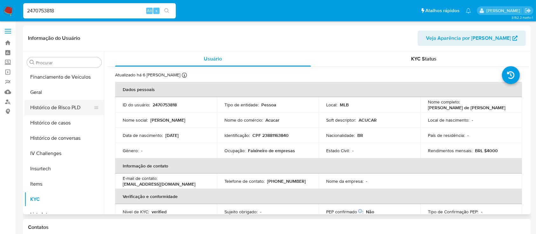
select select "10"
click at [50, 92] on button "Geral" at bounding box center [61, 92] width 74 height 15
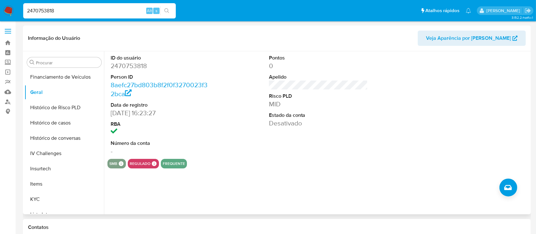
click at [502, 195] on div "ID do usuário 2470753818 Person ID 8aefc27bd803b8f2f0f3270023f32bca Data de reg…" at bounding box center [316, 132] width 425 height 163
click at [505, 188] on icon "Criar caso manual" at bounding box center [508, 187] width 8 height 5
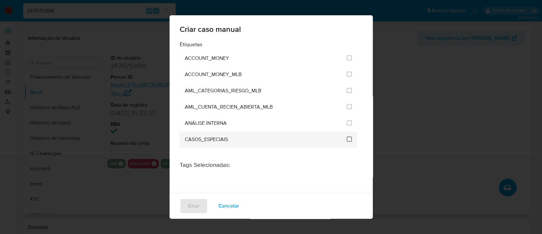
click at [347, 137] on input "1917" at bounding box center [349, 138] width 5 height 5
checkbox input "true"
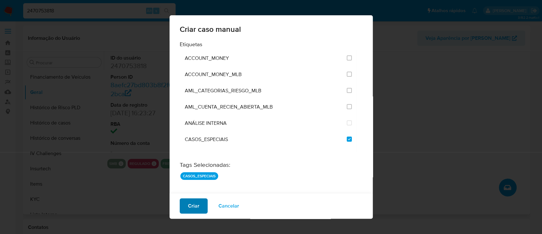
click at [189, 201] on span "Criar" at bounding box center [193, 206] width 11 height 14
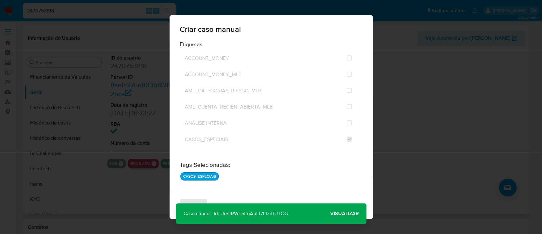
click at [272, 212] on p "Caso criado - Id: Ur5JRWF5EnAuFI7ElzrBUTOG" at bounding box center [236, 213] width 120 height 20
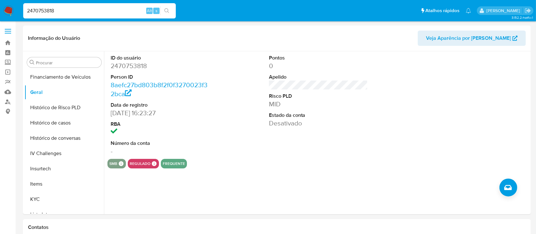
click at [129, 8] on input "2470753818" at bounding box center [99, 11] width 153 height 8
paste input "93352642"
type input "2493352642"
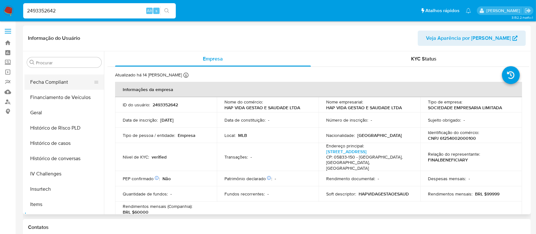
scroll to position [141, 0]
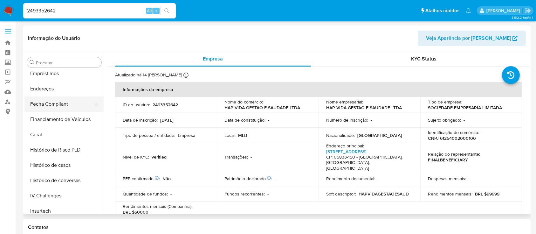
select select "10"
click at [40, 138] on button "Geral" at bounding box center [61, 134] width 74 height 15
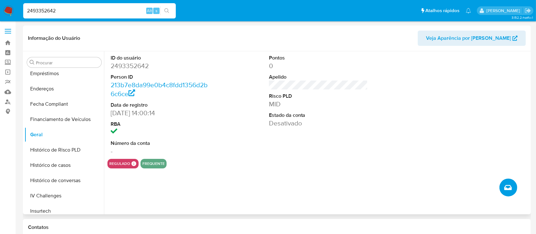
click at [507, 190] on icon "Criar caso manual" at bounding box center [508, 187] width 8 height 8
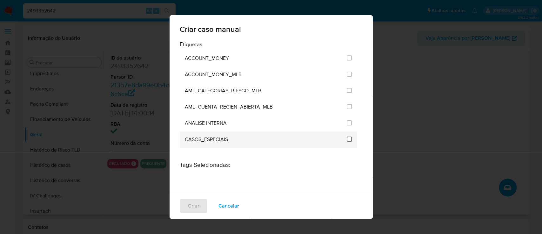
click at [347, 137] on input "1917" at bounding box center [349, 138] width 5 height 5
checkbox input "true"
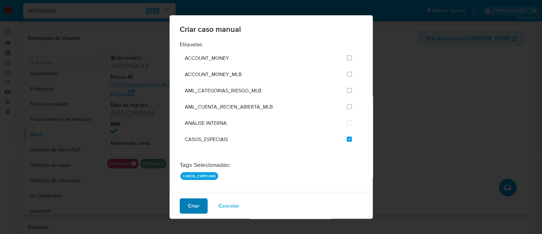
click at [198, 205] on span "Criar" at bounding box center [193, 206] width 11 height 14
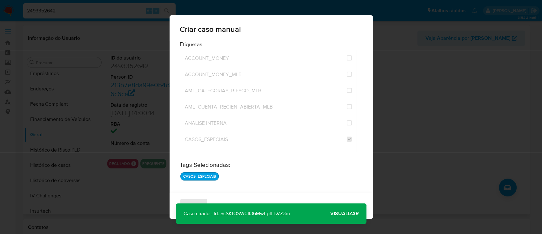
click at [282, 212] on p "Caso criado - Id: ScSKfQSW0II36MwEptHsVZ3m" at bounding box center [237, 213] width 122 height 20
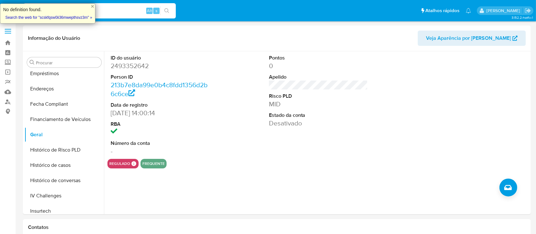
click at [133, 11] on input "2493352642" at bounding box center [99, 11] width 153 height 8
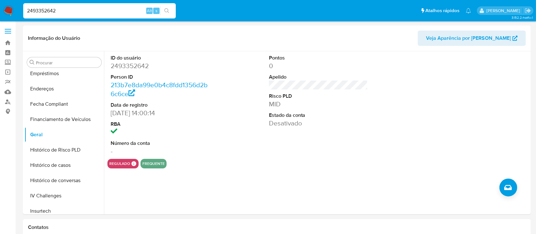
paste input "506698766"
type input "2506698766"
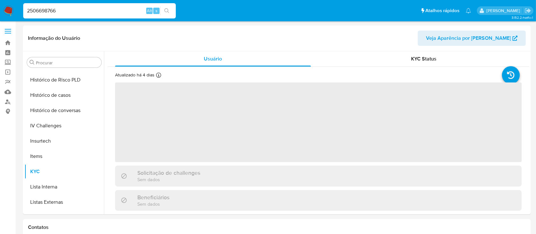
scroll to position [269, 0]
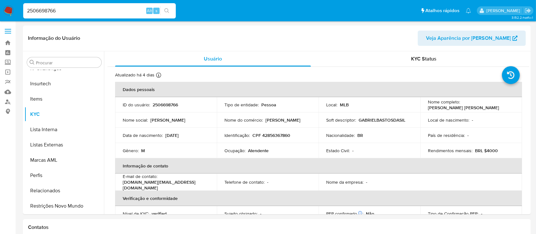
select select "10"
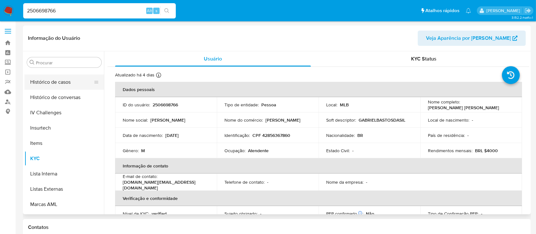
scroll to position [184, 0]
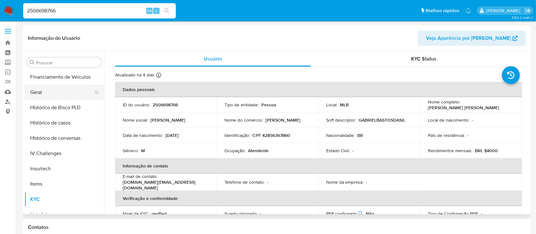
click at [37, 90] on button "Geral" at bounding box center [61, 92] width 74 height 15
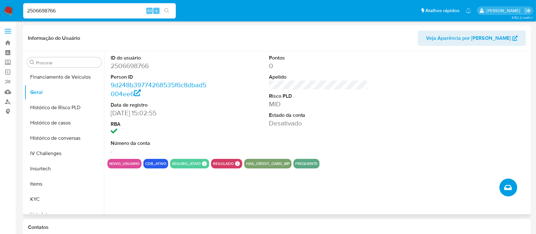
click at [504, 184] on icon "Criar caso manual" at bounding box center [508, 187] width 8 height 8
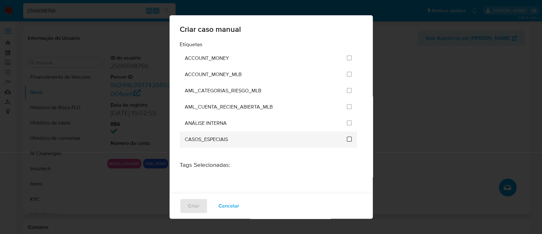
click at [347, 136] on input "1917" at bounding box center [349, 138] width 5 height 5
checkbox input "true"
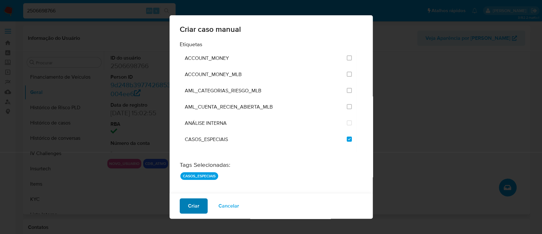
click at [195, 204] on span "Criar" at bounding box center [193, 206] width 11 height 14
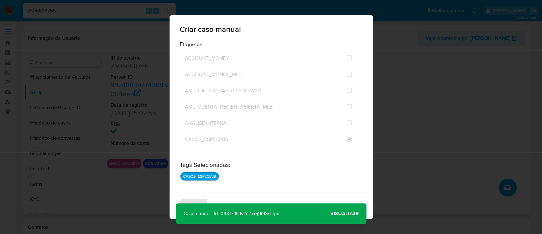
click at [259, 212] on p "Caso criado - Id: X4KLs1fHviYc1xej9I9SsDpx" at bounding box center [231, 213] width 111 height 20
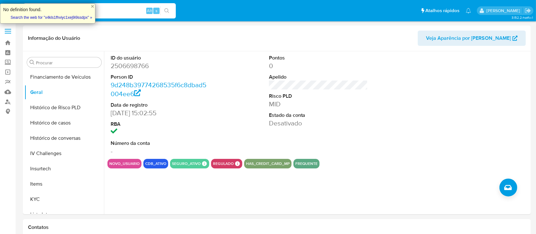
click at [143, 10] on input "2506698766" at bounding box center [99, 11] width 153 height 8
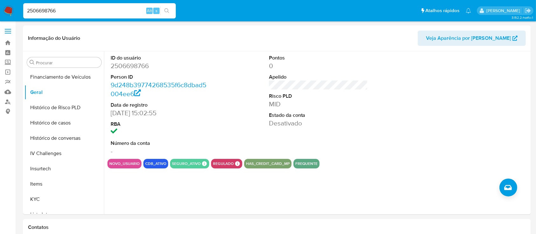
paste input "477051931"
type input "2477051931"
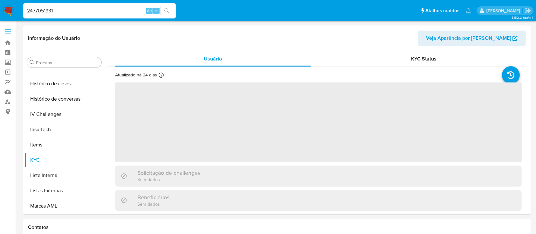
scroll to position [269, 0]
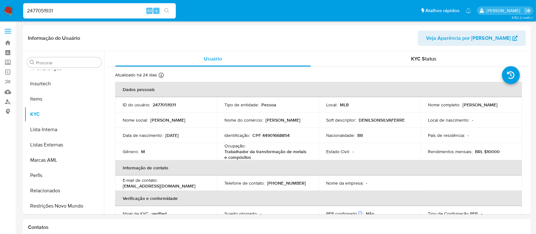
select select "10"
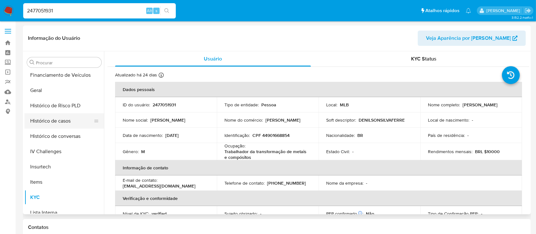
scroll to position [184, 0]
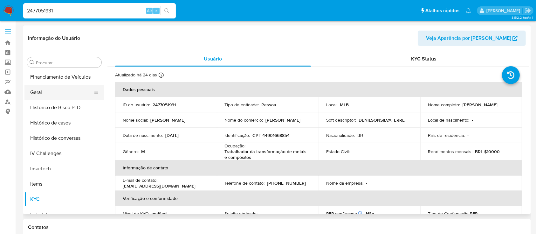
click at [64, 87] on button "Geral" at bounding box center [61, 92] width 74 height 15
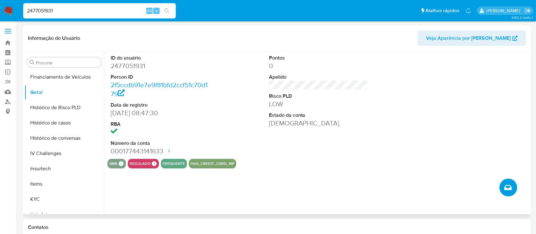
click at [503, 185] on button "Criar caso manual" at bounding box center [508, 187] width 18 height 18
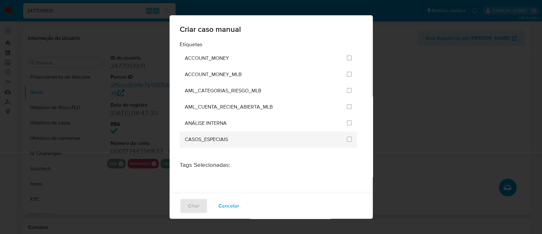
click at [348, 138] on li "CASOS_ESPECIAIS" at bounding box center [269, 139] width 178 height 16
click at [348, 140] on li "CASOS_ESPECIAIS" at bounding box center [269, 139] width 178 height 16
click at [347, 139] on input "1917" at bounding box center [349, 138] width 5 height 5
checkbox input "true"
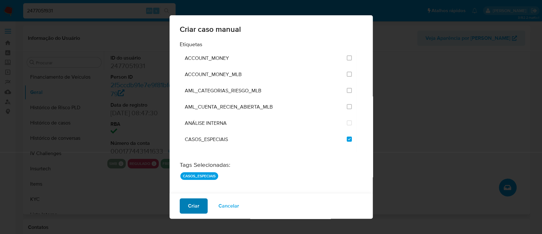
click at [186, 210] on button "Criar" at bounding box center [194, 205] width 28 height 15
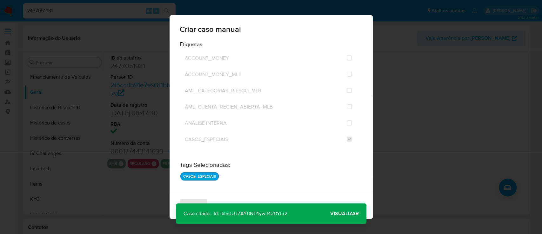
click at [254, 213] on p "Caso criado - Id: ikI50zUZAYBNT4ywJ42DYEr2" at bounding box center [235, 213] width 119 height 20
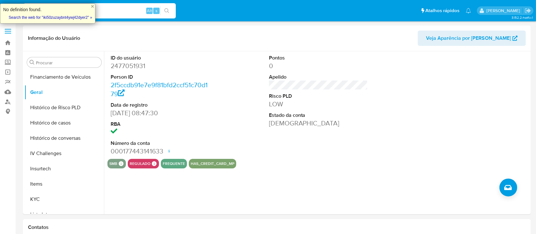
click at [137, 10] on input "2477051931" at bounding box center [99, 11] width 153 height 8
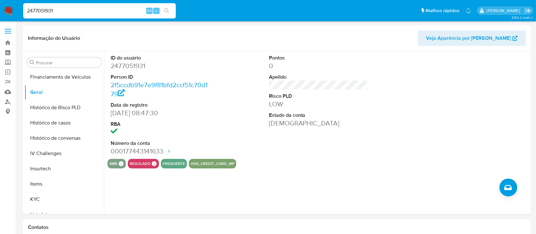
paste input "4459580"
type input "2474459580"
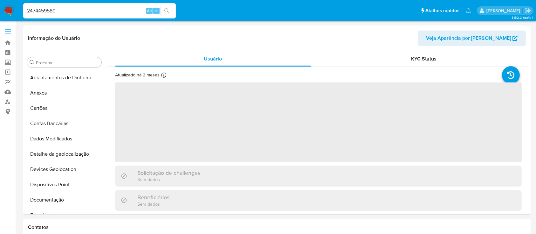
scroll to position [269, 0]
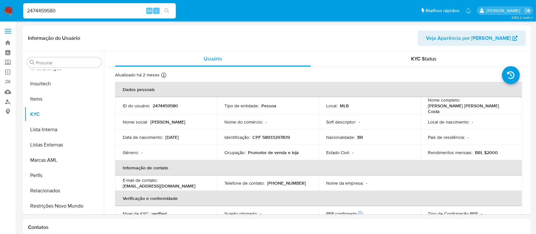
select select "10"
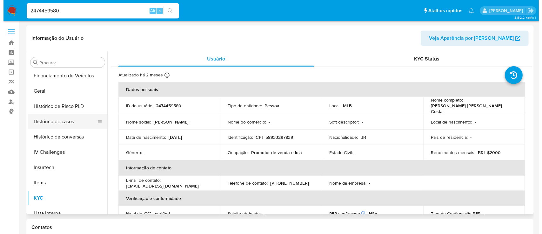
scroll to position [184, 0]
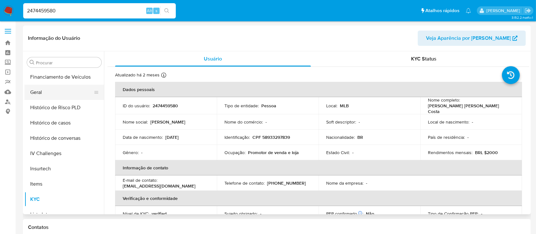
click at [65, 93] on button "Geral" at bounding box center [61, 92] width 74 height 15
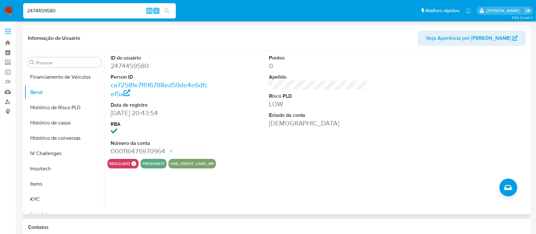
click at [143, 68] on dd "2474459580" at bounding box center [160, 65] width 99 height 9
click at [144, 68] on dd "2474459580" at bounding box center [160, 65] width 99 height 9
drag, startPoint x: 144, startPoint y: 67, endPoint x: 161, endPoint y: 73, distance: 18.7
click at [161, 72] on dl "ID do usuário 2474459580 Person ID ca7258fe7f616788ed59de4e6dfcef5a Data de reg…" at bounding box center [160, 104] width 99 height 101
click at [145, 67] on dd "2474459580" at bounding box center [160, 65] width 99 height 9
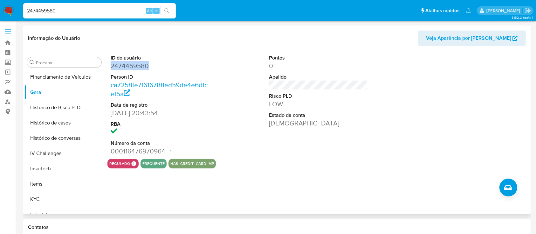
click at [145, 67] on dd "2474459580" at bounding box center [160, 65] width 99 height 9
copy dd "2474459580"
click at [515, 192] on button "Criar caso manual" at bounding box center [508, 187] width 18 height 18
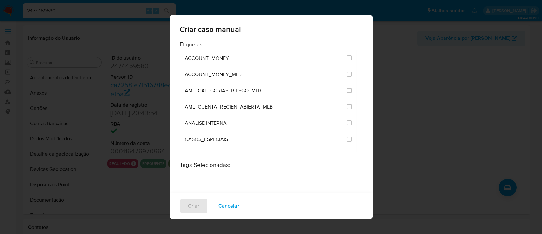
select select "10"
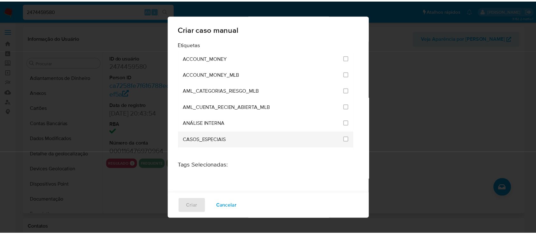
scroll to position [184, 0]
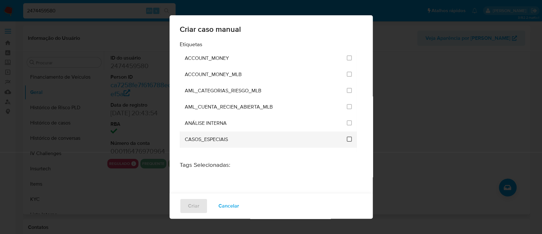
click at [347, 140] on input "1917" at bounding box center [349, 138] width 5 height 5
checkbox input "true"
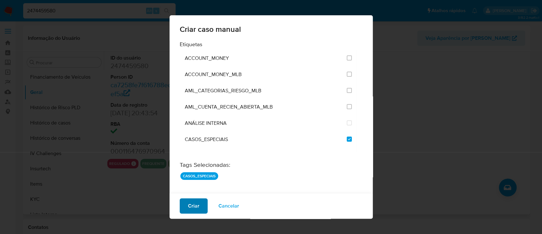
click at [198, 203] on span "Criar" at bounding box center [193, 206] width 11 height 14
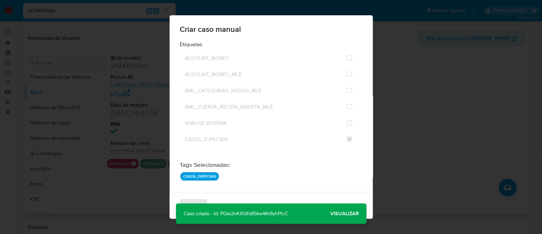
click at [276, 213] on p "Caso criado - Id: PQw2nKI0dfs85kwWs9yhPtcC" at bounding box center [236, 213] width 120 height 20
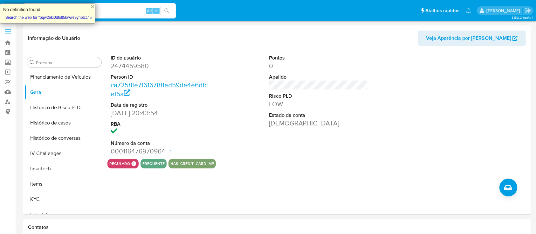
click at [139, 10] on input "2474459580" at bounding box center [99, 11] width 153 height 8
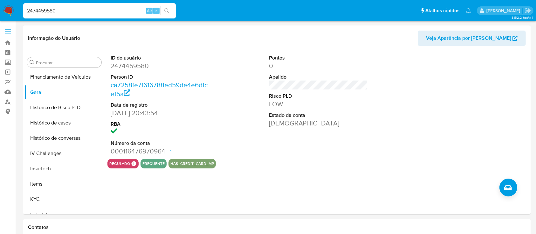
paste input "08861933"
type input "2408861933"
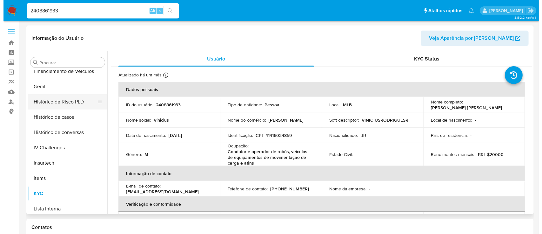
scroll to position [184, 0]
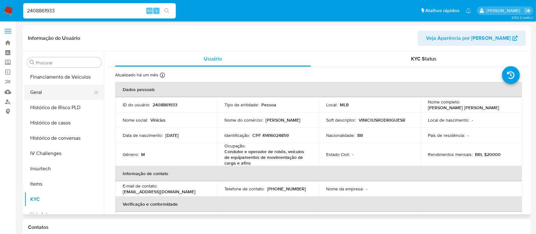
click at [56, 94] on button "Geral" at bounding box center [61, 92] width 74 height 15
select select "10"
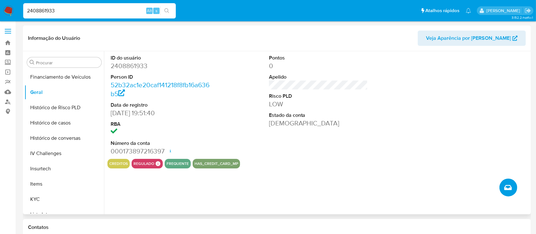
click at [508, 185] on icon "Criar caso manual" at bounding box center [508, 187] width 8 height 5
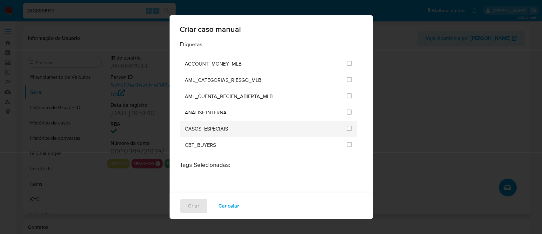
scroll to position [0, 0]
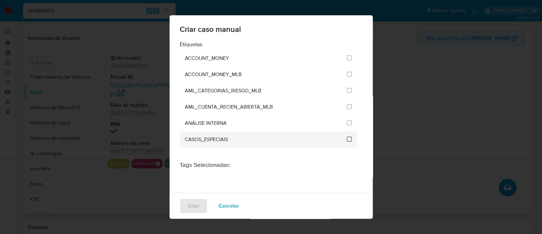
click at [347, 137] on input "1917" at bounding box center [349, 138] width 5 height 5
checkbox input "true"
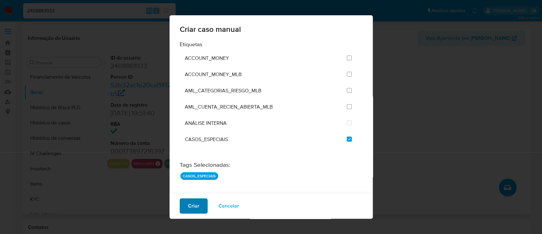
click at [195, 202] on span "Criar" at bounding box center [193, 206] width 11 height 14
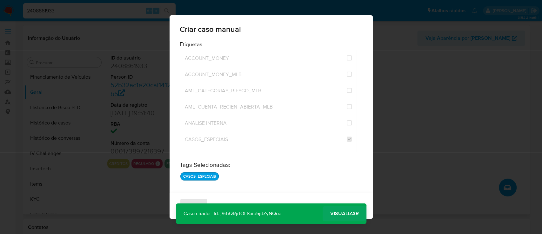
click at [338, 213] on span "Visualizar" at bounding box center [345, 213] width 29 height 0
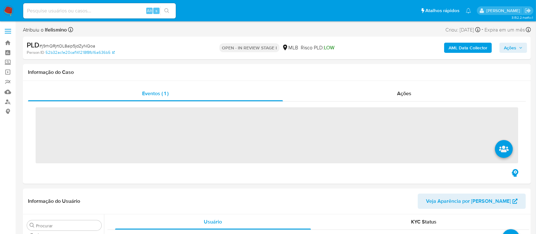
scroll to position [269, 0]
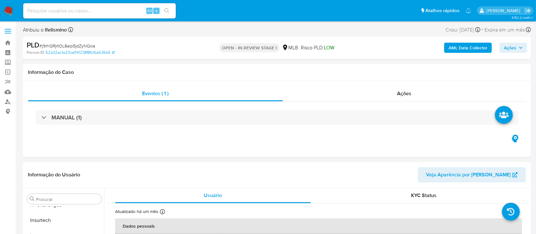
select select "10"
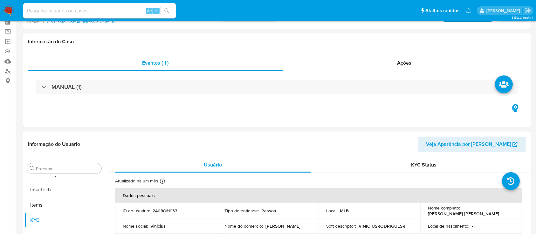
scroll to position [85, 0]
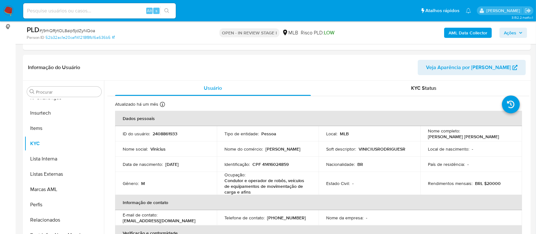
click at [120, 12] on input at bounding box center [99, 11] width 153 height 8
paste input "2385362591"
type input "2385362591"
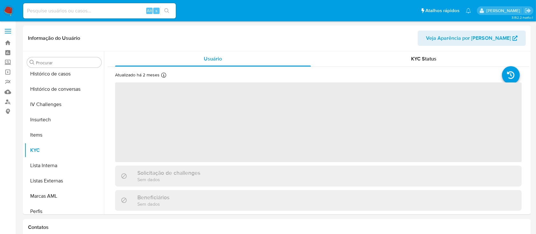
scroll to position [269, 0]
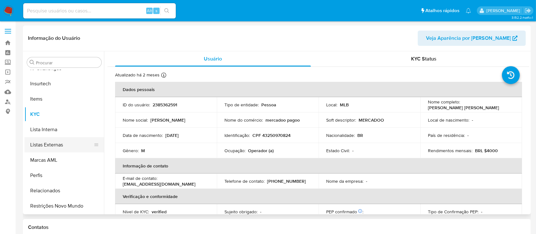
select select "10"
click at [75, 61] on input "Procurar" at bounding box center [67, 63] width 63 height 6
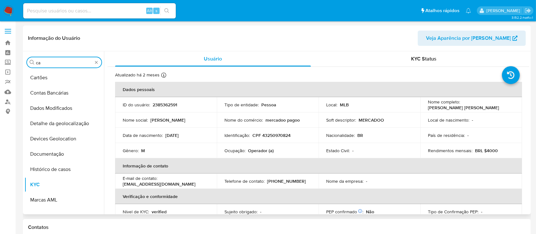
scroll to position [0, 0]
type input "cas"
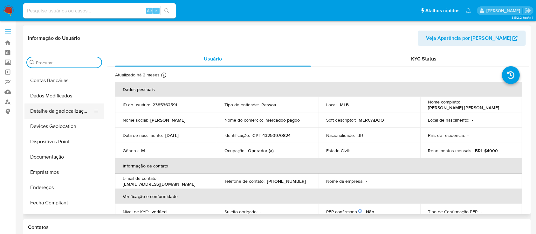
scroll to position [127, 0]
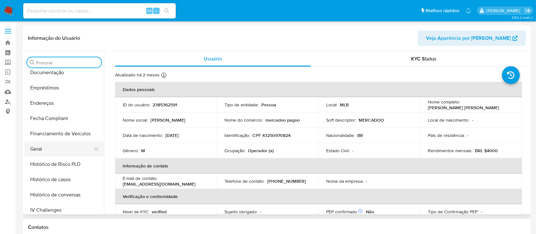
click at [54, 145] on button "Geral" at bounding box center [61, 148] width 74 height 15
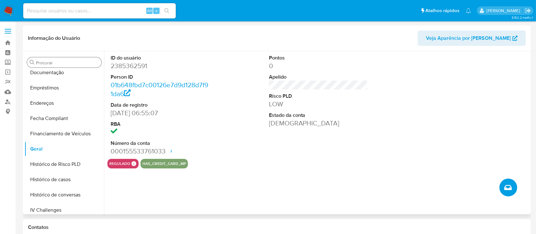
click at [508, 193] on button "Criar caso manual" at bounding box center [508, 187] width 18 height 18
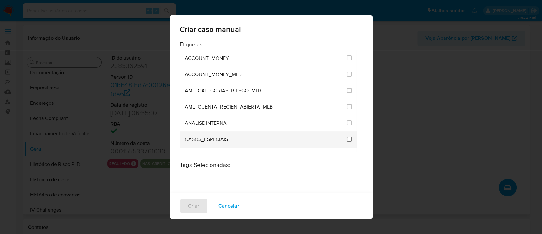
click at [347, 140] on input "1917" at bounding box center [349, 138] width 5 height 5
checkbox input "true"
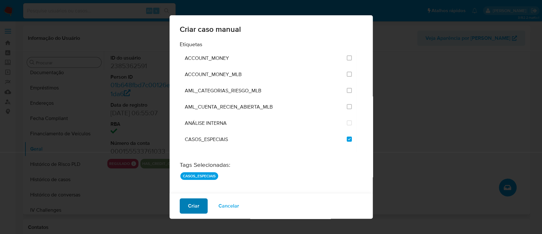
click at [198, 200] on span "Criar" at bounding box center [193, 206] width 11 height 14
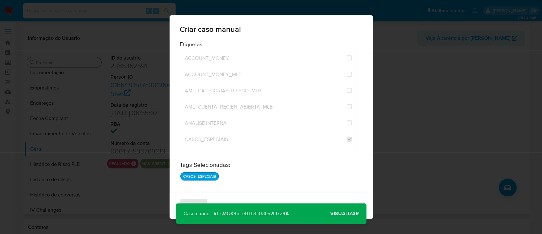
click at [251, 212] on p "Caso criado - Id: sMQK4nEeBTDFi03L62tJz24A" at bounding box center [236, 213] width 121 height 20
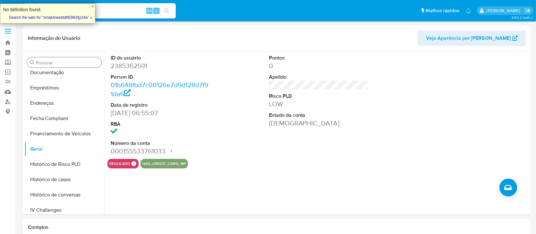
click at [132, 13] on input at bounding box center [99, 11] width 153 height 8
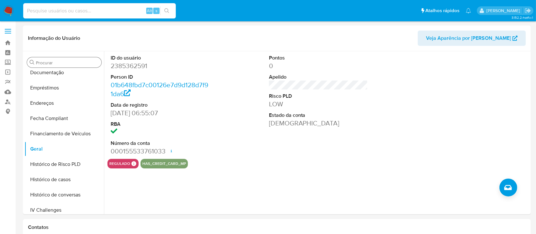
paste input "2470767072"
type input "2470767072"
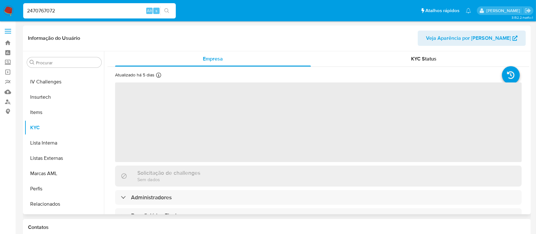
scroll to position [269, 0]
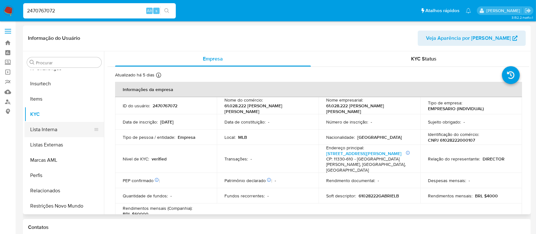
select select "10"
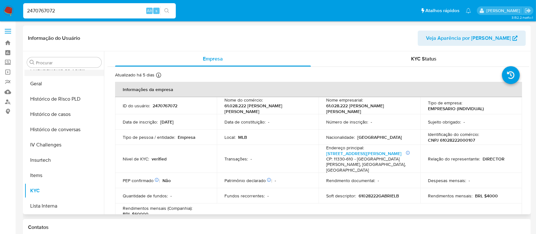
scroll to position [141, 0]
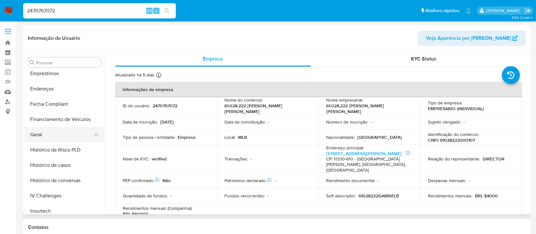
click at [49, 127] on button "Geral" at bounding box center [61, 134] width 74 height 15
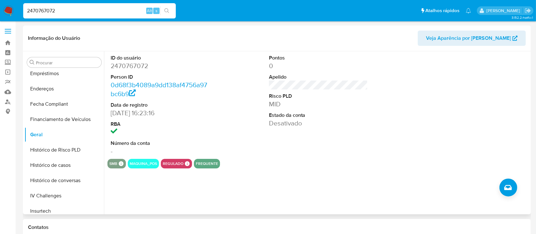
click at [498, 186] on div "ID do usuário 2470767072 Person ID 0d68f3b4089a9dd138af4756a97bc6b9 Data de reg…" at bounding box center [316, 132] width 425 height 163
click at [504, 188] on icon "Criar caso manual" at bounding box center [508, 187] width 8 height 8
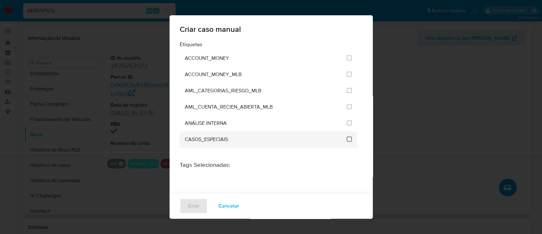
click at [347, 139] on input "1917" at bounding box center [349, 138] width 5 height 5
checkbox input "true"
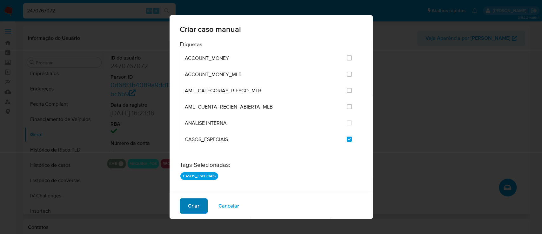
click at [183, 208] on button "Criar" at bounding box center [194, 205] width 28 height 15
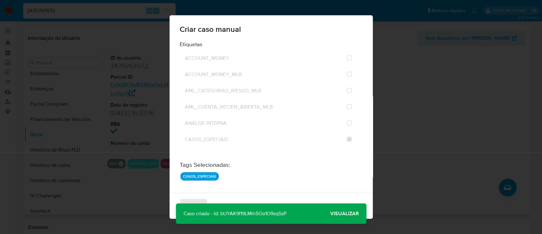
click at [253, 213] on p "Caso criado - Id: bUYAK9I19LMln5Oo1O9sqSsP" at bounding box center [235, 213] width 118 height 20
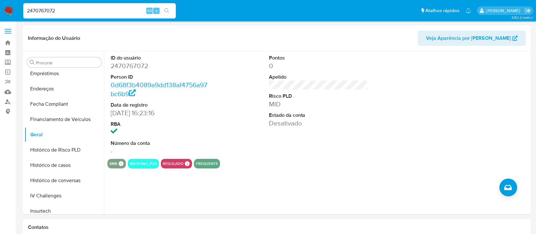
click at [81, 13] on input "2470767072" at bounding box center [99, 11] width 153 height 8
drag, startPoint x: 81, startPoint y: 13, endPoint x: 90, endPoint y: 13, distance: 8.9
click at [80, 13] on input "2470767072" at bounding box center [99, 11] width 153 height 8
paste input "50059397"
type input "2450059397"
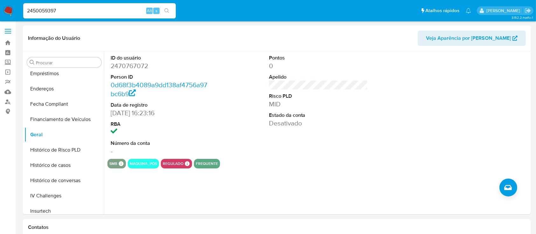
click at [167, 11] on icon "search-icon" at bounding box center [166, 10] width 5 height 5
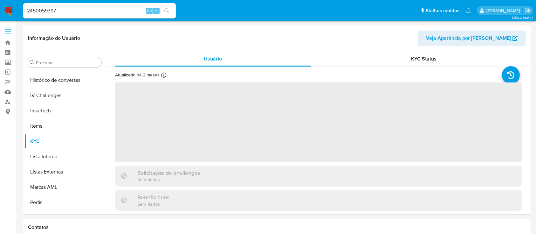
scroll to position [269, 0]
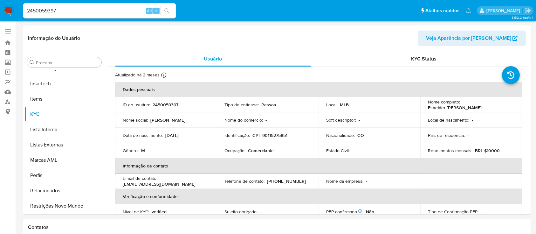
select select "10"
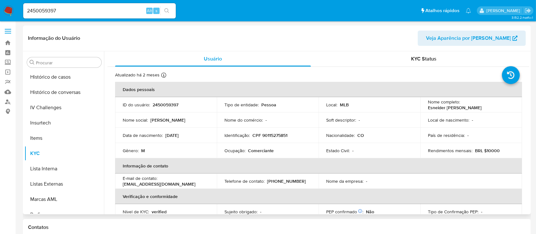
scroll to position [184, 0]
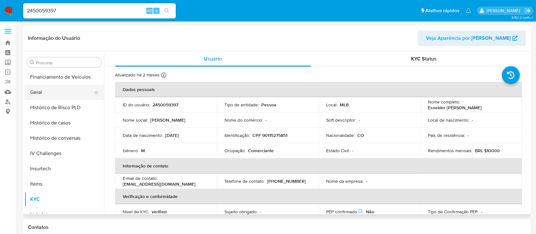
click at [75, 87] on button "Geral" at bounding box center [61, 92] width 74 height 15
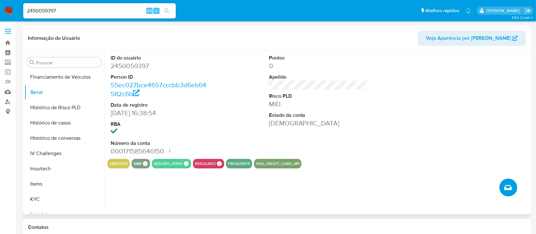
click at [510, 184] on icon "Criar caso manual" at bounding box center [508, 187] width 8 height 8
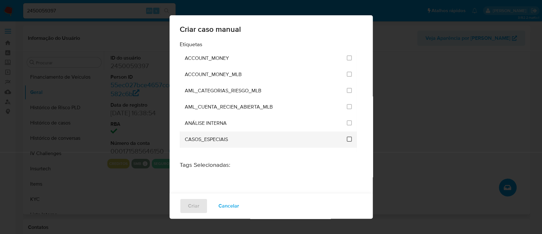
click at [347, 138] on input "1917" at bounding box center [349, 138] width 5 height 5
checkbox input "true"
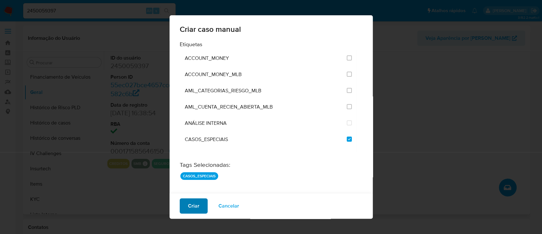
click at [188, 211] on span "Criar" at bounding box center [193, 206] width 11 height 14
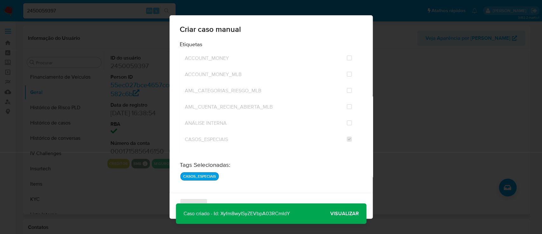
click at [252, 210] on p "Caso criado - Id: Xyfm8wyISyZEVbpA03RCmIdY" at bounding box center [237, 213] width 122 height 20
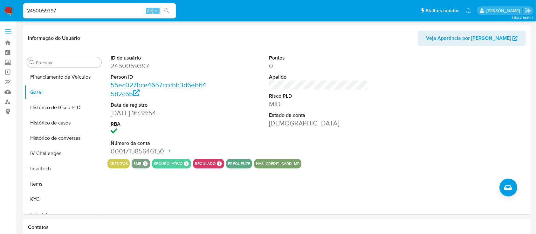
click at [38, 7] on input "2450059397" at bounding box center [99, 11] width 153 height 8
paste input "2478965628"
paste input "78965628"
type input "2478965628"
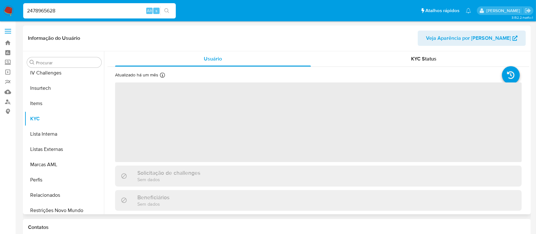
scroll to position [269, 0]
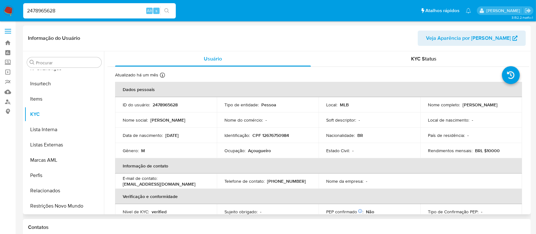
select select "10"
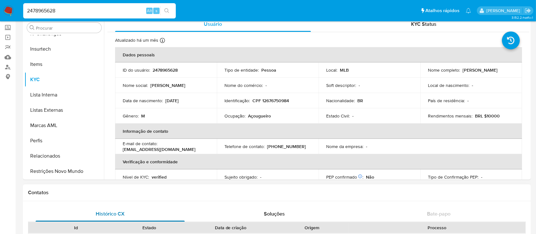
scroll to position [42, 0]
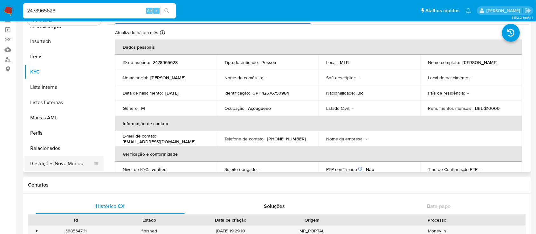
click at [75, 161] on button "Restrições Novo Mundo" at bounding box center [61, 163] width 74 height 15
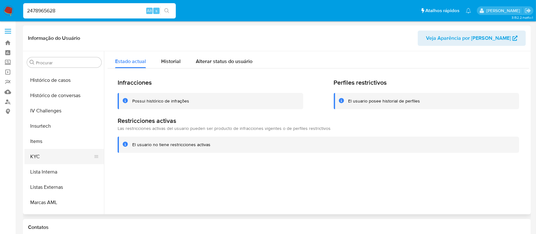
scroll to position [184, 0]
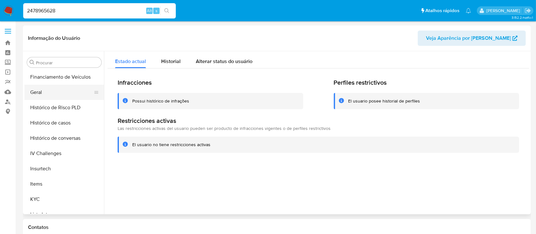
click at [56, 91] on button "Geral" at bounding box center [61, 92] width 74 height 15
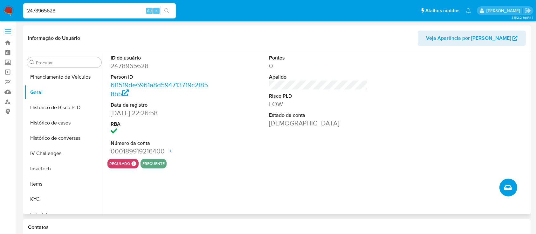
click at [504, 188] on icon "Criar caso manual" at bounding box center [508, 187] width 8 height 5
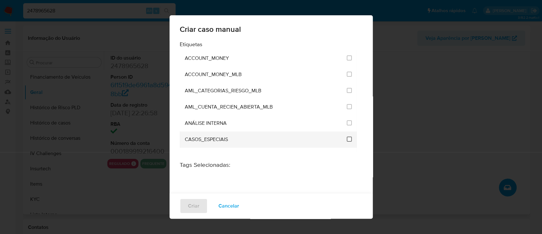
click at [347, 139] on input "1917" at bounding box center [349, 138] width 5 height 5
checkbox input "true"
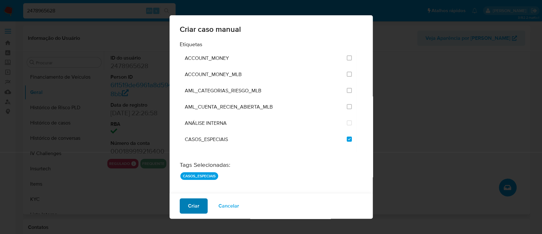
click at [201, 210] on button "Criar" at bounding box center [194, 205] width 28 height 15
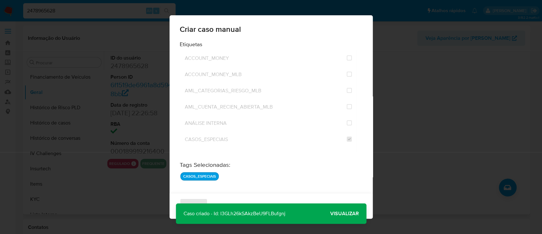
click at [275, 212] on p "Caso criado - Id: l3GLh26kSAkzBeU9FLBufgnj" at bounding box center [234, 213] width 117 height 20
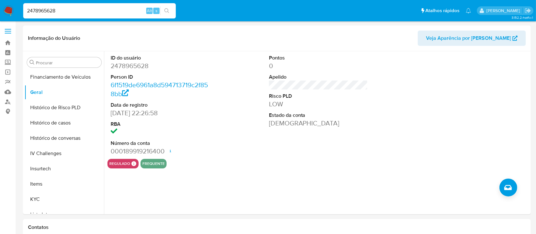
click at [94, 9] on input "2478965628" at bounding box center [99, 11] width 153 height 8
click at [95, 8] on input "2478965628" at bounding box center [99, 11] width 153 height 8
paste input "82816005"
type input "2482816005"
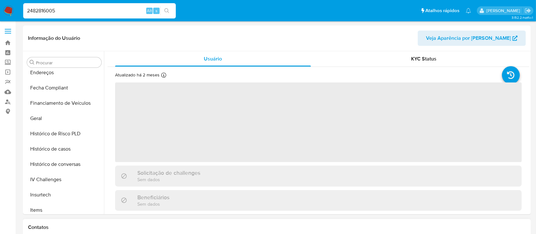
scroll to position [269, 0]
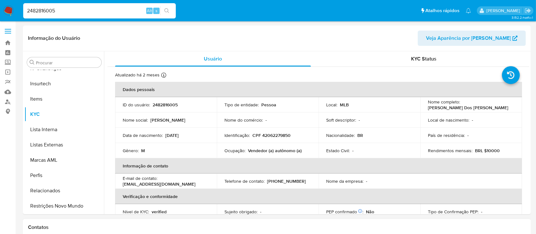
select select "10"
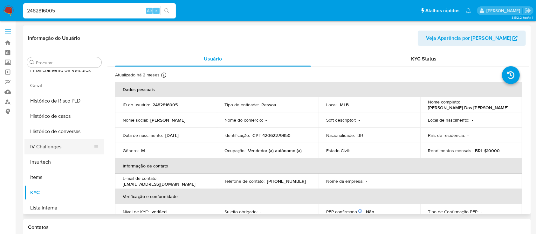
scroll to position [99, 0]
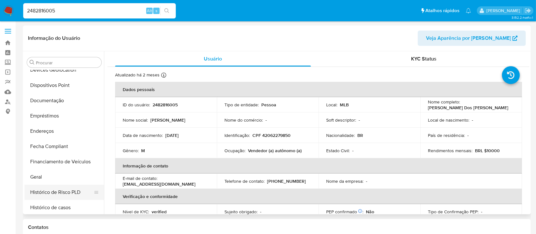
click at [58, 193] on button "Histórico de Risco PLD" at bounding box center [61, 191] width 74 height 15
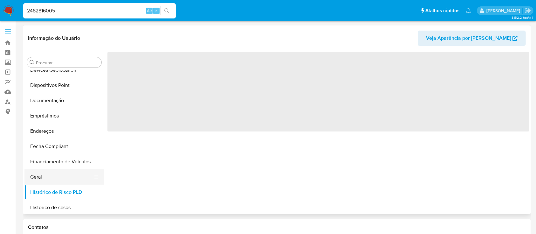
click at [68, 174] on button "Geral" at bounding box center [61, 176] width 74 height 15
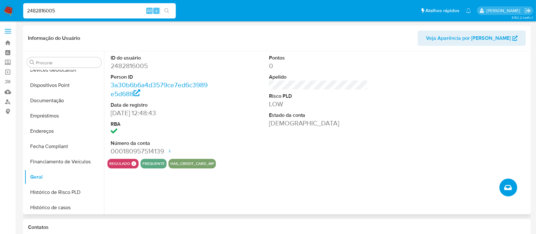
click at [511, 185] on icon "Criar caso manual" at bounding box center [508, 187] width 8 height 8
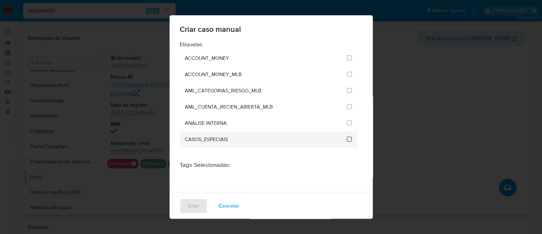
click at [347, 139] on input "1917" at bounding box center [349, 138] width 5 height 5
checkbox input "true"
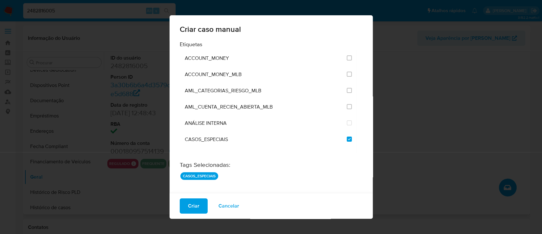
click at [176, 201] on div "Criar Cancelar" at bounding box center [271, 206] width 203 height 26
click at [187, 207] on button "Criar" at bounding box center [194, 205] width 28 height 15
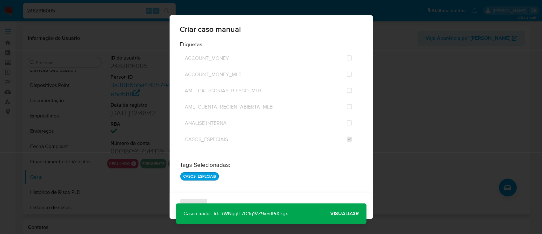
click at [263, 213] on p "Caso criado - Id: RWNqqtT7D4q1VZ9xSdPiXBgx" at bounding box center [236, 213] width 120 height 20
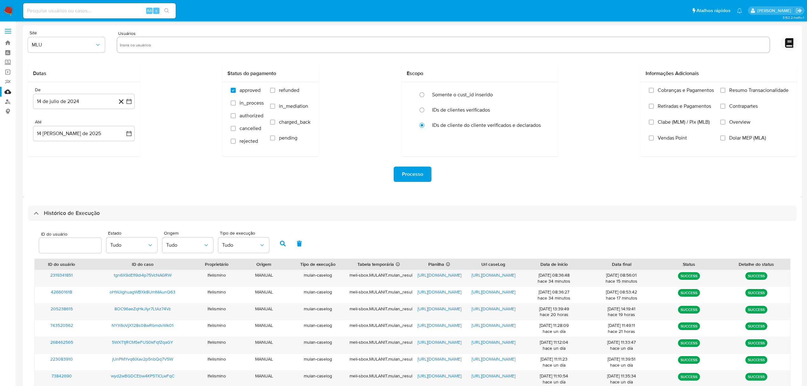
select select "100"
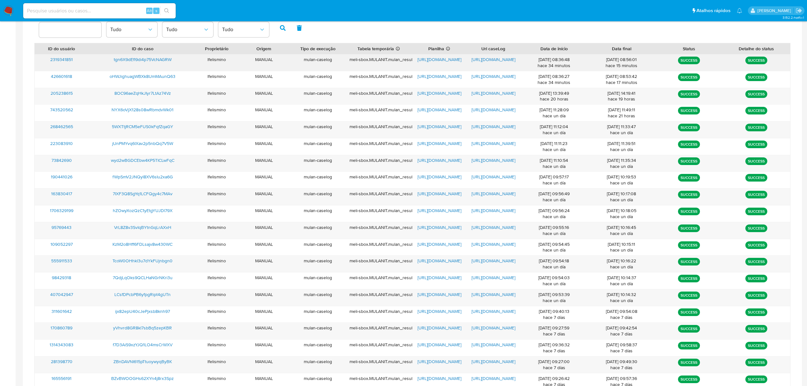
click at [495, 60] on span "https://docs.google.com/document/d/1LS2St9bHbnDJSeeCCkK0I1hoI7UsxsCzAaO08PagkOs…" at bounding box center [494, 59] width 44 height 6
click at [440, 63] on div "https://docs.google.com/spreadsheets/d/1clDAHtHd5v7Y1QDxlJ68eVQr-u1Wd7hf7y-Zzix…" at bounding box center [440, 62] width 54 height 17
click at [440, 62] on span "https://docs.google.com/spreadsheets/d/1clDAHtHd5v7Y1QDxlJ68eVQr-u1Wd7hf7y-Zzix…" at bounding box center [440, 59] width 44 height 6
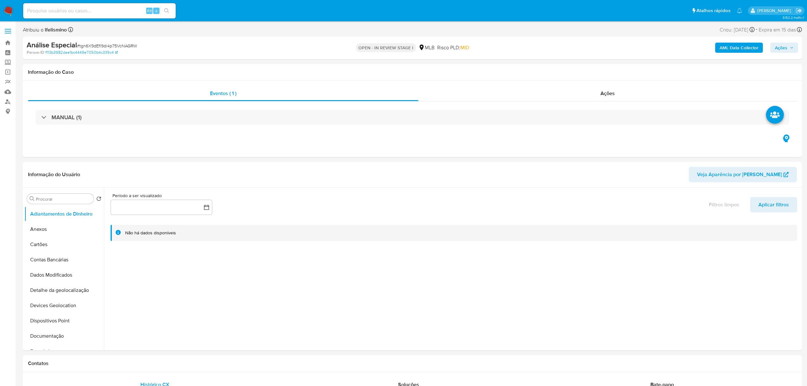
select select "10"
click at [45, 332] on button "Documentação" at bounding box center [61, 335] width 74 height 15
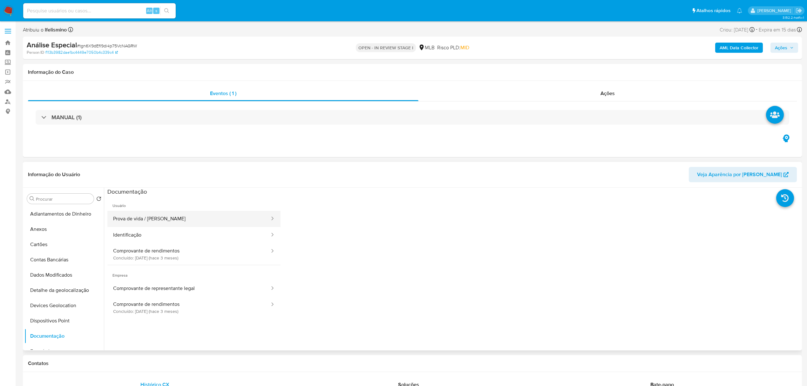
click at [172, 215] on button "Prova de vida / [PERSON_NAME]" at bounding box center [188, 219] width 163 height 16
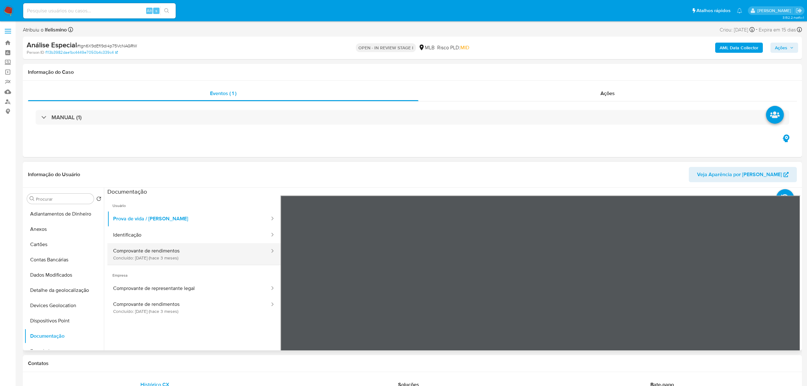
click at [183, 251] on button "Comprovante de rendimentos Concluído: [DATE] (hace 3 meses)" at bounding box center [188, 254] width 163 height 22
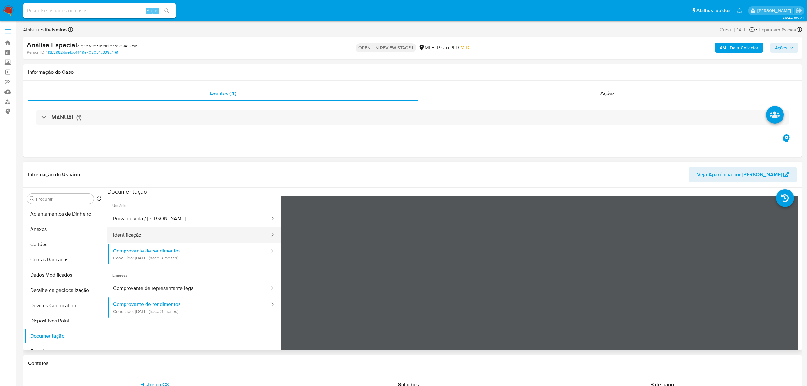
click at [196, 234] on button "Identificação" at bounding box center [188, 235] width 163 height 16
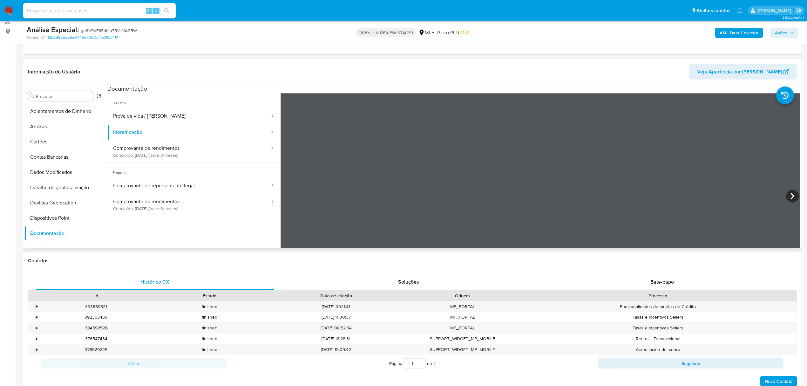
scroll to position [85, 0]
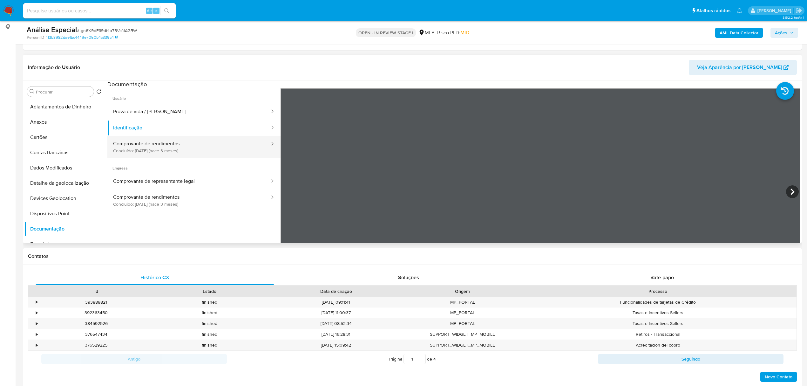
click at [169, 153] on button "Comprovante de rendimentos Concluído: [DATE] (hace 3 meses)" at bounding box center [188, 147] width 163 height 22
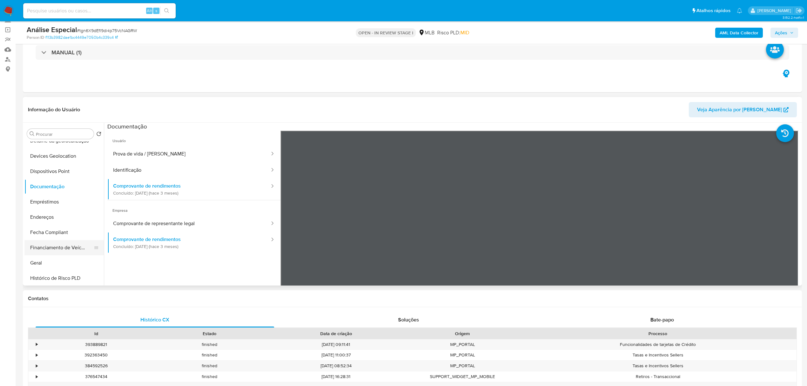
click at [45, 250] on button "Financiamento de Veículos" at bounding box center [61, 247] width 74 height 15
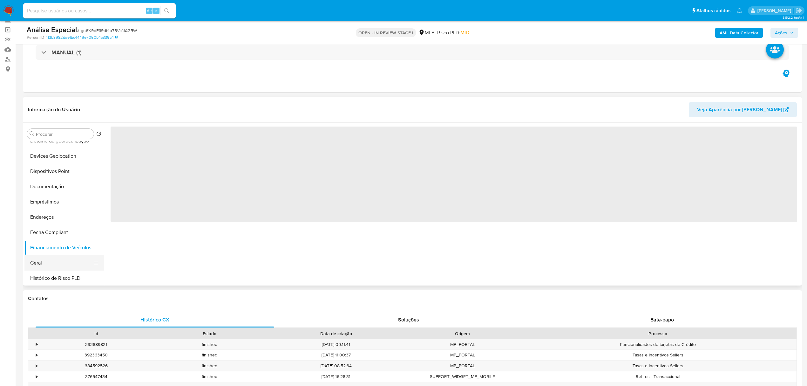
click at [46, 256] on button "Geral" at bounding box center [61, 262] width 74 height 15
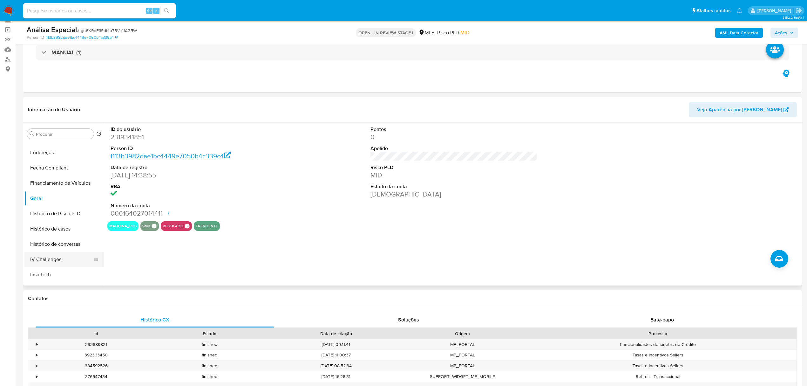
scroll to position [169, 0]
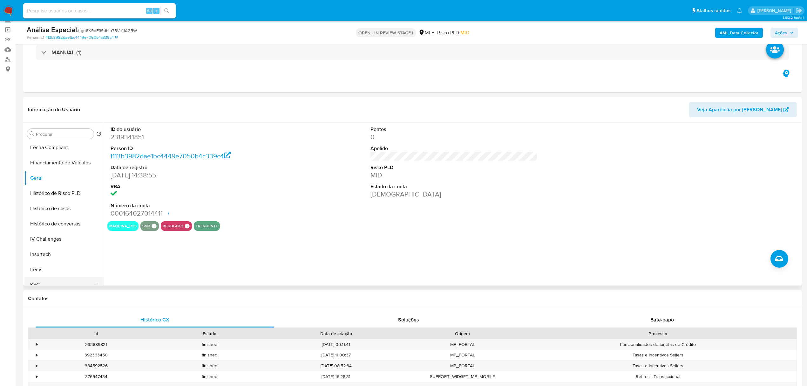
click at [36, 278] on button "KYC" at bounding box center [61, 284] width 74 height 15
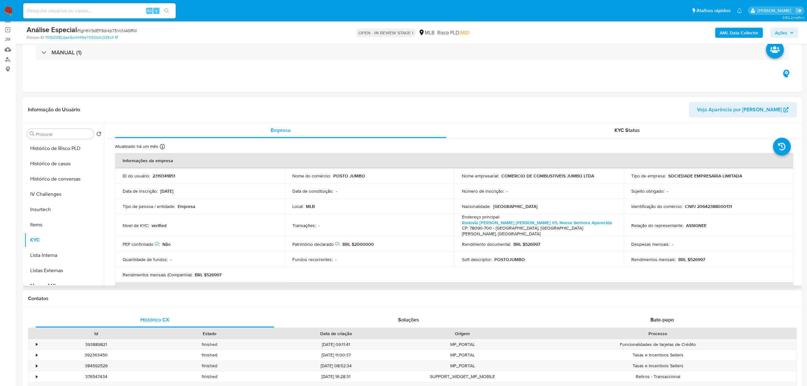
scroll to position [269, 0]
drag, startPoint x: 72, startPoint y: 283, endPoint x: 17, endPoint y: 281, distance: 56.0
click at [72, 283] on button "Restrições Novo Mundo" at bounding box center [63, 277] width 79 height 15
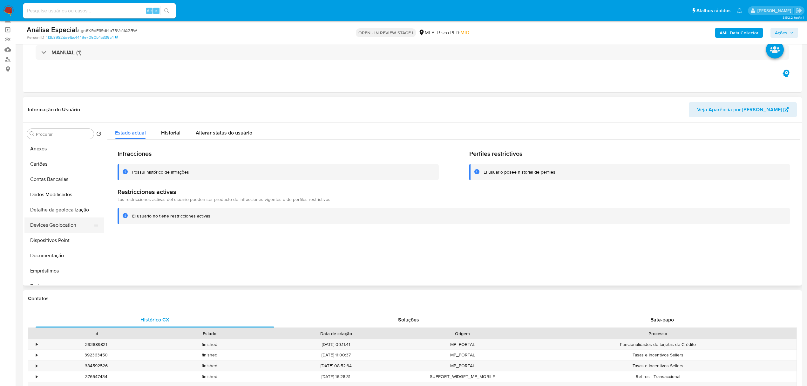
scroll to position [14, 0]
click at [51, 255] on button "Documentação" at bounding box center [61, 256] width 74 height 15
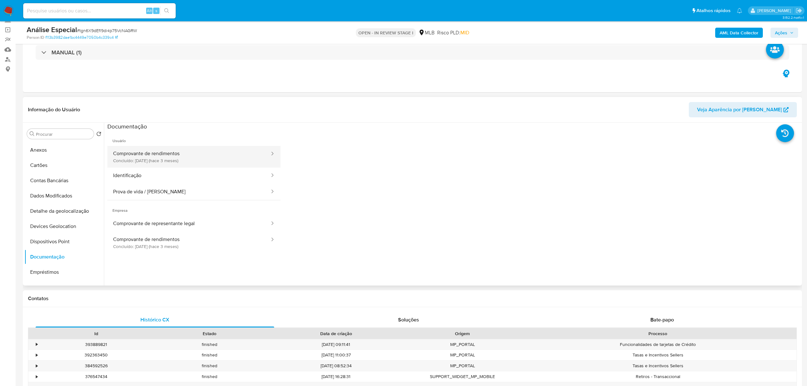
click at [154, 158] on button "Comprovante de rendimentos Concluído: [DATE] (hace 3 meses)" at bounding box center [188, 157] width 163 height 22
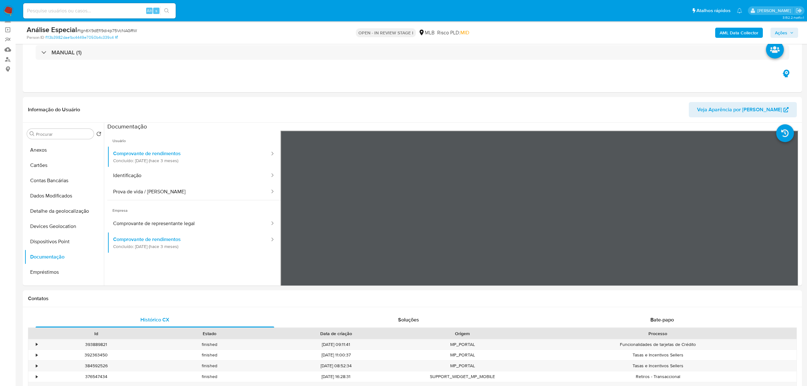
drag, startPoint x: 176, startPoint y: 172, endPoint x: 22, endPoint y: 175, distance: 153.5
click at [175, 172] on button "Identificação" at bounding box center [188, 175] width 163 height 16
drag, startPoint x: 51, startPoint y: 242, endPoint x: 13, endPoint y: 243, distance: 38.2
click at [51, 241] on button "Dispositivos Point" at bounding box center [63, 241] width 79 height 15
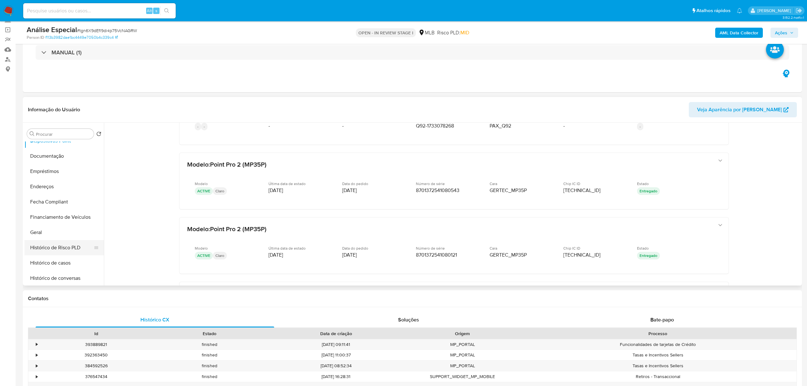
scroll to position [141, 0]
click at [48, 165] on button "Endereços" at bounding box center [61, 160] width 74 height 15
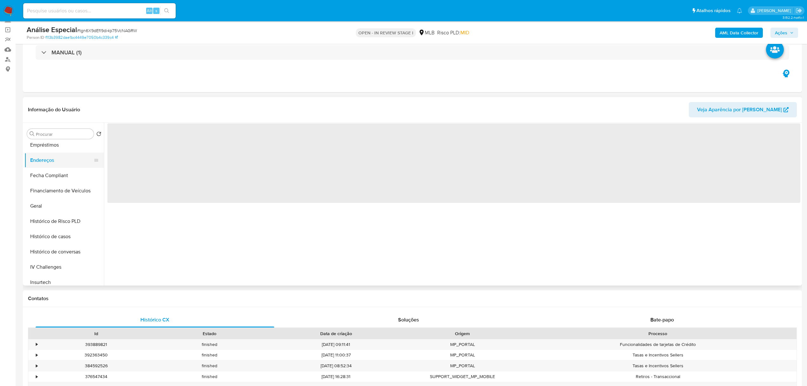
scroll to position [0, 0]
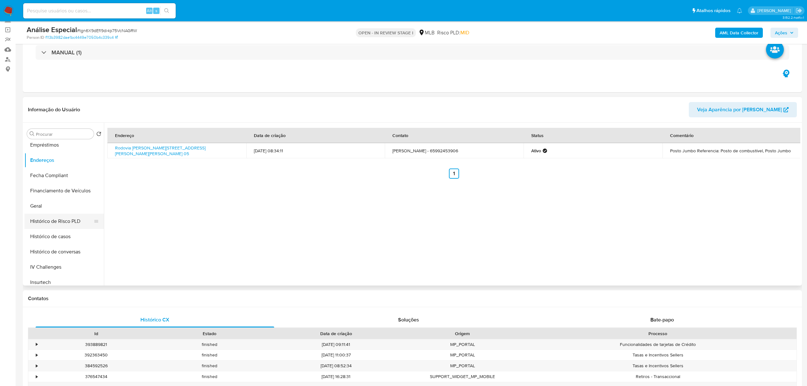
click at [58, 214] on button "Histórico de Risco PLD" at bounding box center [61, 221] width 74 height 15
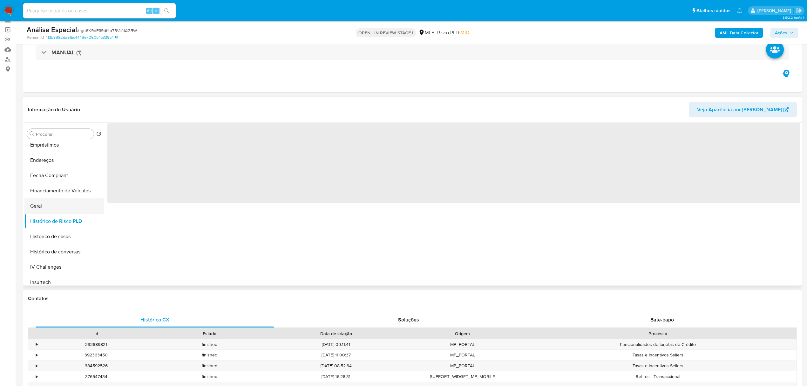
click at [60, 208] on button "Geral" at bounding box center [61, 205] width 74 height 15
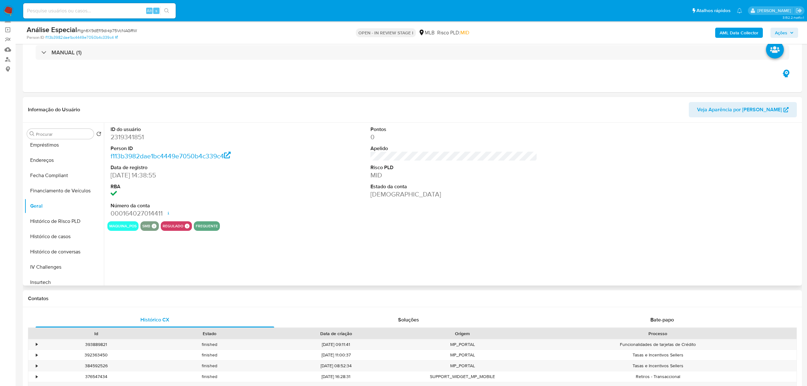
click at [133, 138] on dd "2319341851" at bounding box center [194, 137] width 167 height 9
copy dd "2319341851"
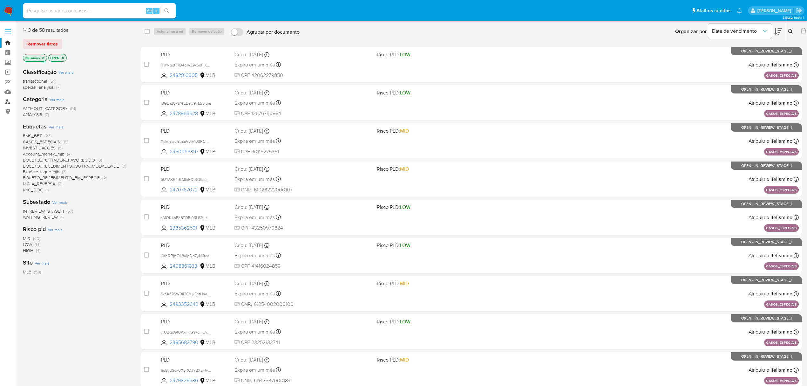
click at [6, 103] on link "Localizador de pessoas" at bounding box center [38, 102] width 76 height 10
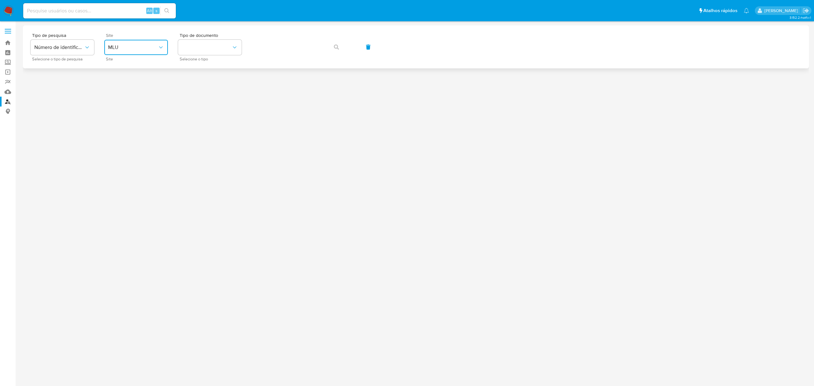
click at [109, 49] on span "MLU" at bounding box center [133, 47] width 50 height 6
click at [126, 100] on div "MLB" at bounding box center [134, 94] width 52 height 15
click at [201, 58] on span "Selecione o tipo" at bounding box center [212, 59] width 64 height 3
click at [211, 41] on button "identificationType" at bounding box center [210, 47] width 64 height 15
click at [207, 92] on div "CPF CPF" at bounding box center [208, 89] width 52 height 22
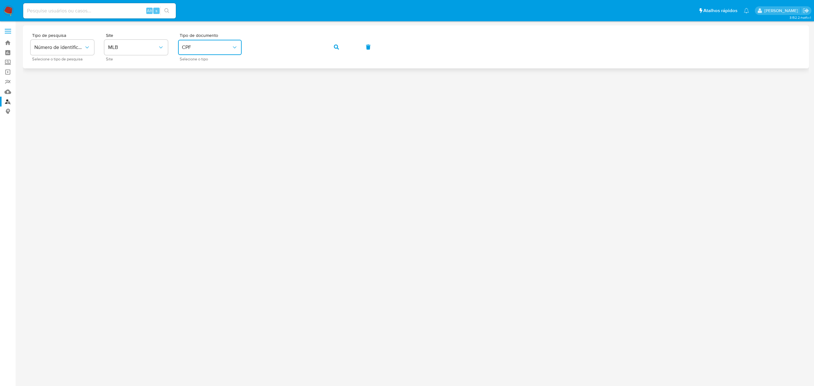
click at [340, 55] on div "Tipo de pesquisa Número de identificação Selecione o tipo de pesquisa Site MLB …" at bounding box center [416, 47] width 770 height 28
click at [336, 50] on span "button" at bounding box center [336, 47] width 5 height 14
